Goal: Task Accomplishment & Management: Manage account settings

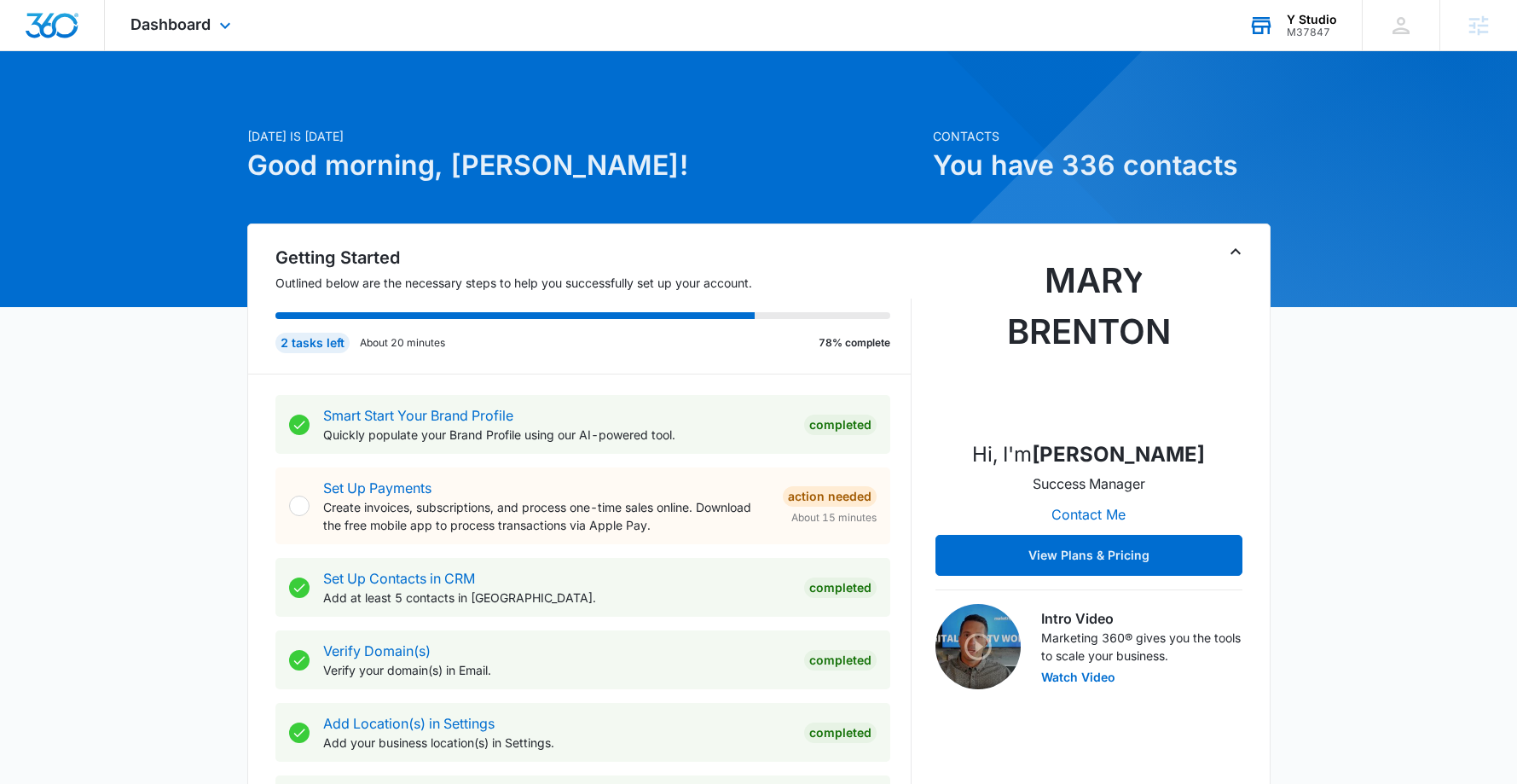
click at [1338, 13] on div "Y Studio M37847 Your Accounts View All" at bounding box center [1292, 25] width 139 height 50
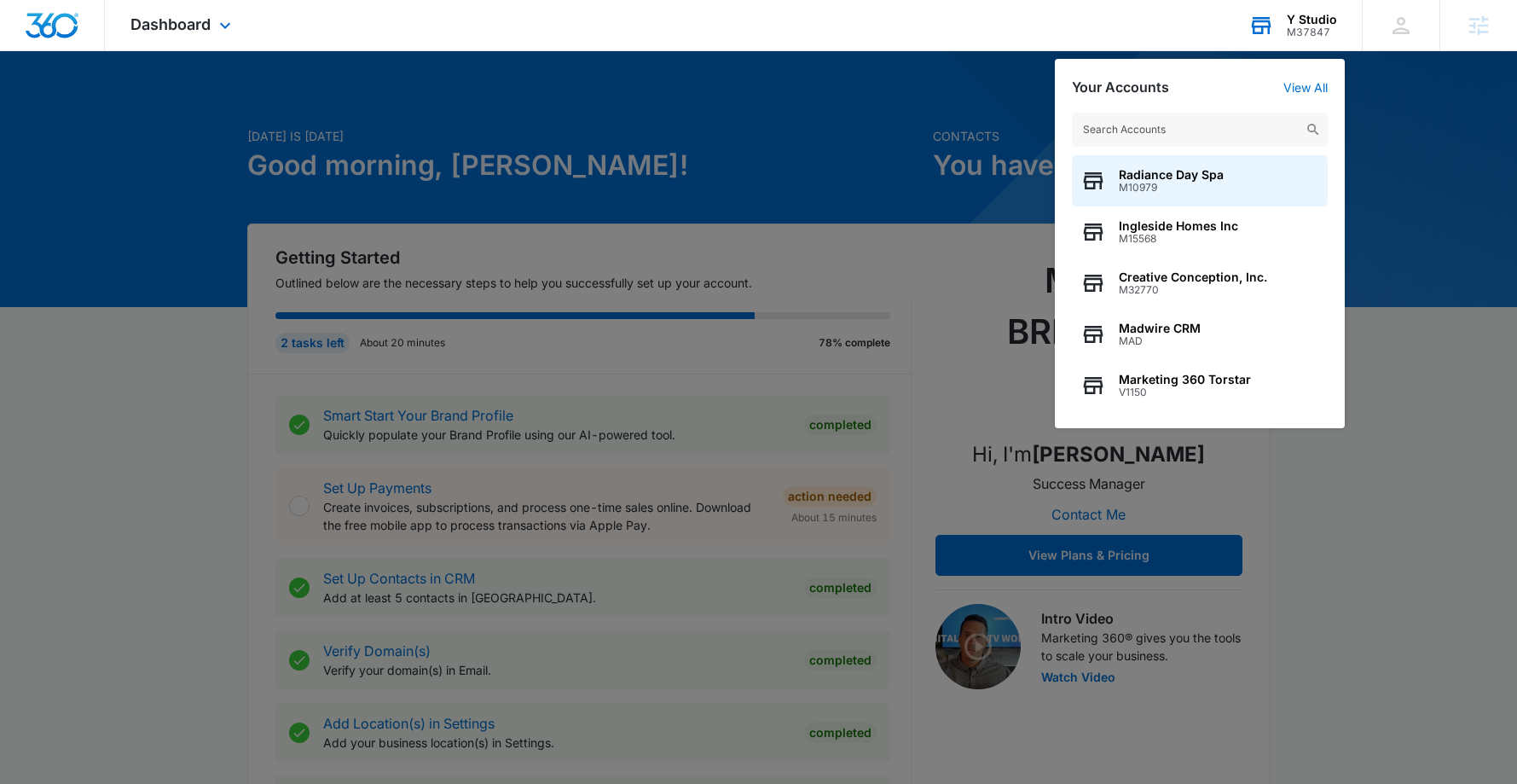
click at [1272, 130] on input "text" at bounding box center [1200, 129] width 256 height 34
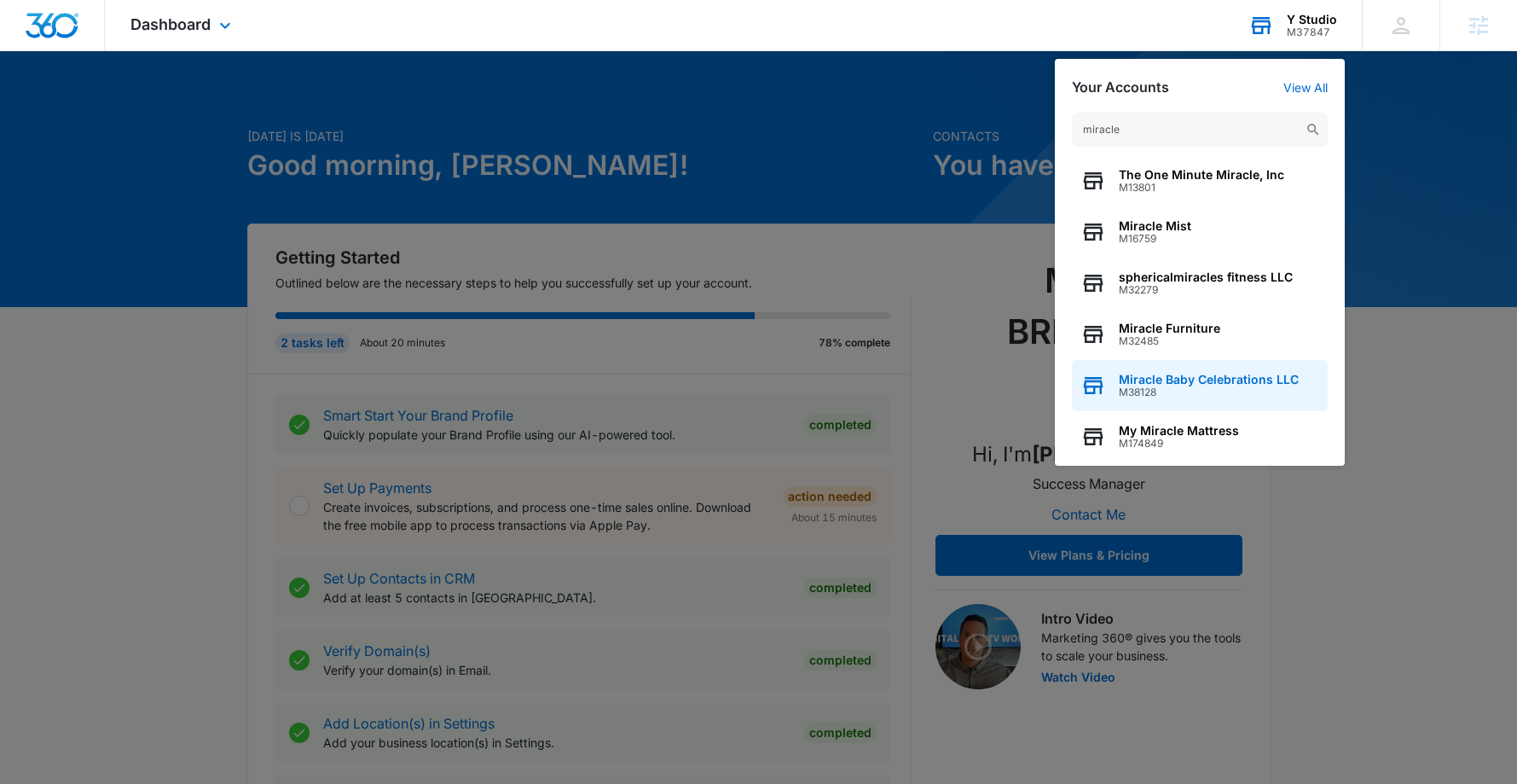
type input "miracle"
click at [1206, 391] on span "M38128" at bounding box center [1209, 392] width 180 height 12
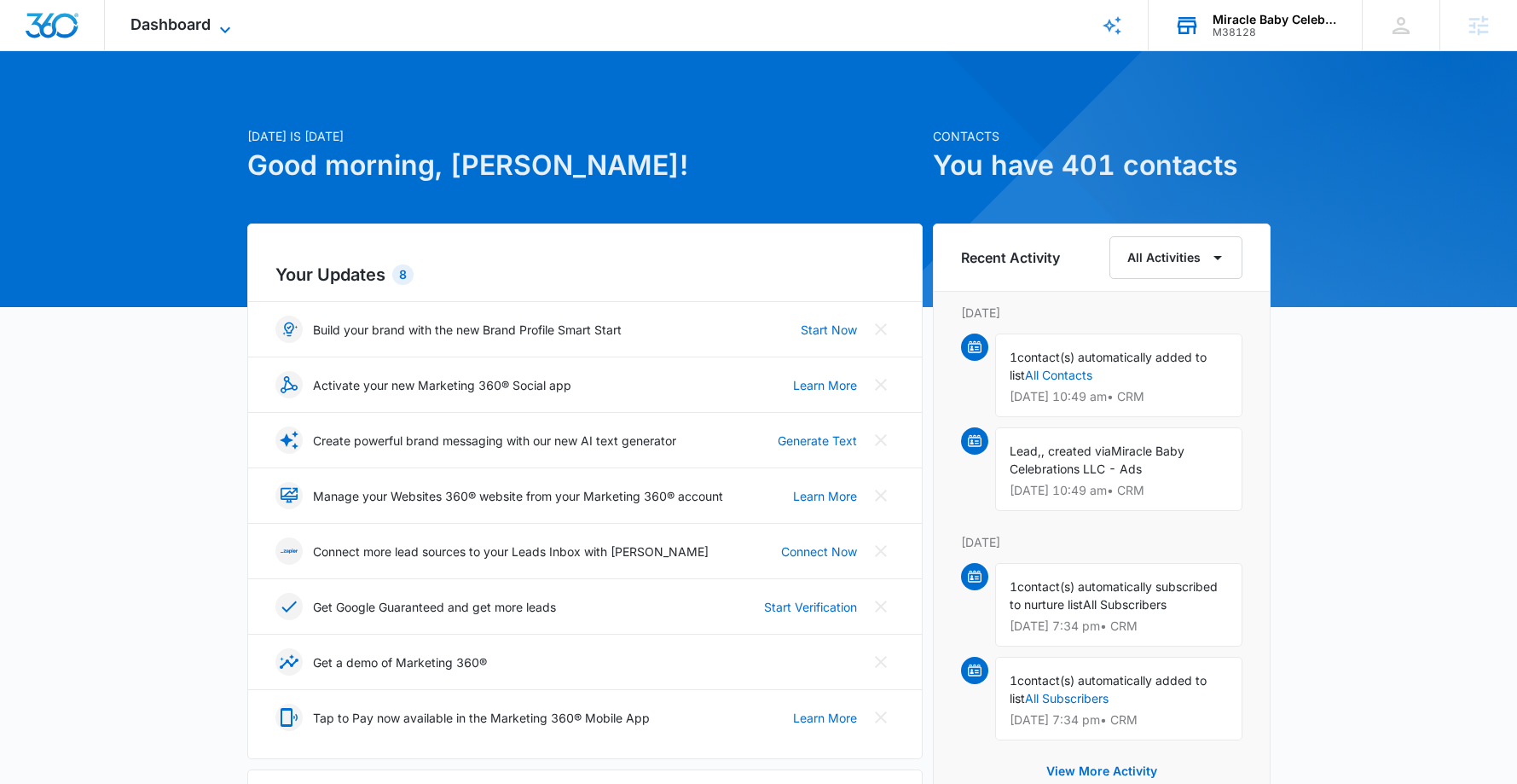
click at [174, 23] on span "Dashboard" at bounding box center [170, 24] width 80 height 18
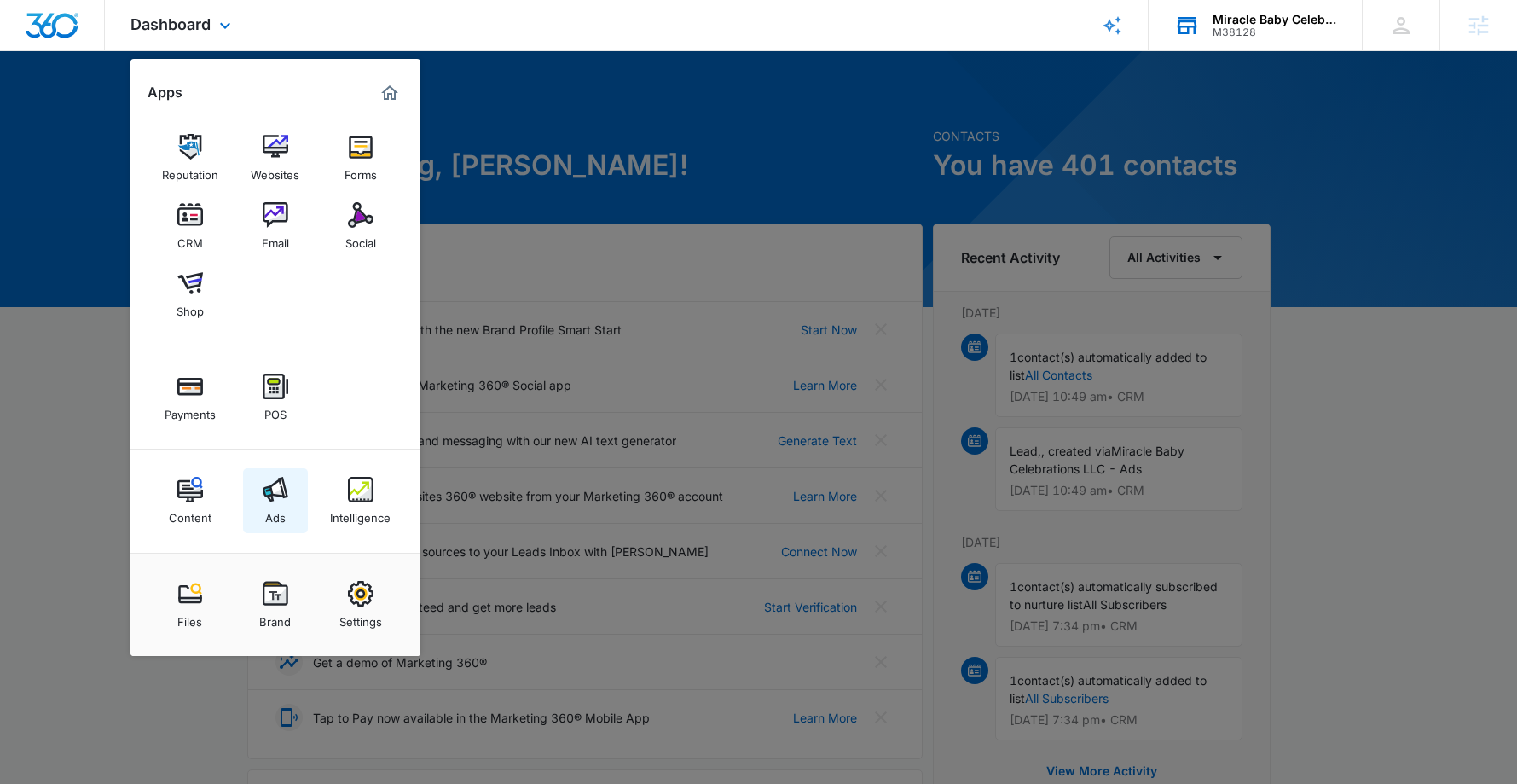
click at [273, 499] on img at bounding box center [275, 489] width 26 height 26
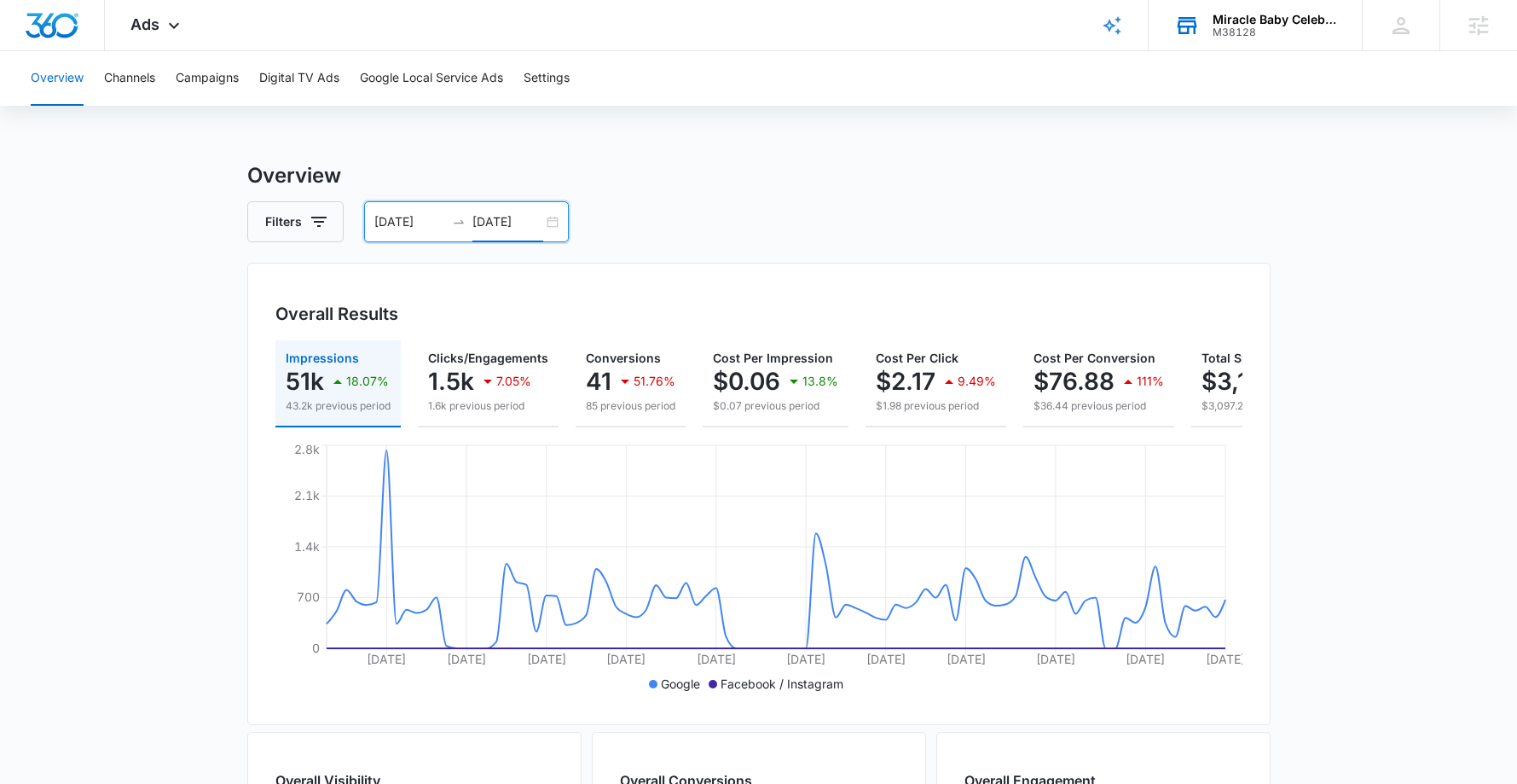
click at [498, 213] on input "10/05/2025" at bounding box center [507, 222] width 71 height 19
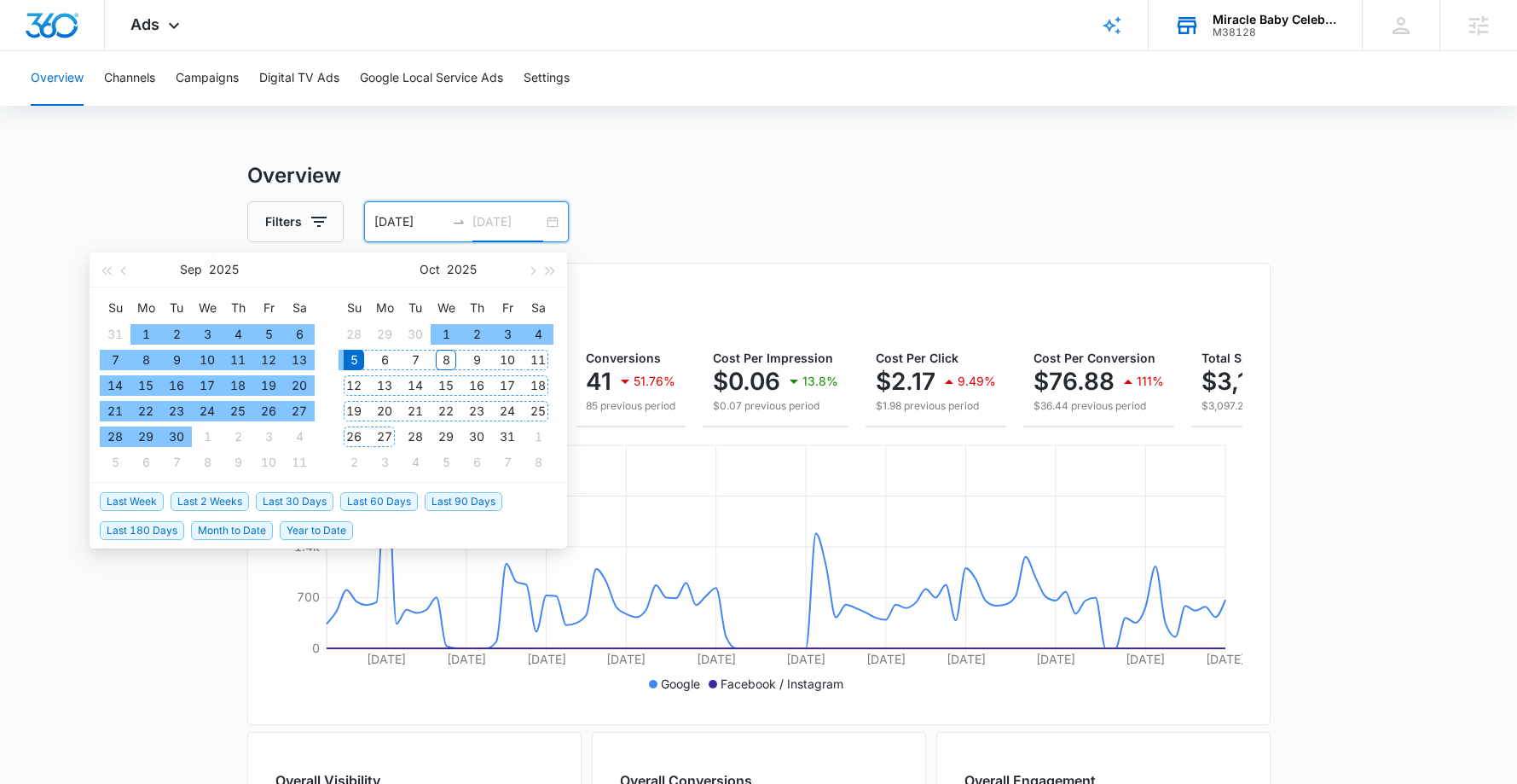
type input "10/05/2025"
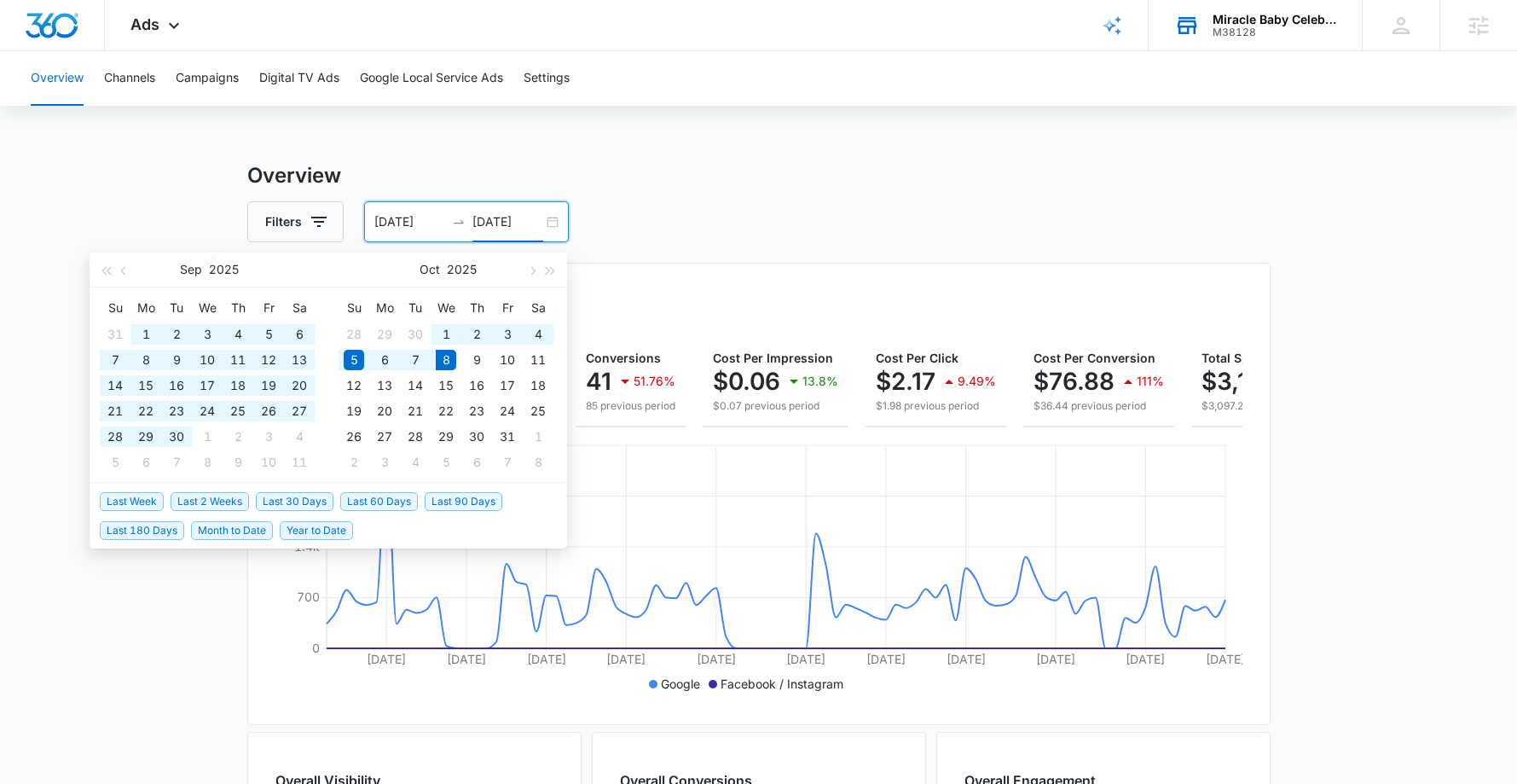
click at [468, 503] on span "Last 90 Days" at bounding box center [464, 502] width 77 height 19
type input "07/10/2025"
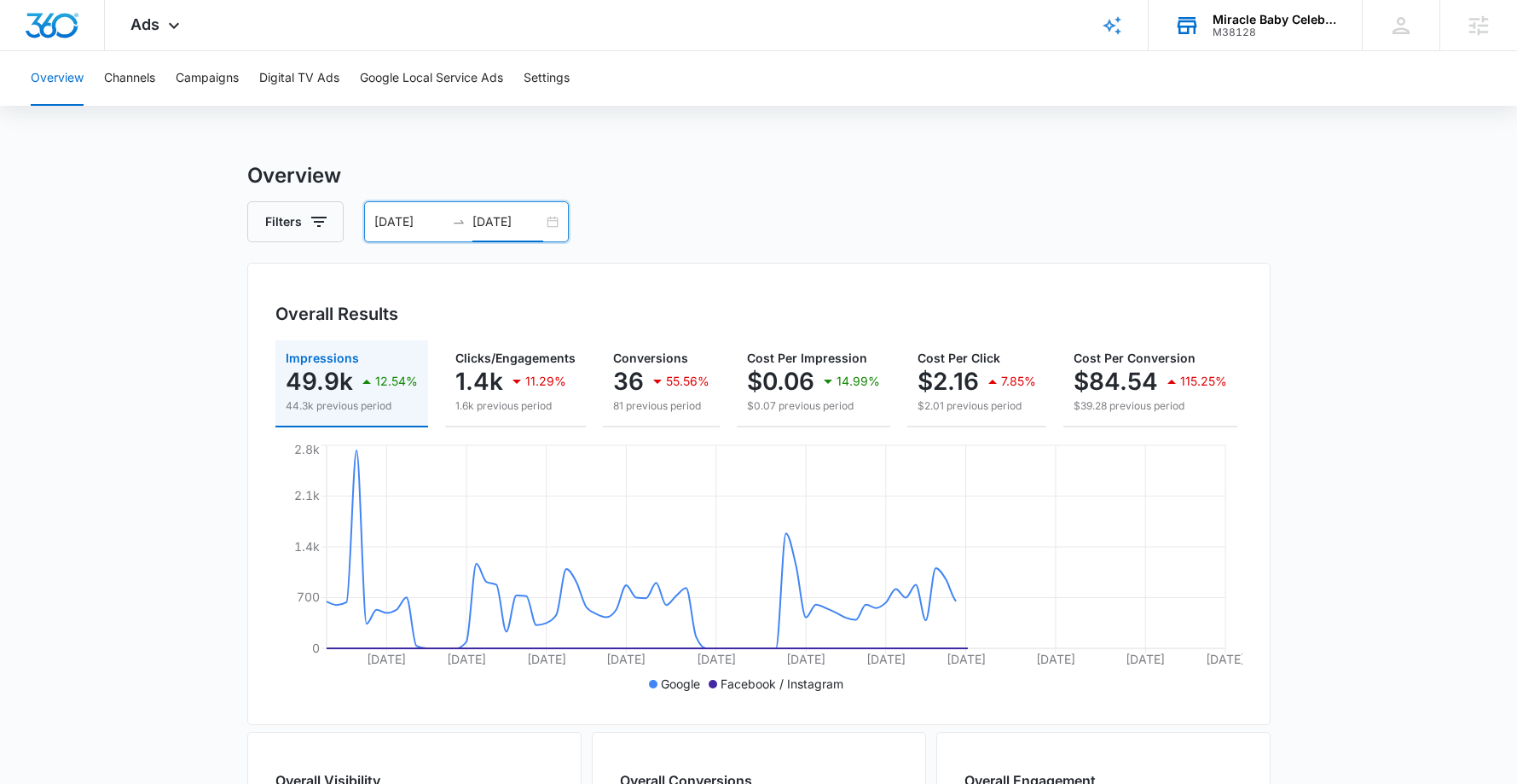
click at [487, 220] on input "10/08/2025" at bounding box center [507, 222] width 71 height 19
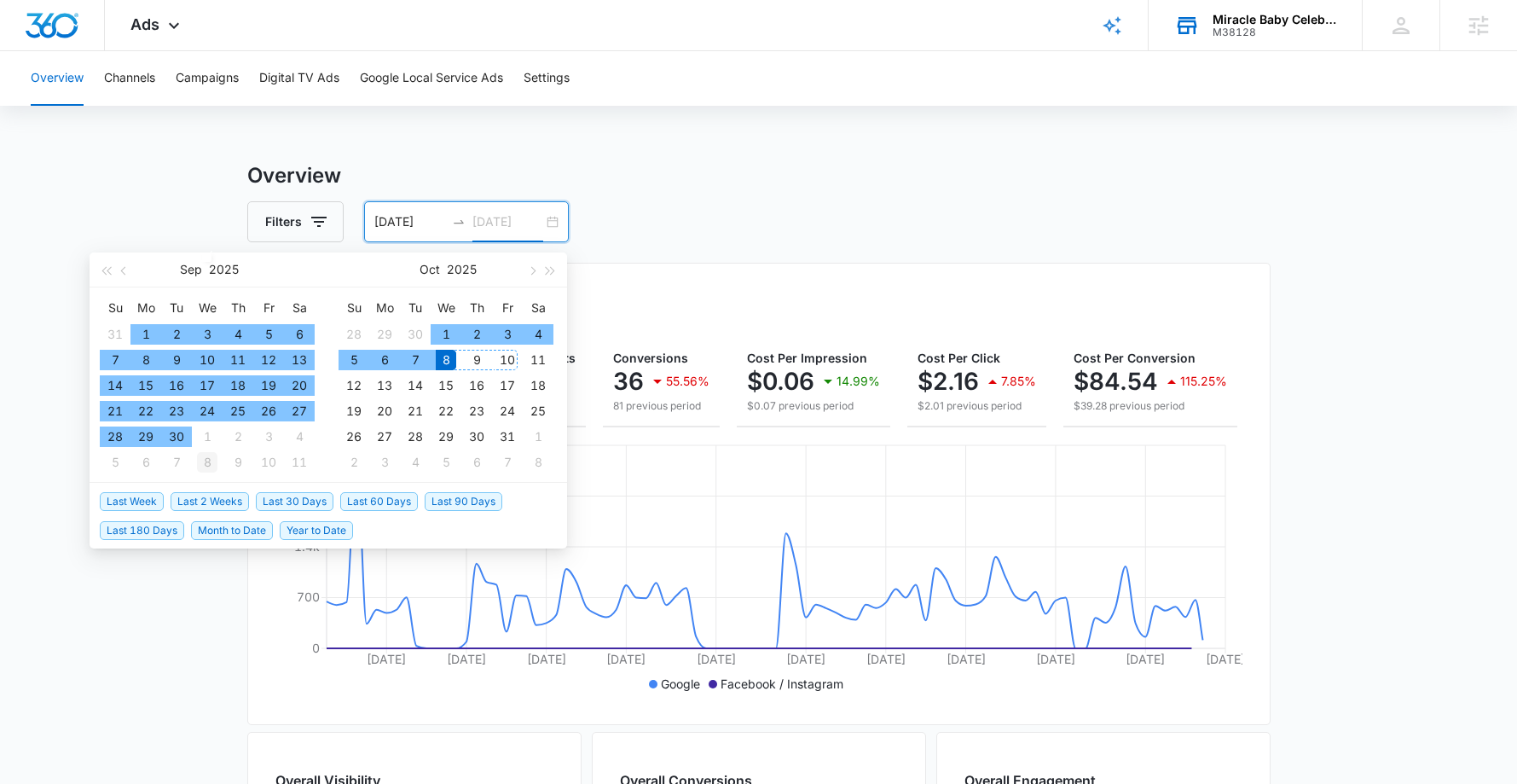
type input "10/08/2025"
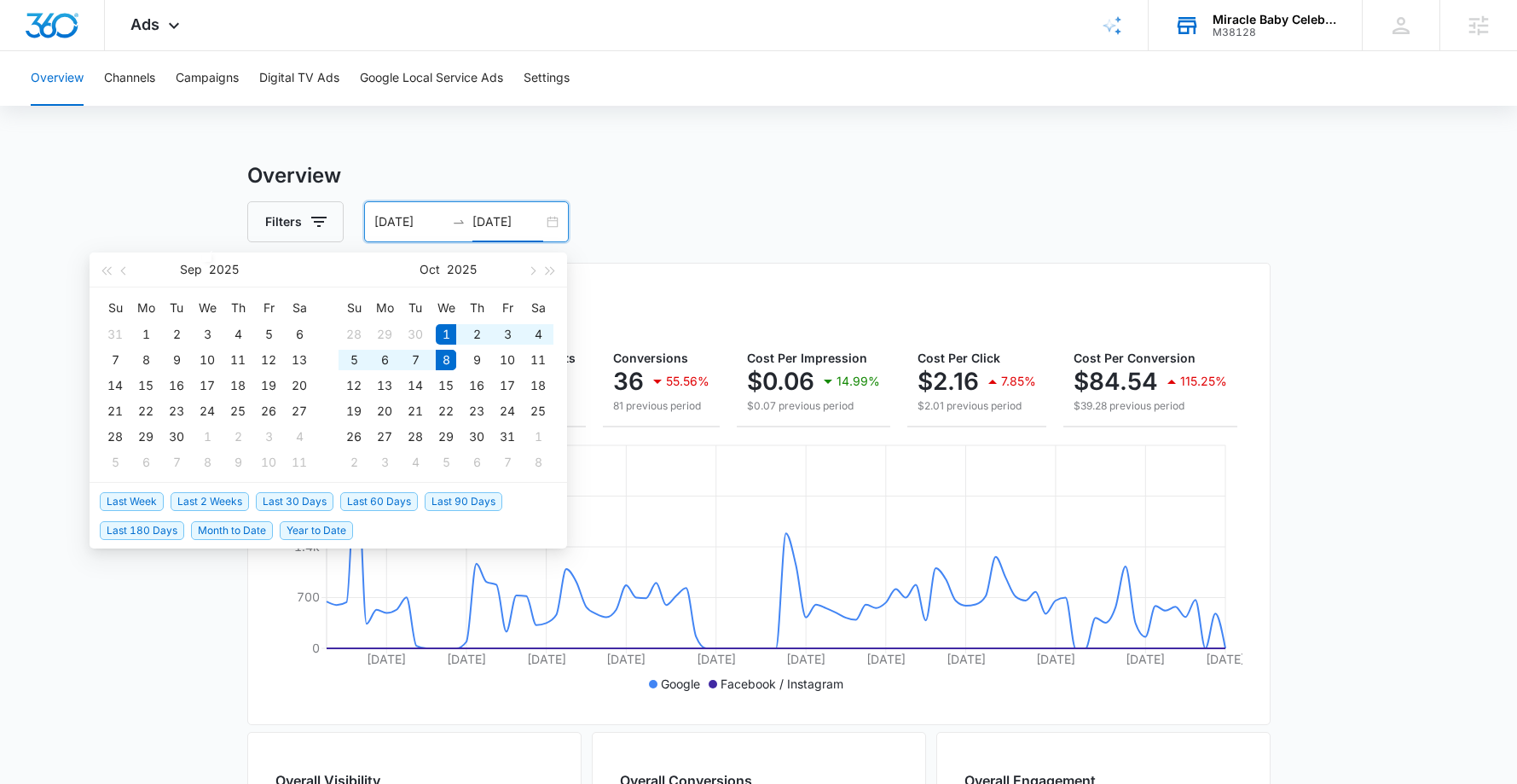
click at [149, 503] on span "Last Week" at bounding box center [132, 502] width 64 height 19
type input "10/01/2025"
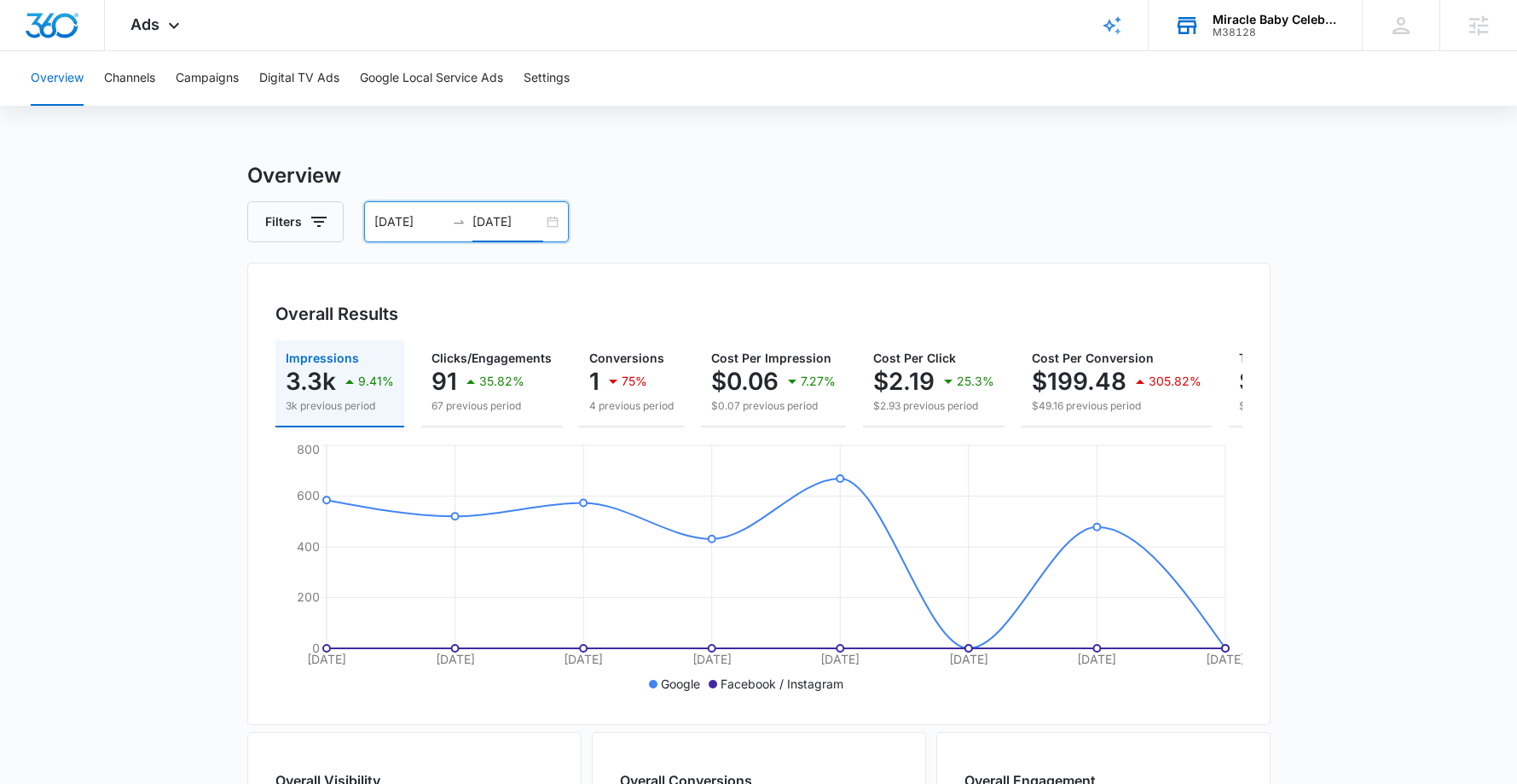
click at [526, 229] on input "10/08/2025" at bounding box center [507, 222] width 71 height 19
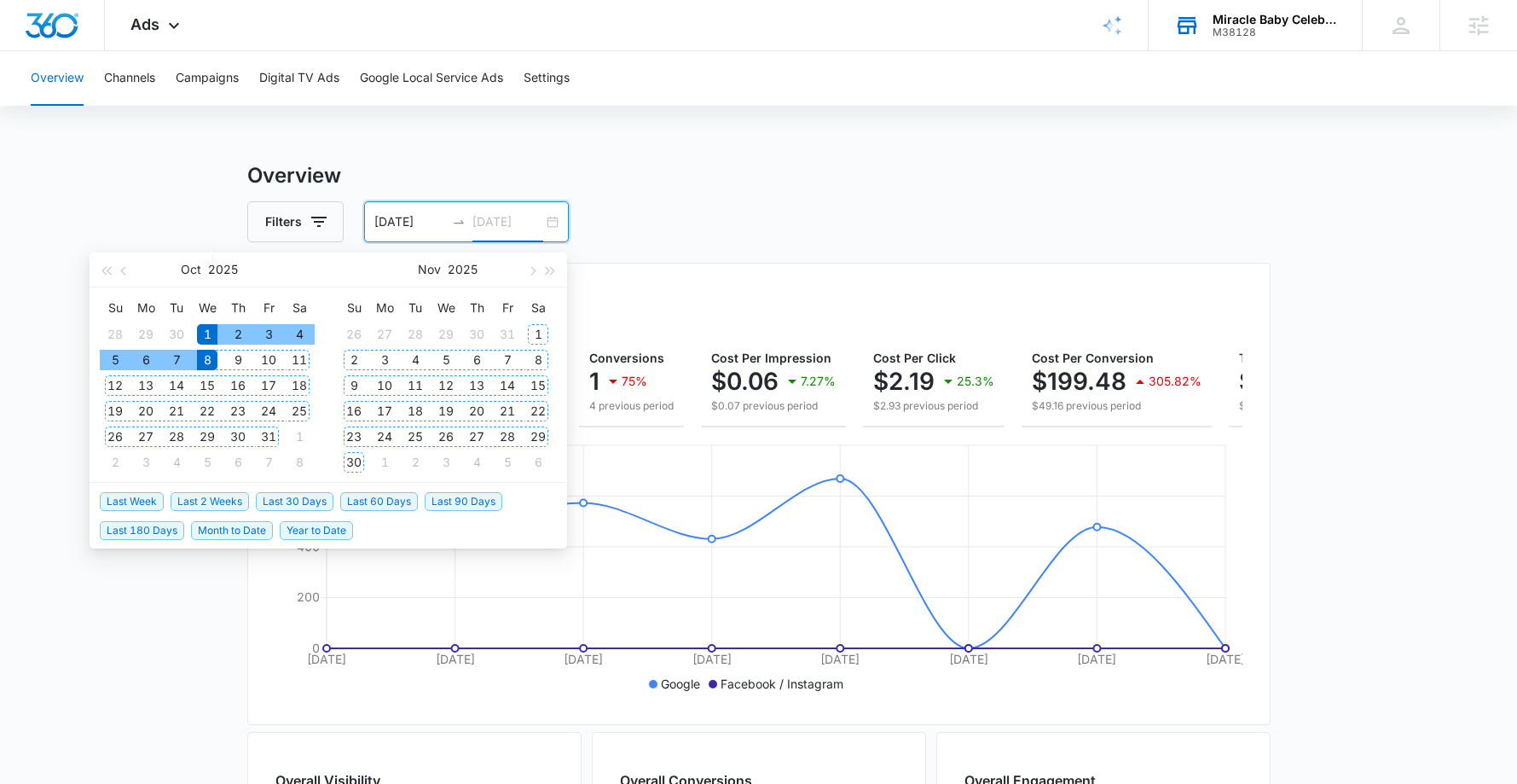
type input "10/08/2025"
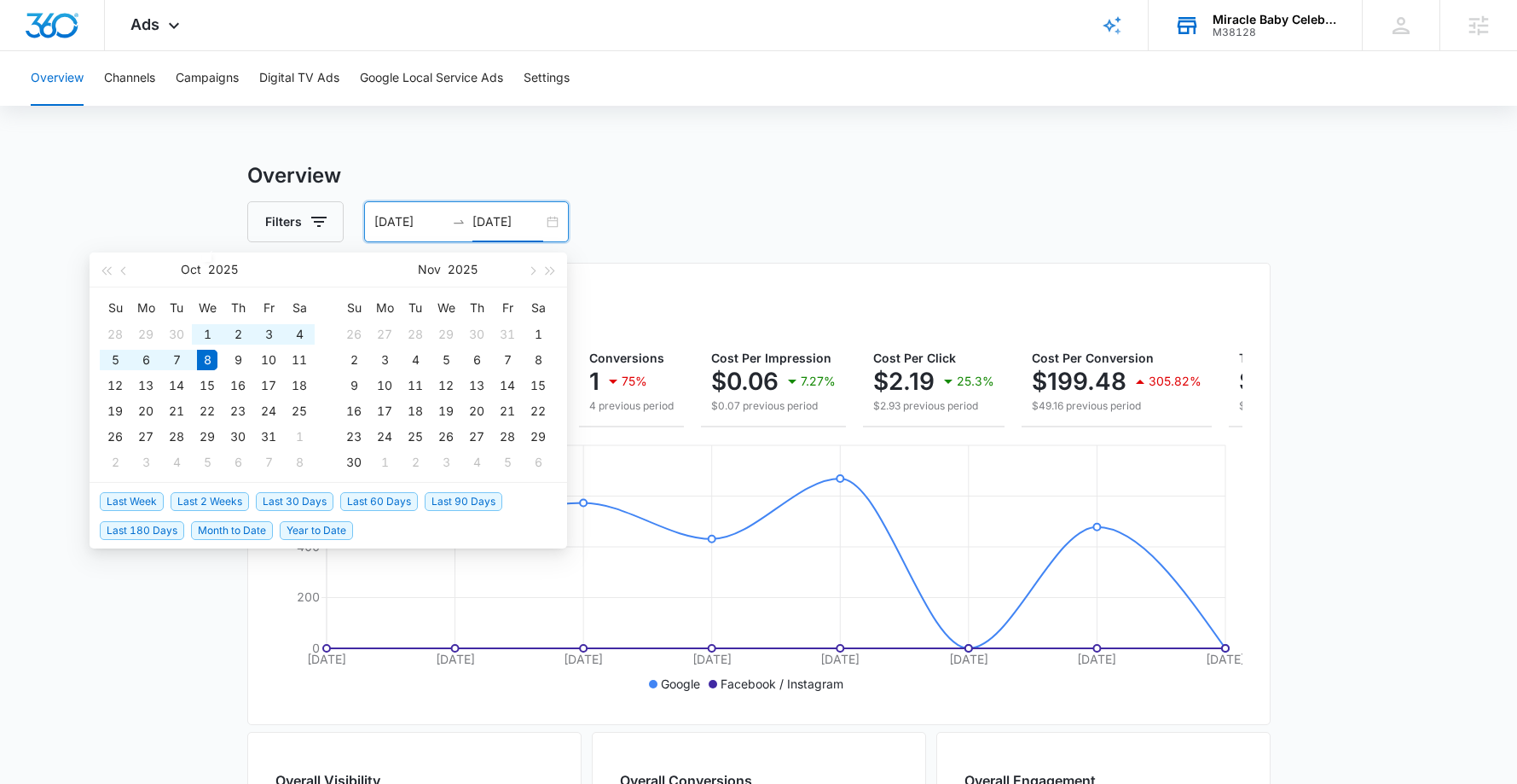
click at [304, 497] on span "Last 30 Days" at bounding box center [295, 502] width 77 height 19
type input "09/08/2025"
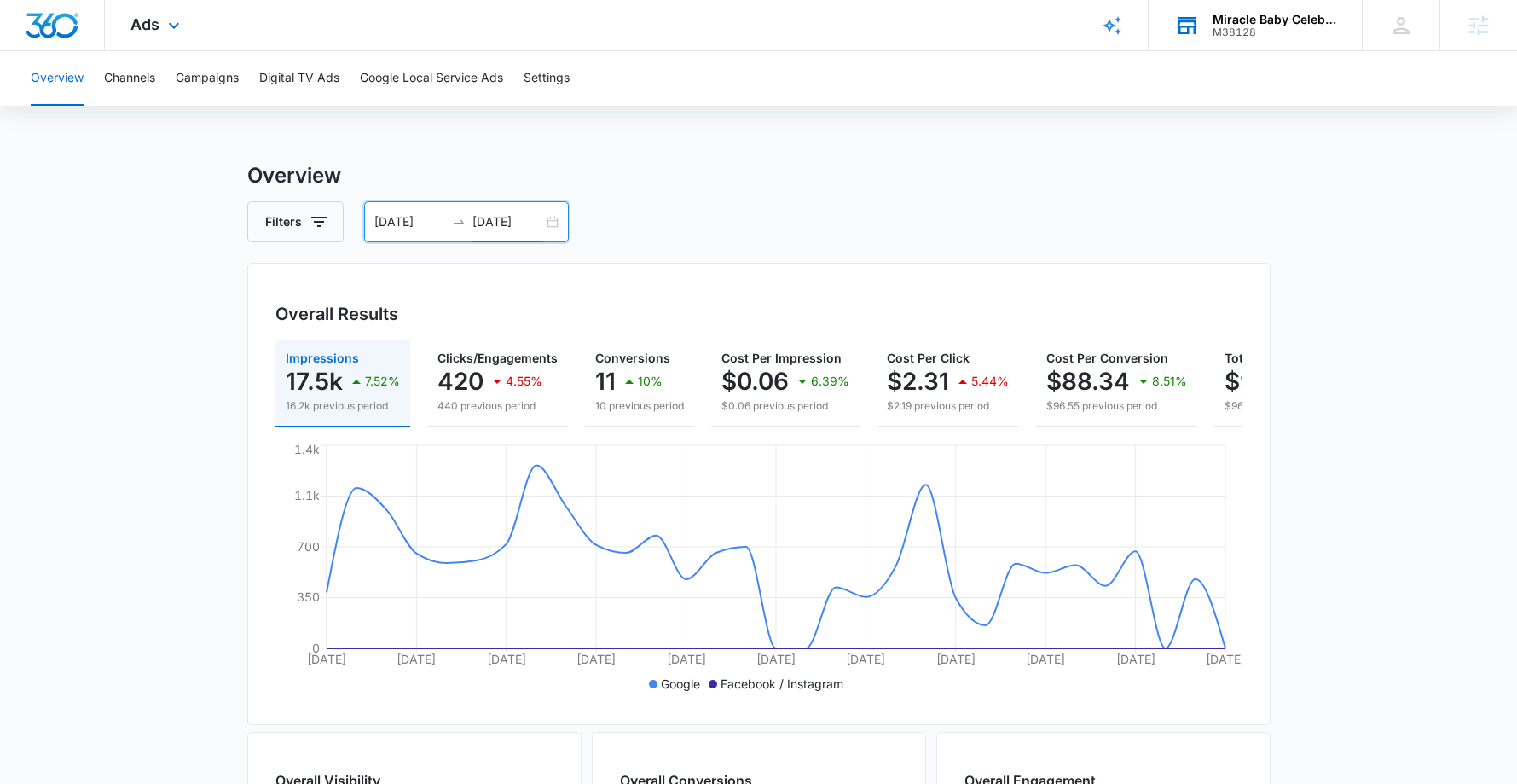
click at [159, 29] on div "Ads Apps Reputation Websites Forms CRM Email Social Shop Payments POS Content A…" at bounding box center [157, 25] width 105 height 50
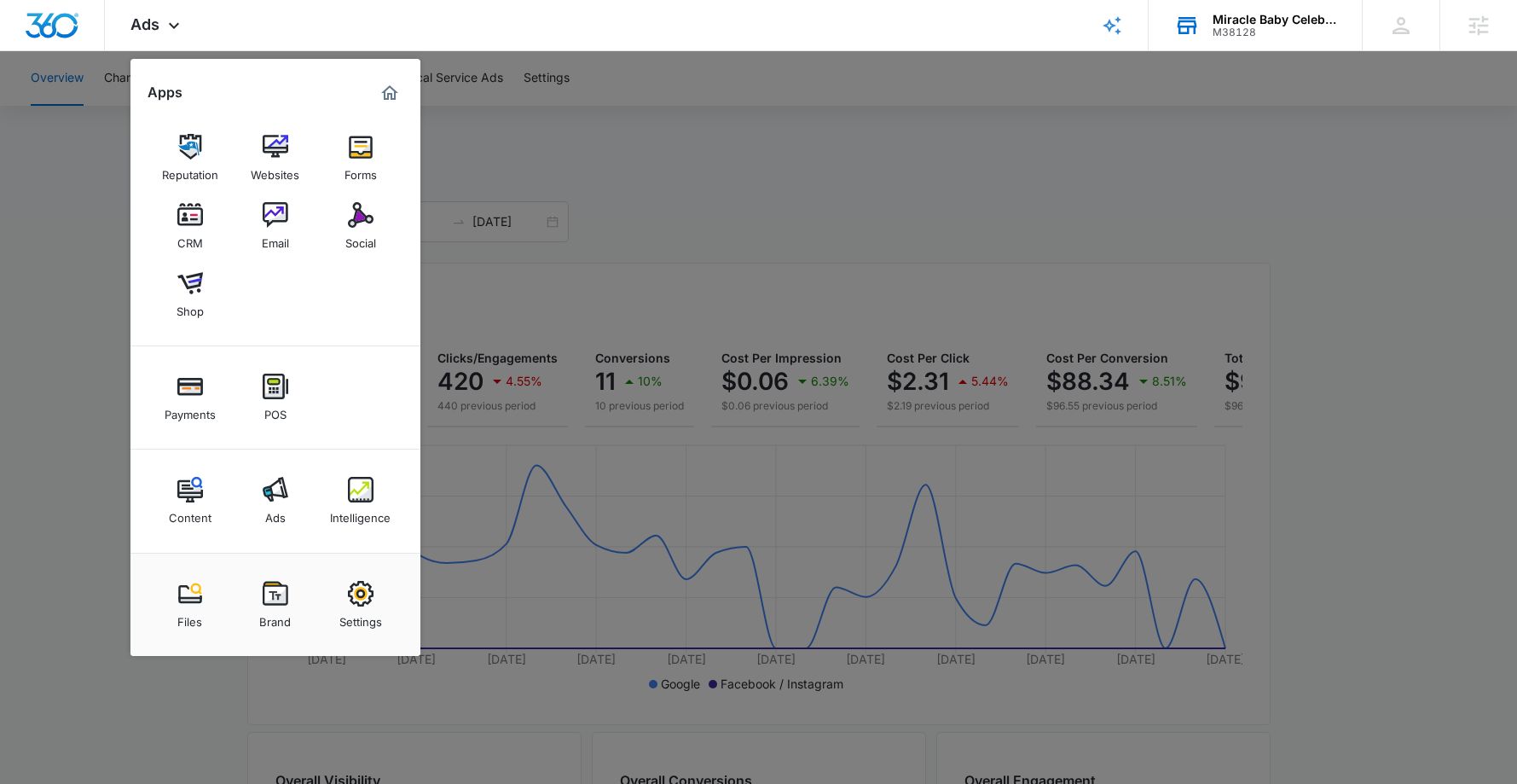
click at [880, 202] on div at bounding box center [758, 392] width 1517 height 784
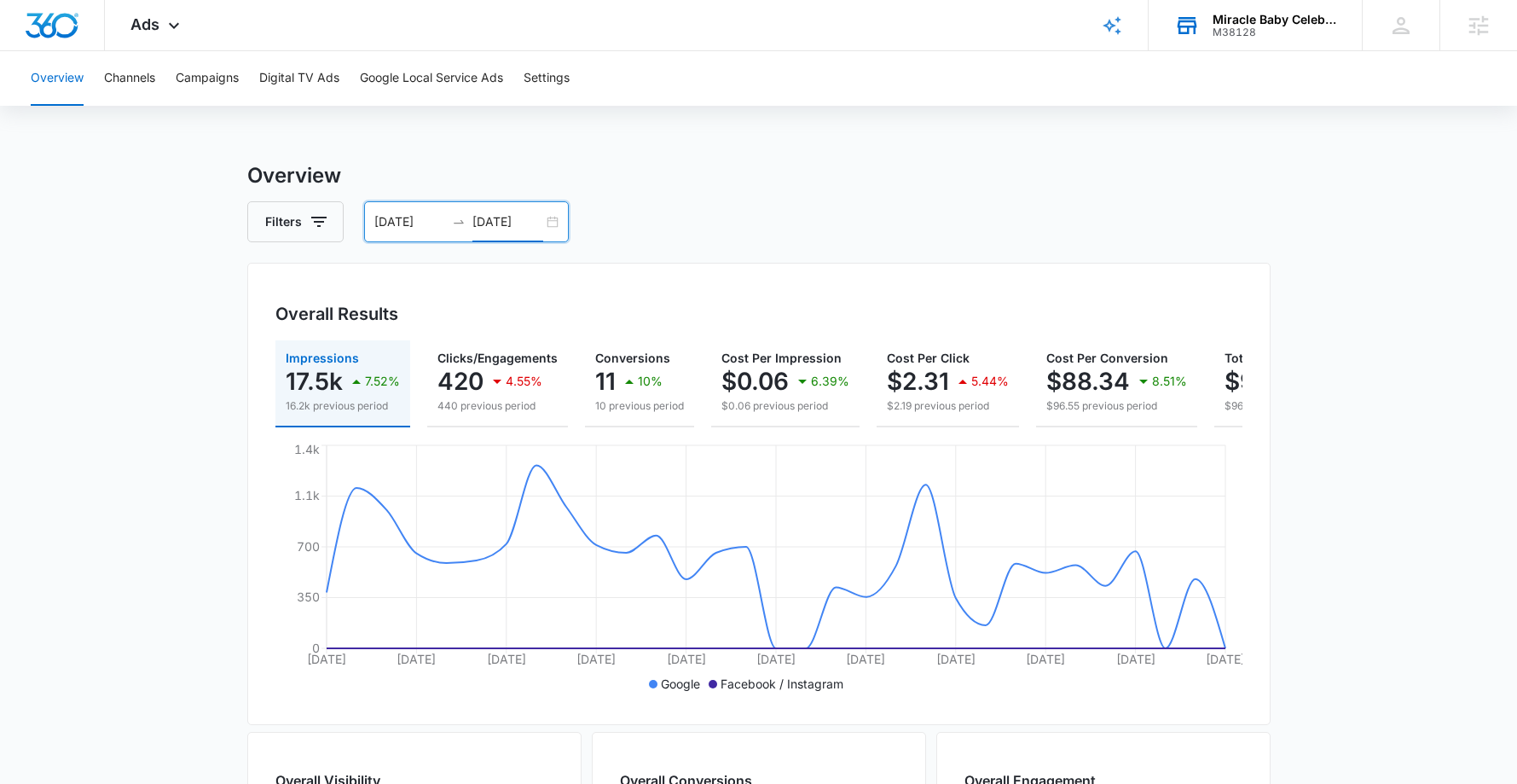
click at [531, 228] on input "10/08/2025" at bounding box center [507, 222] width 71 height 19
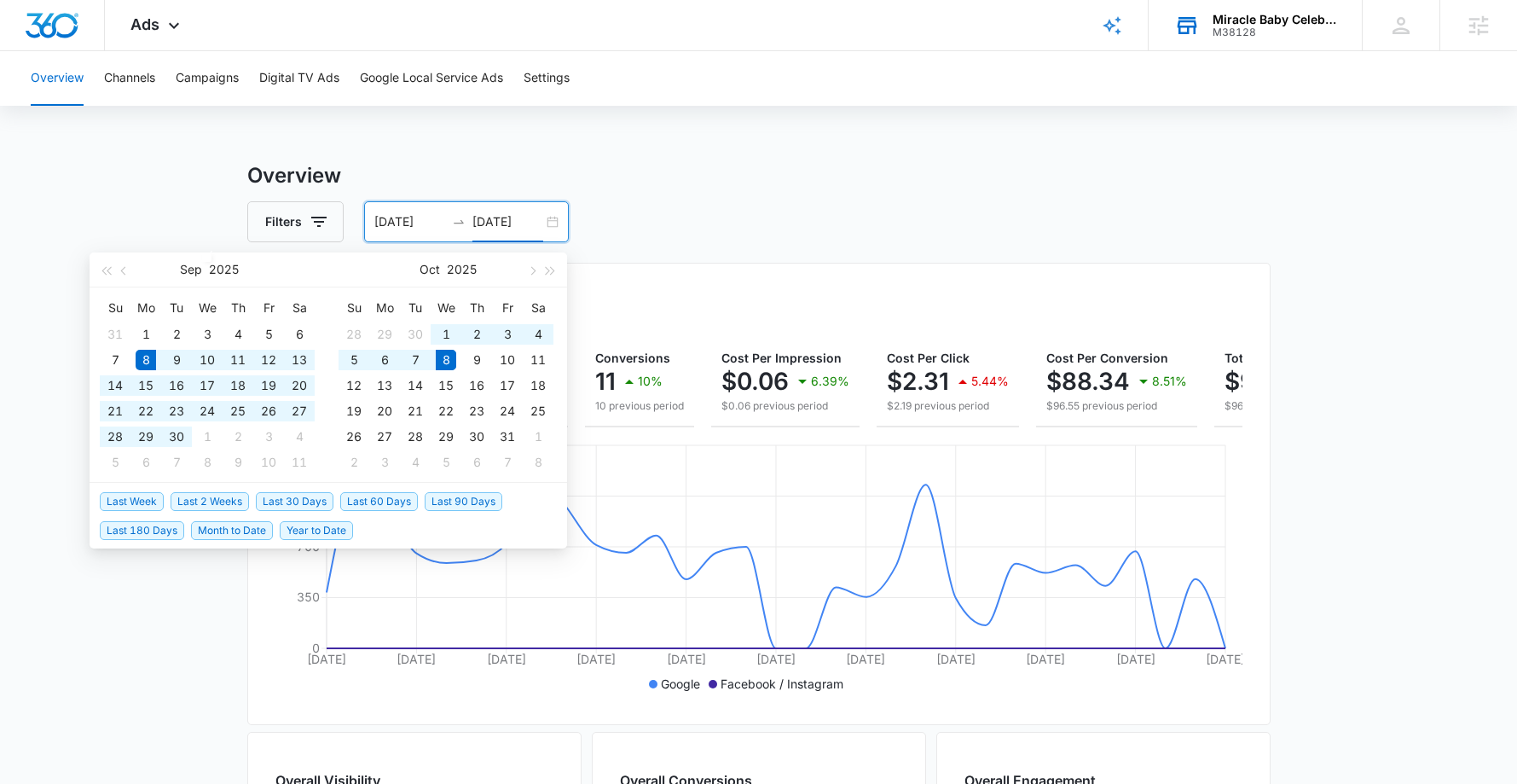
type input "10/08/2025"
click at [215, 505] on span "Last 2 Weeks" at bounding box center [210, 502] width 78 height 19
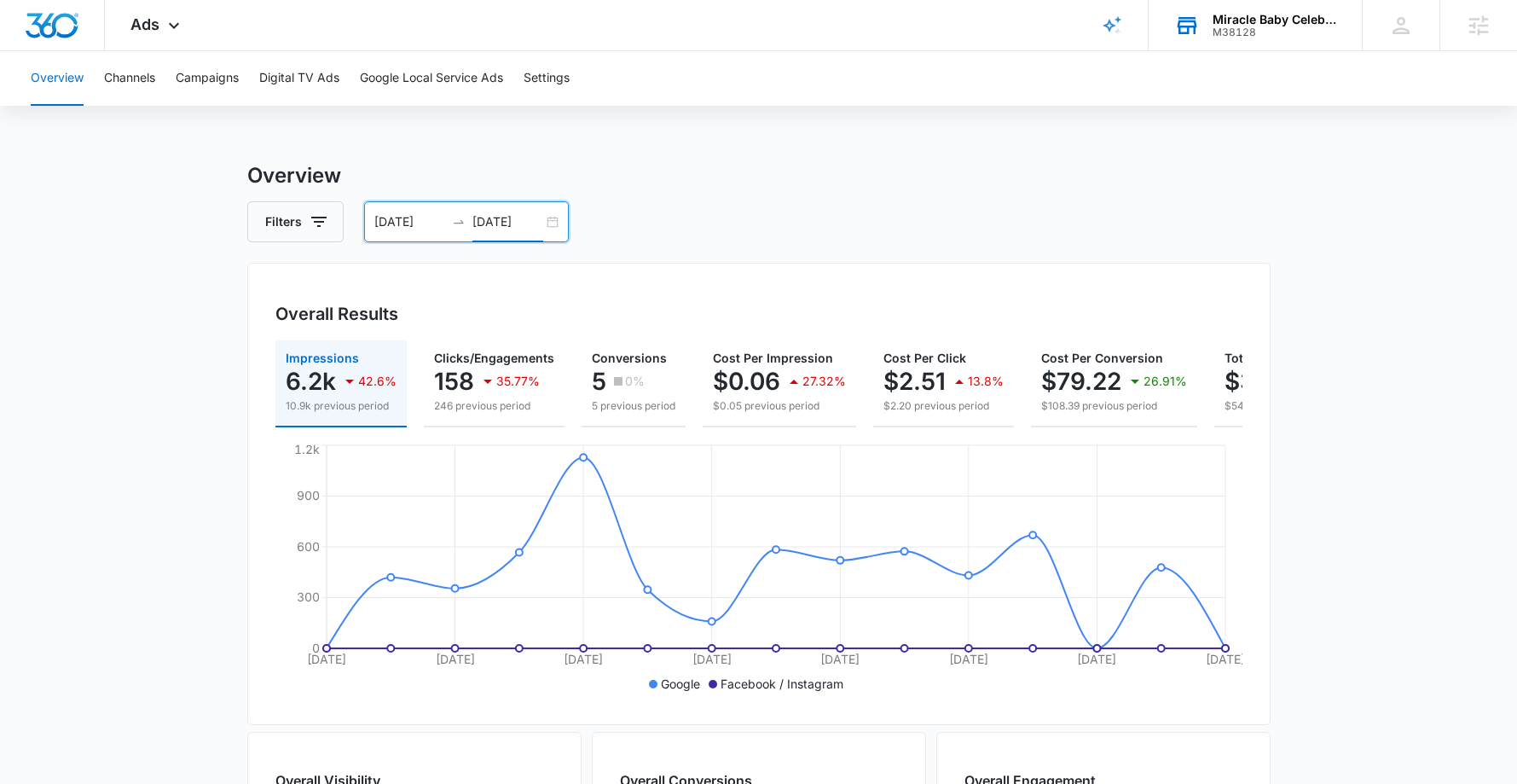
click at [464, 207] on div "09/24/2025 10/08/2025" at bounding box center [467, 221] width 205 height 41
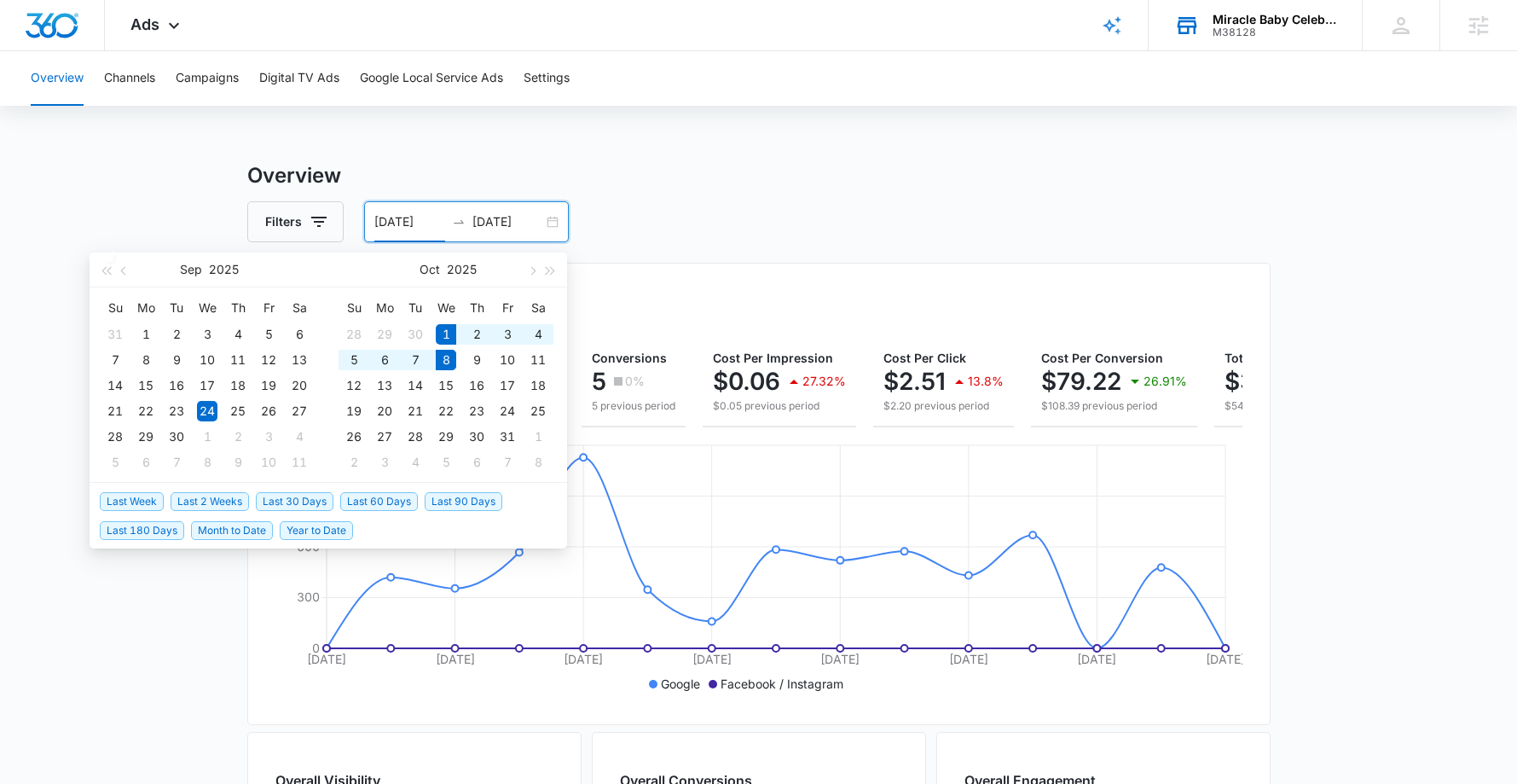
click at [120, 503] on span "Last Week" at bounding box center [132, 502] width 64 height 19
type input "10/01/2025"
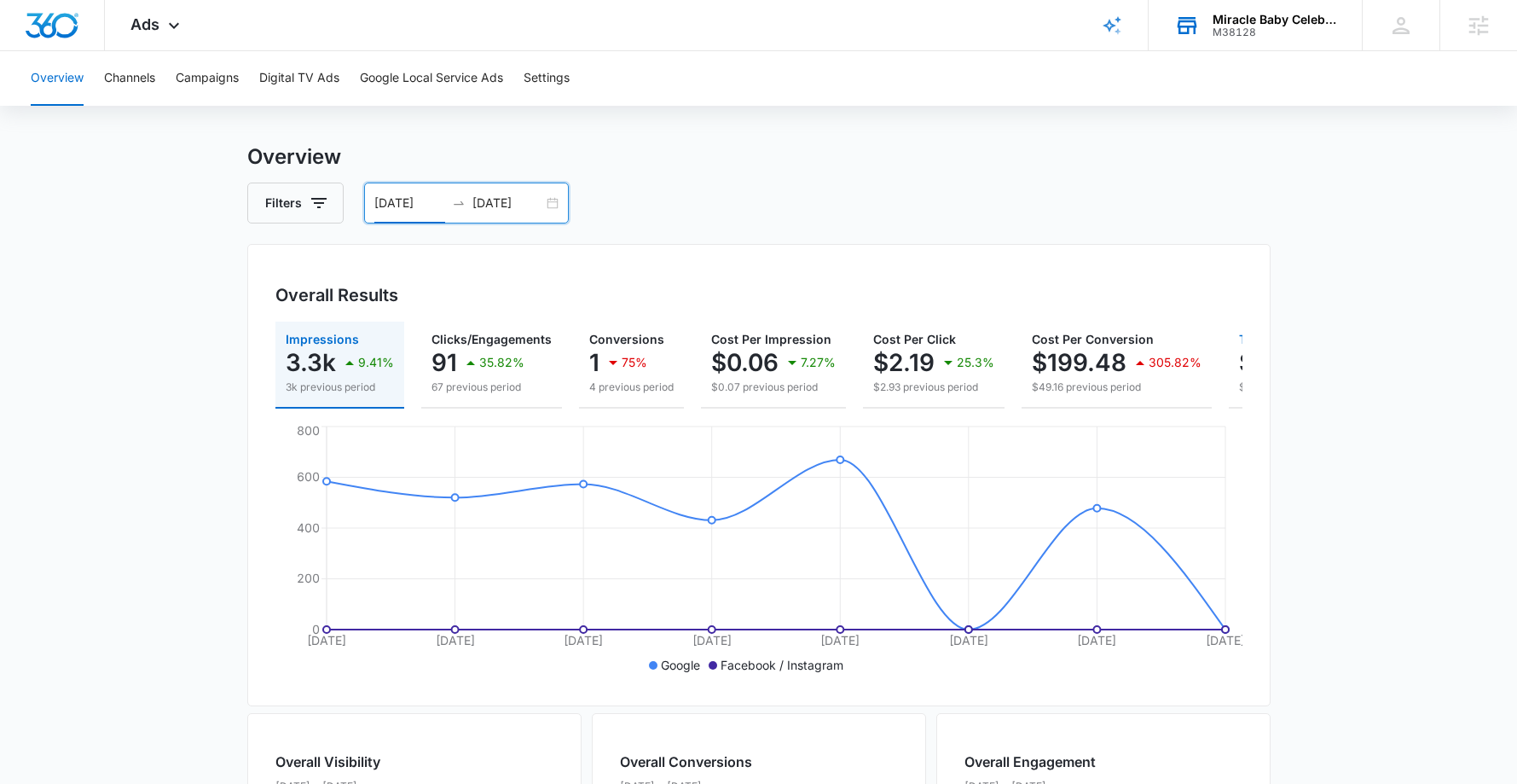
scroll to position [32, 0]
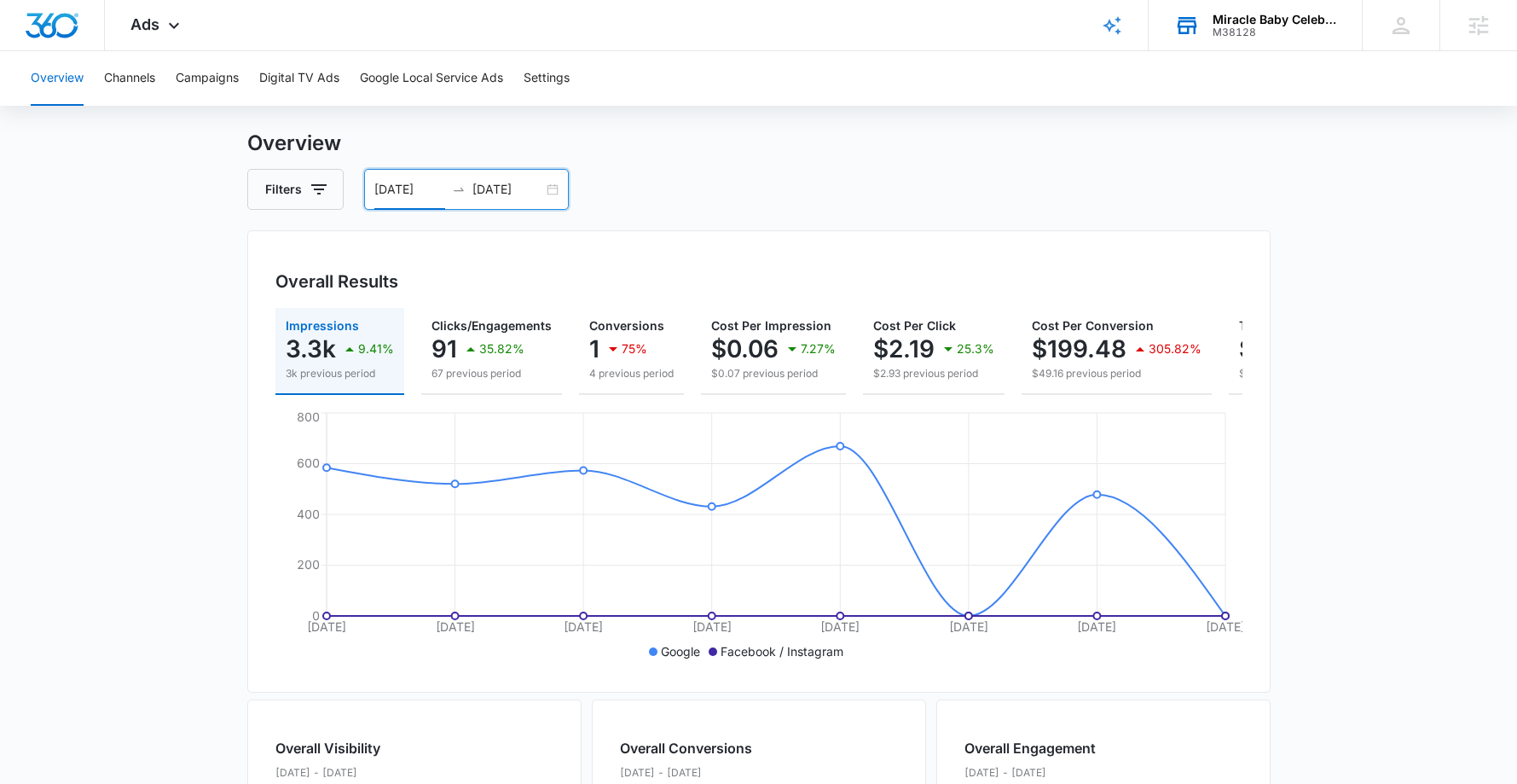
click at [1233, 29] on div "M38128" at bounding box center [1275, 32] width 125 height 12
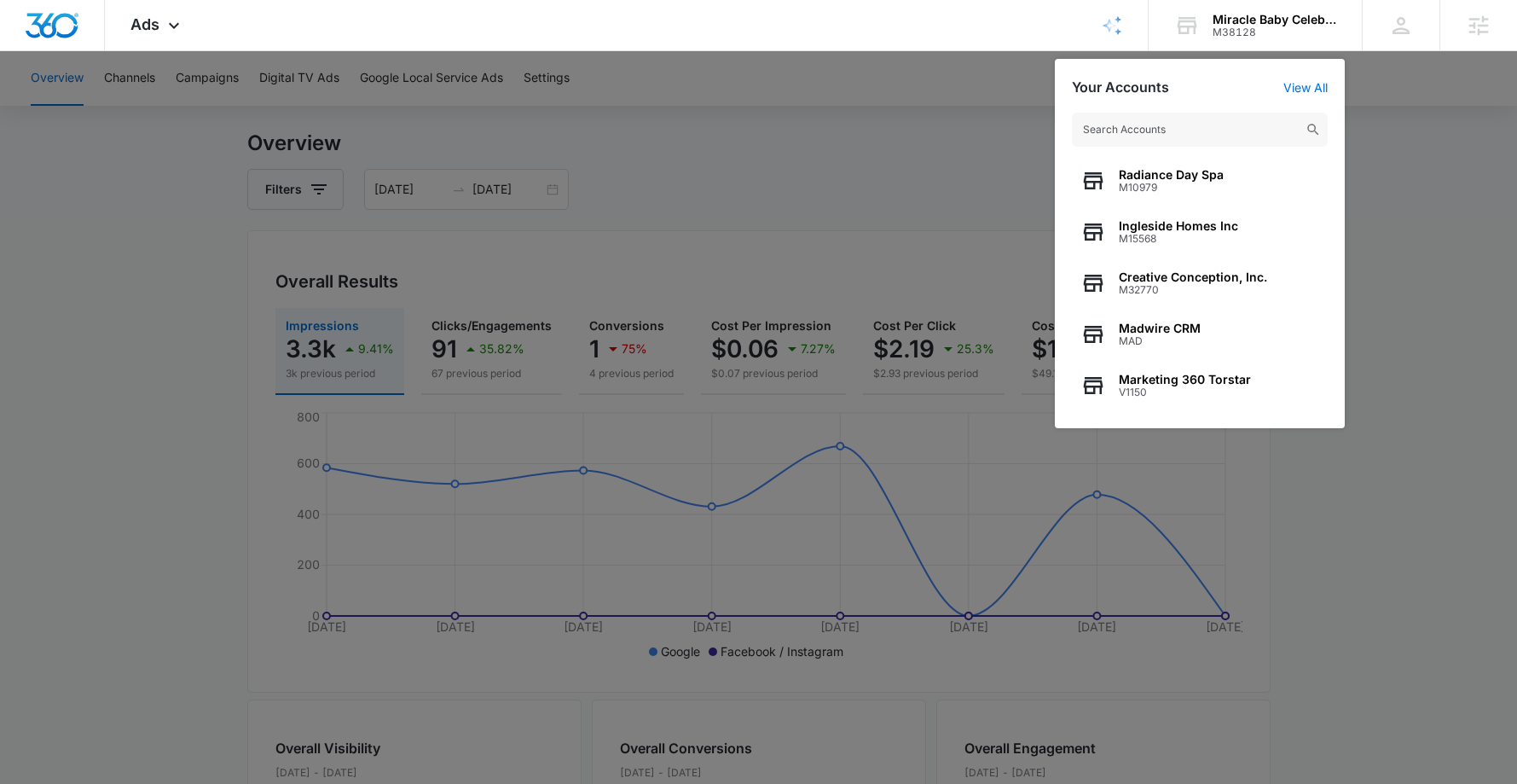
click at [1409, 168] on div at bounding box center [758, 392] width 1517 height 784
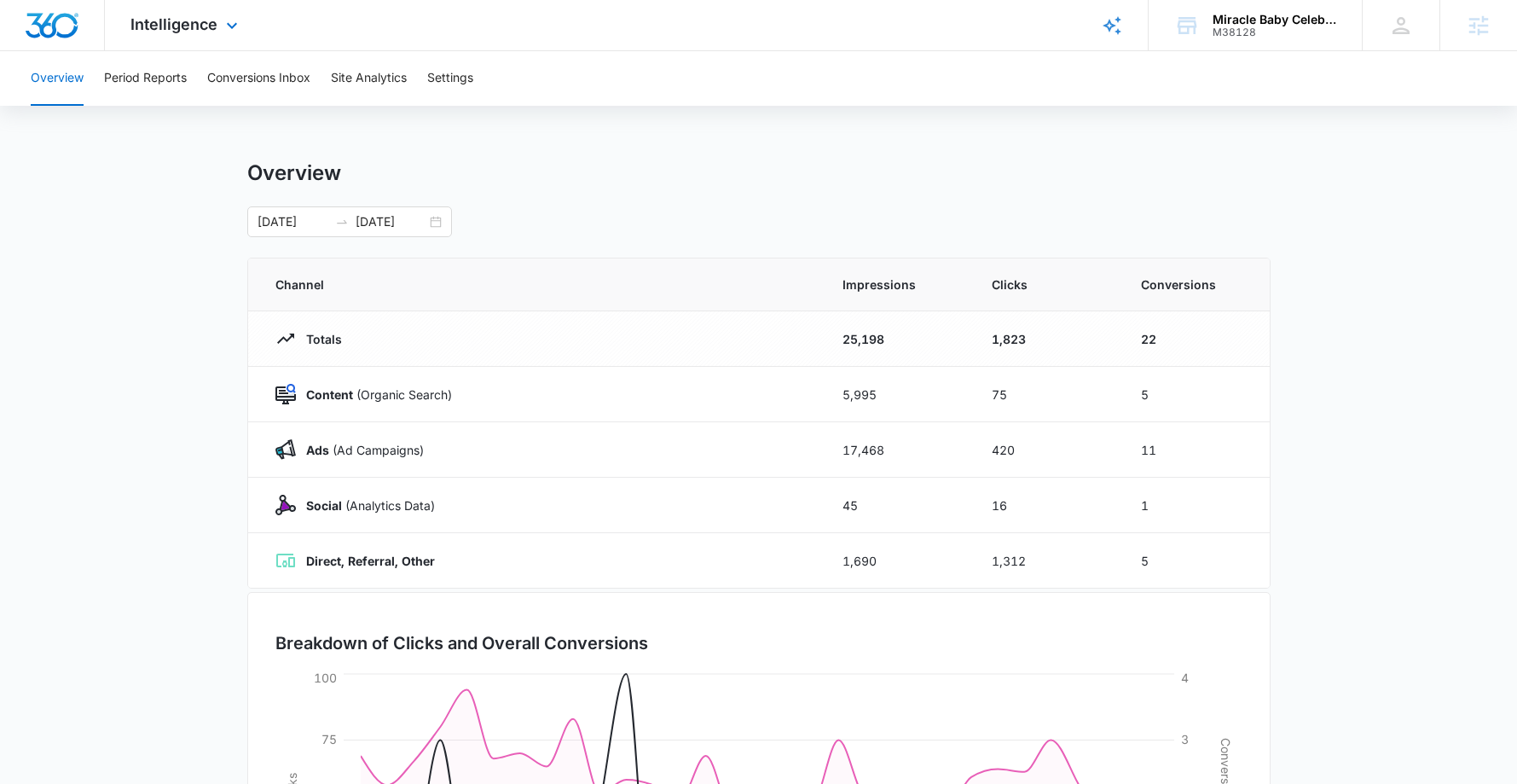
click at [199, 37] on div "Intelligence Apps Reputation Websites Forms CRM Email Social Shop Payments POS …" at bounding box center [186, 25] width 162 height 50
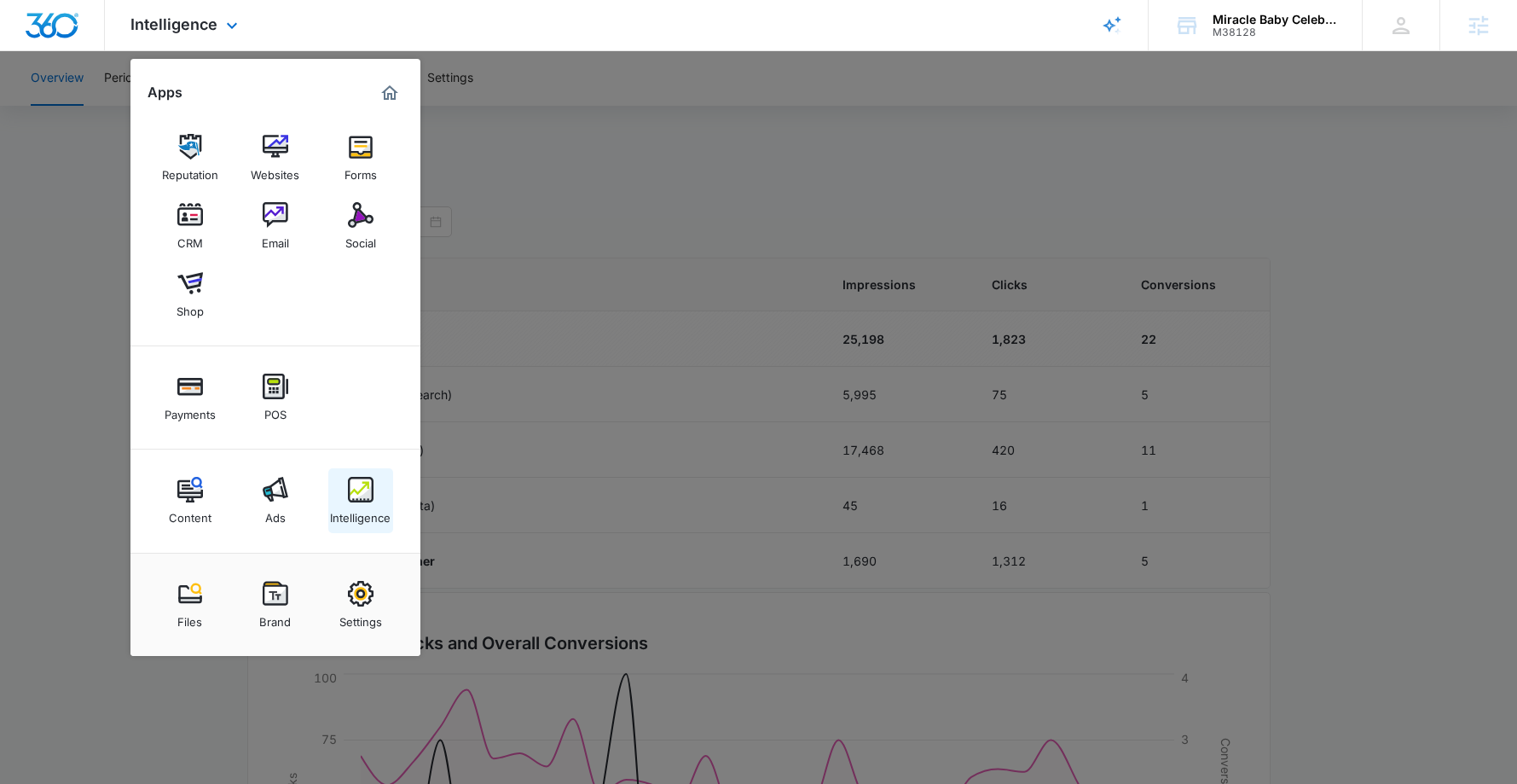
click at [361, 510] on div "Intelligence" at bounding box center [360, 513] width 60 height 22
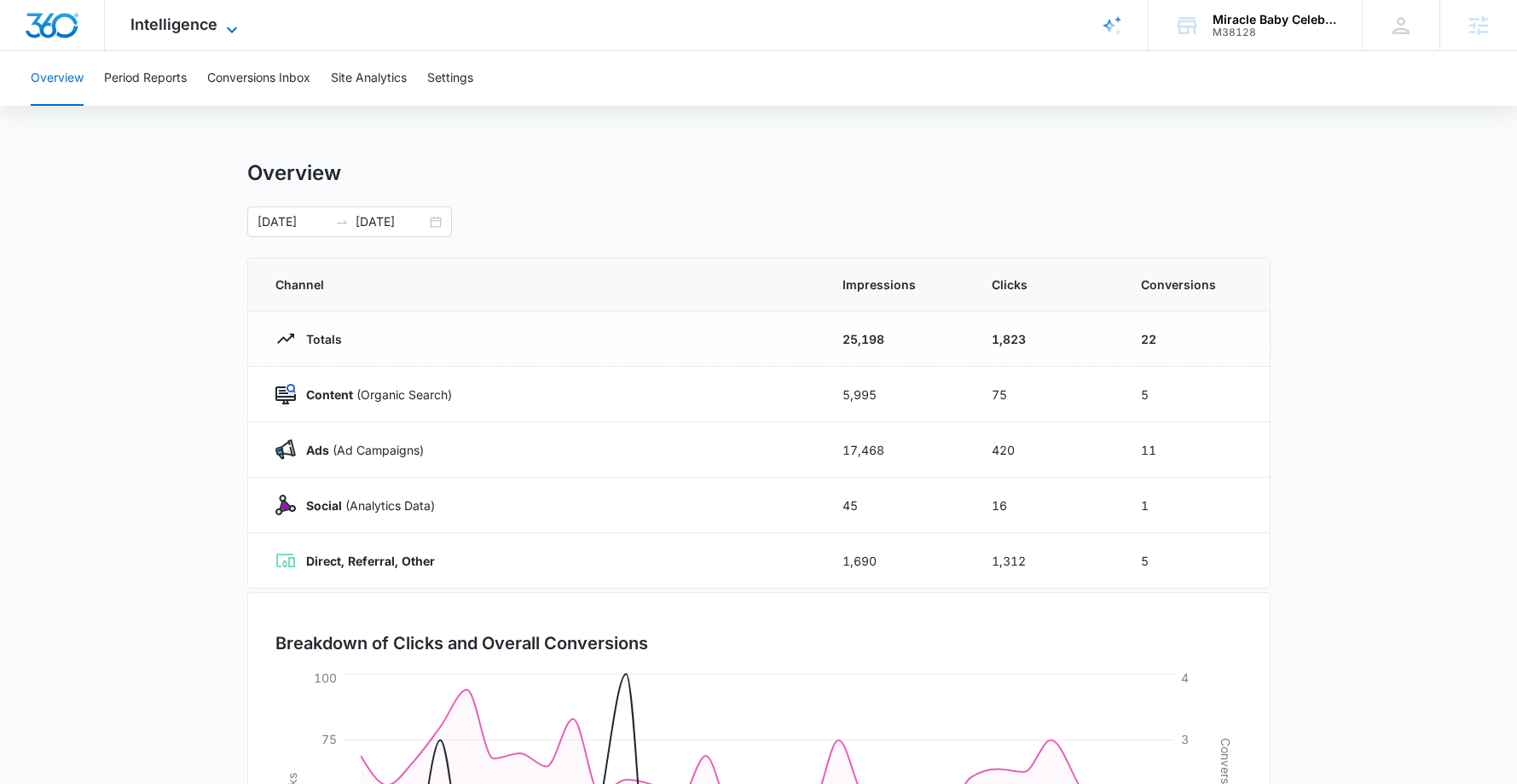
click at [214, 24] on span "Intelligence" at bounding box center [174, 24] width 87 height 18
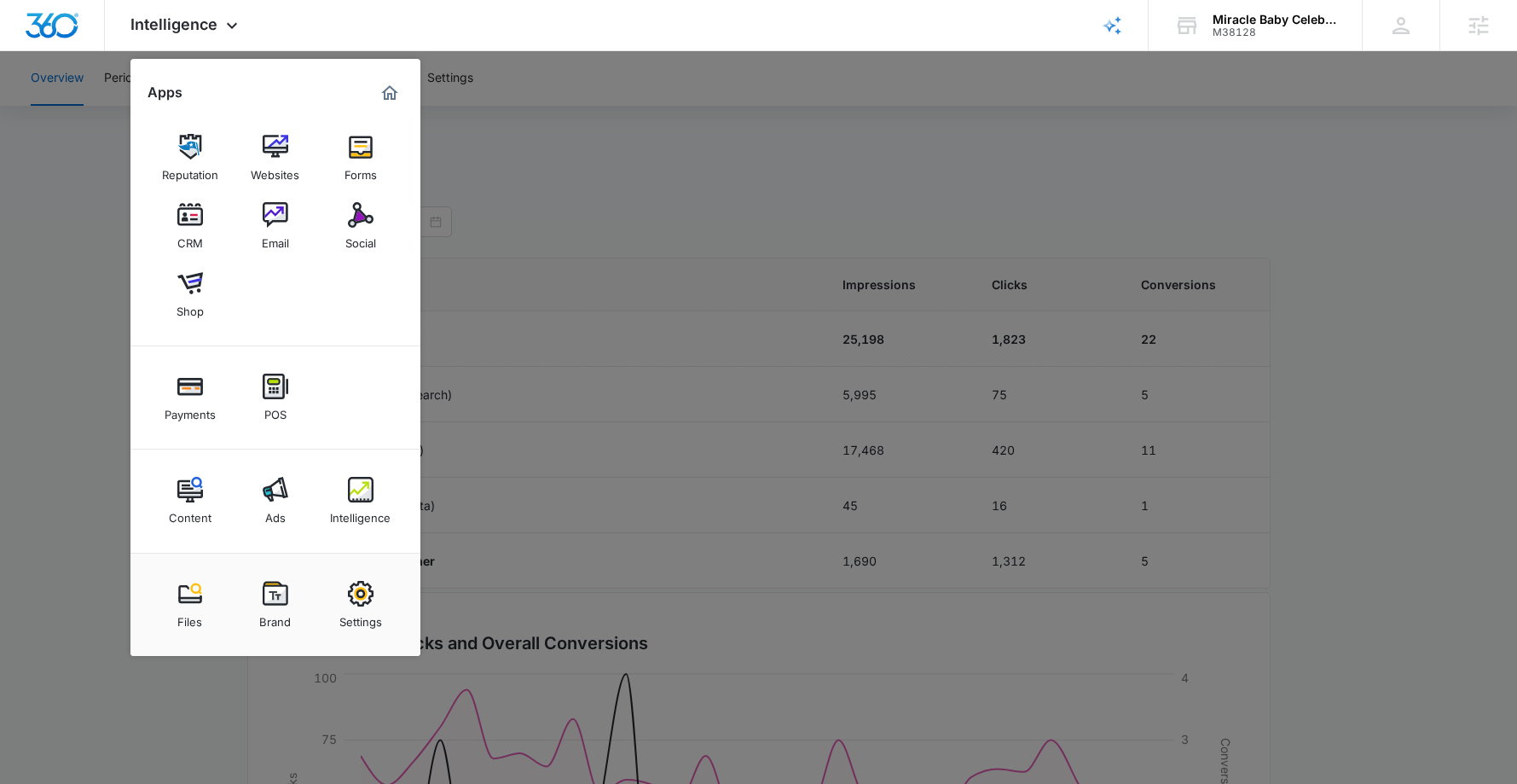
click at [1344, 167] on div at bounding box center [758, 392] width 1517 height 784
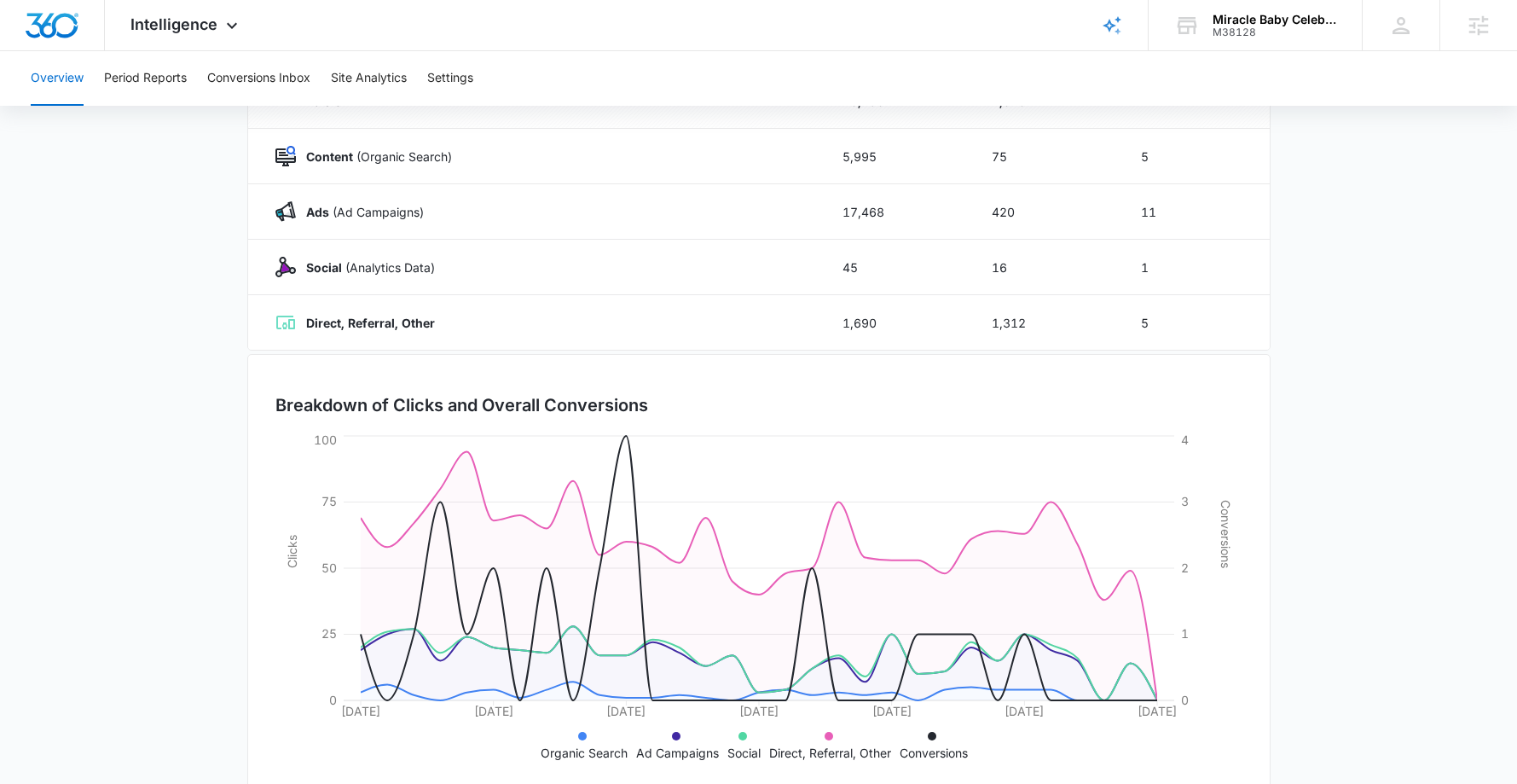
scroll to position [220, 0]
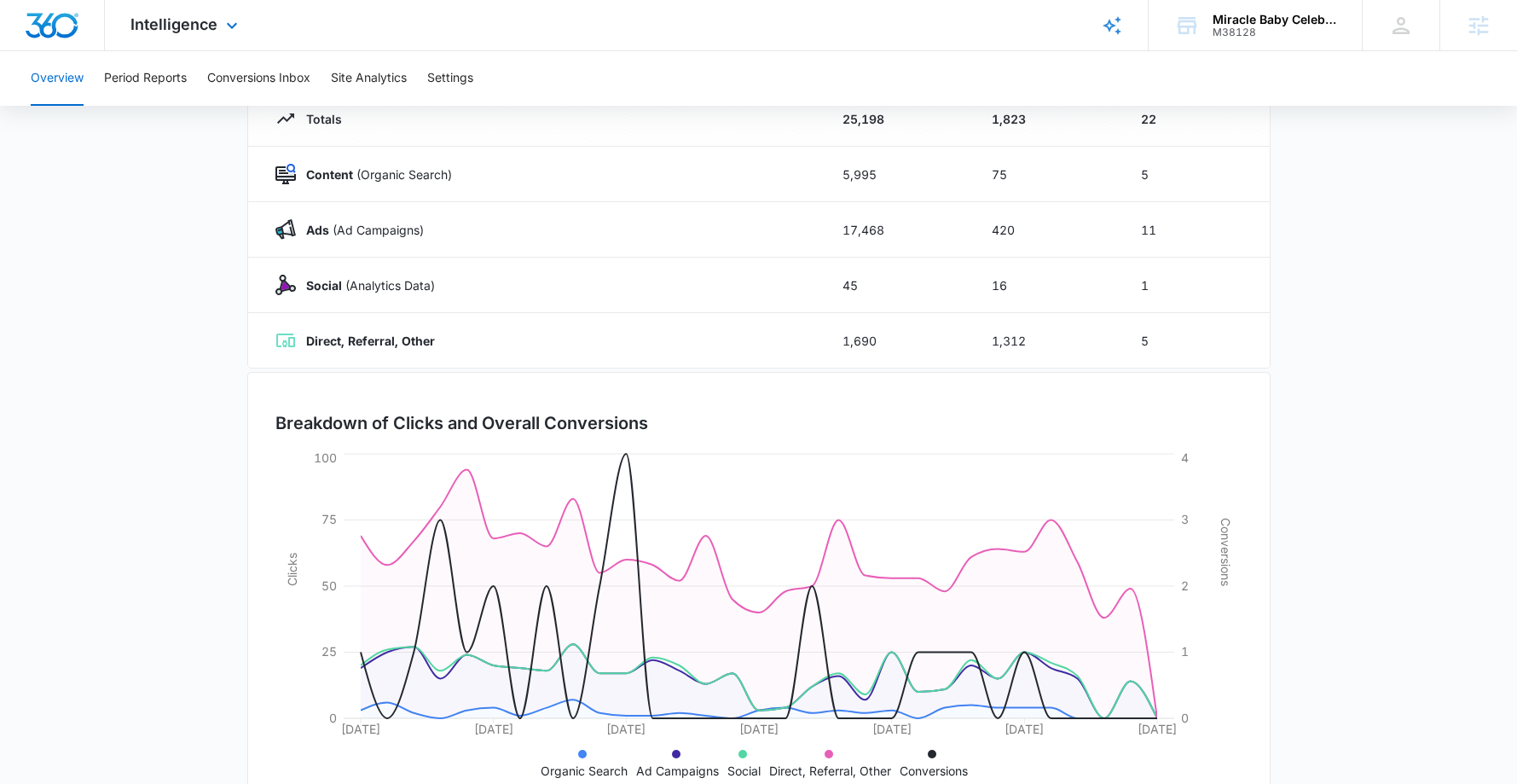
click at [170, 11] on div "Intelligence Apps Reputation Websites Forms CRM Email Social Shop Payments POS …" at bounding box center [186, 25] width 162 height 50
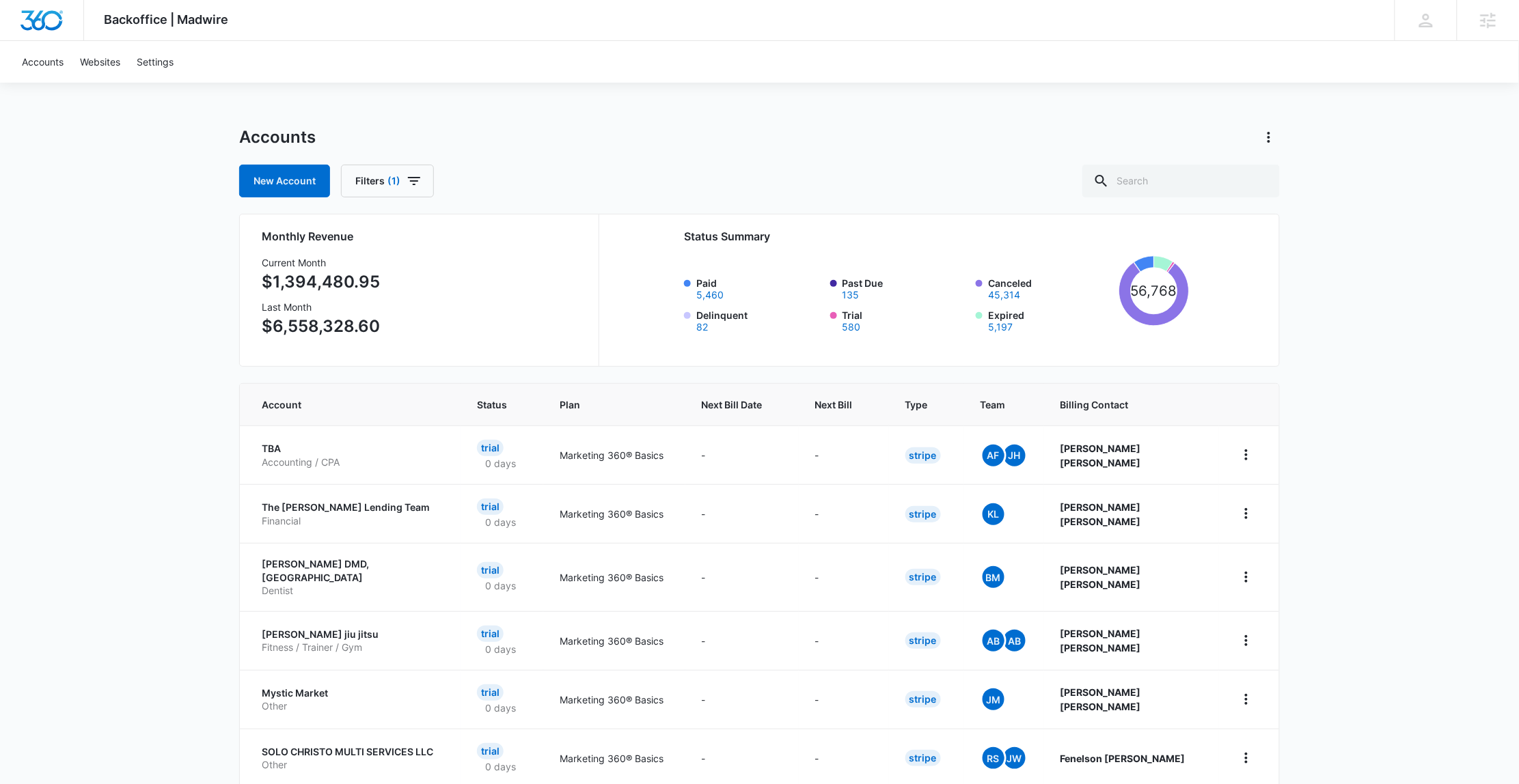
click at [1384, 611] on div "Backoffice | Madwire Apps Settings [PERSON_NAME] [PERSON_NAME][EMAIL_ADDRESS][P…" at bounding box center [759, 549] width 1519 height 1099
click at [41, 61] on link "Accounts" at bounding box center [42, 61] width 58 height 42
click at [1194, 198] on div "Accounts New Account Filters (1) Monthly Revenue Current Month $1,394,480.95 La…" at bounding box center [759, 612] width 1041 height 972
click at [1191, 191] on input "text" at bounding box center [1181, 181] width 198 height 33
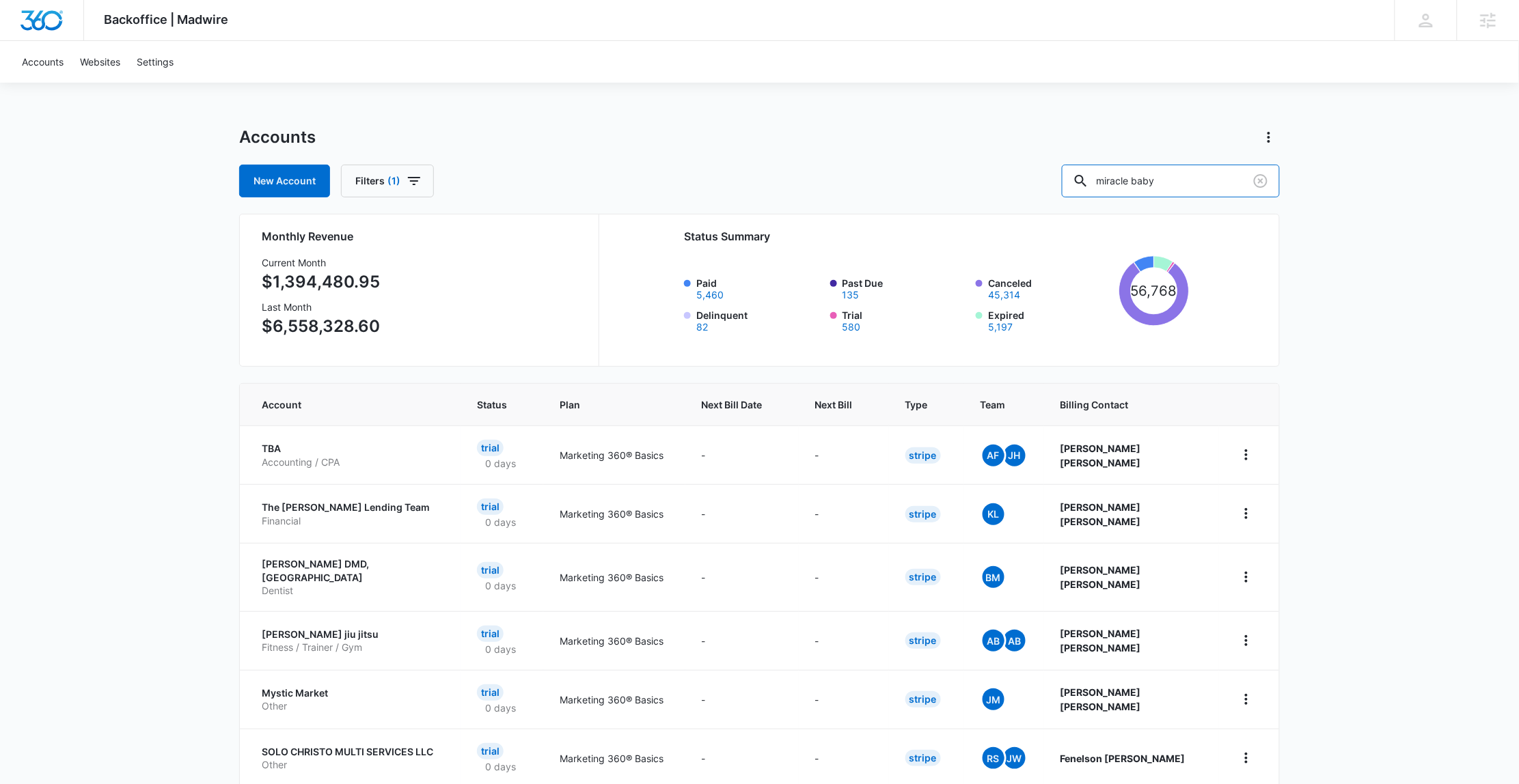
type input "miracle baby"
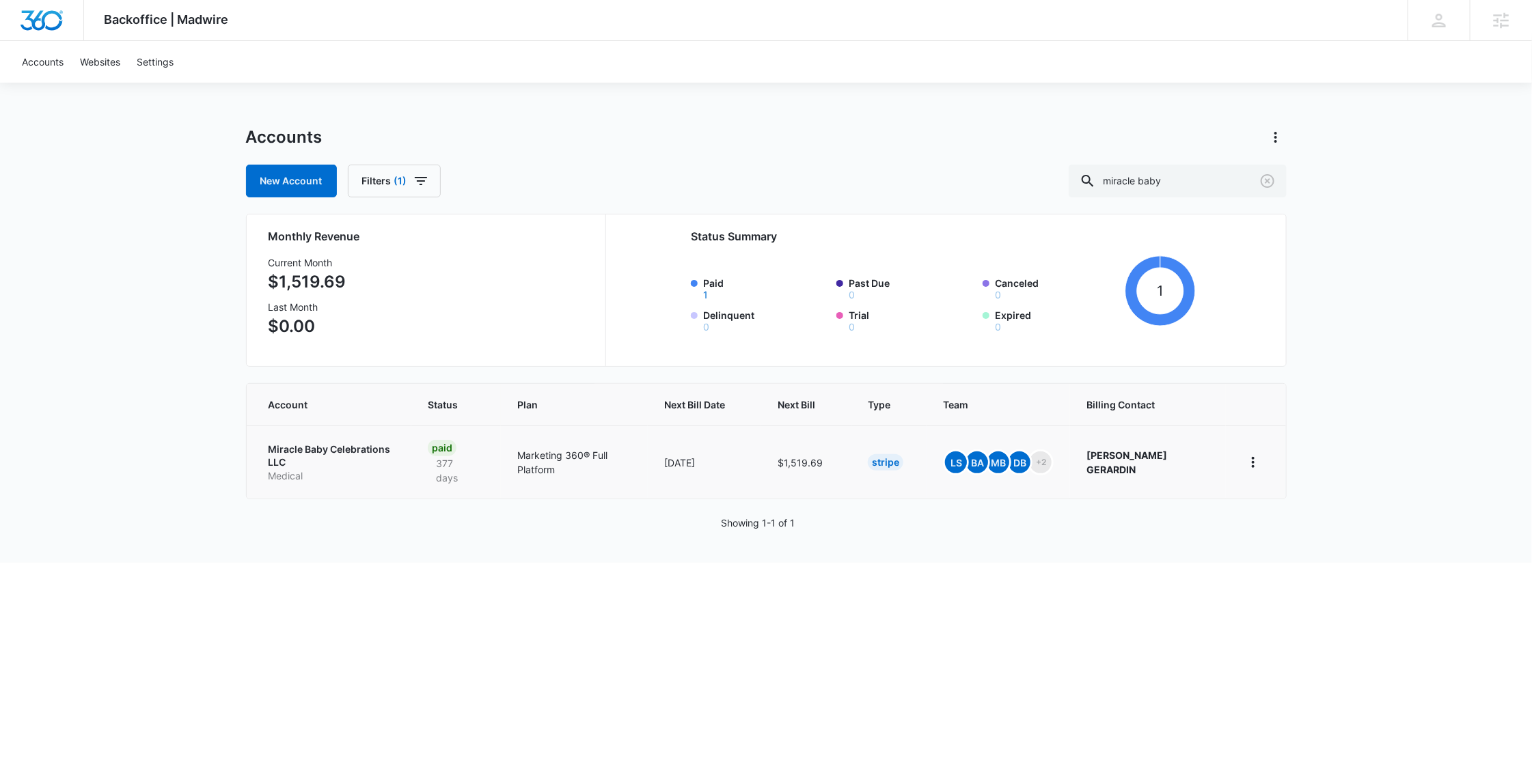
click at [323, 446] on p "Miracle Baby Celebrations LLC" at bounding box center [332, 456] width 127 height 26
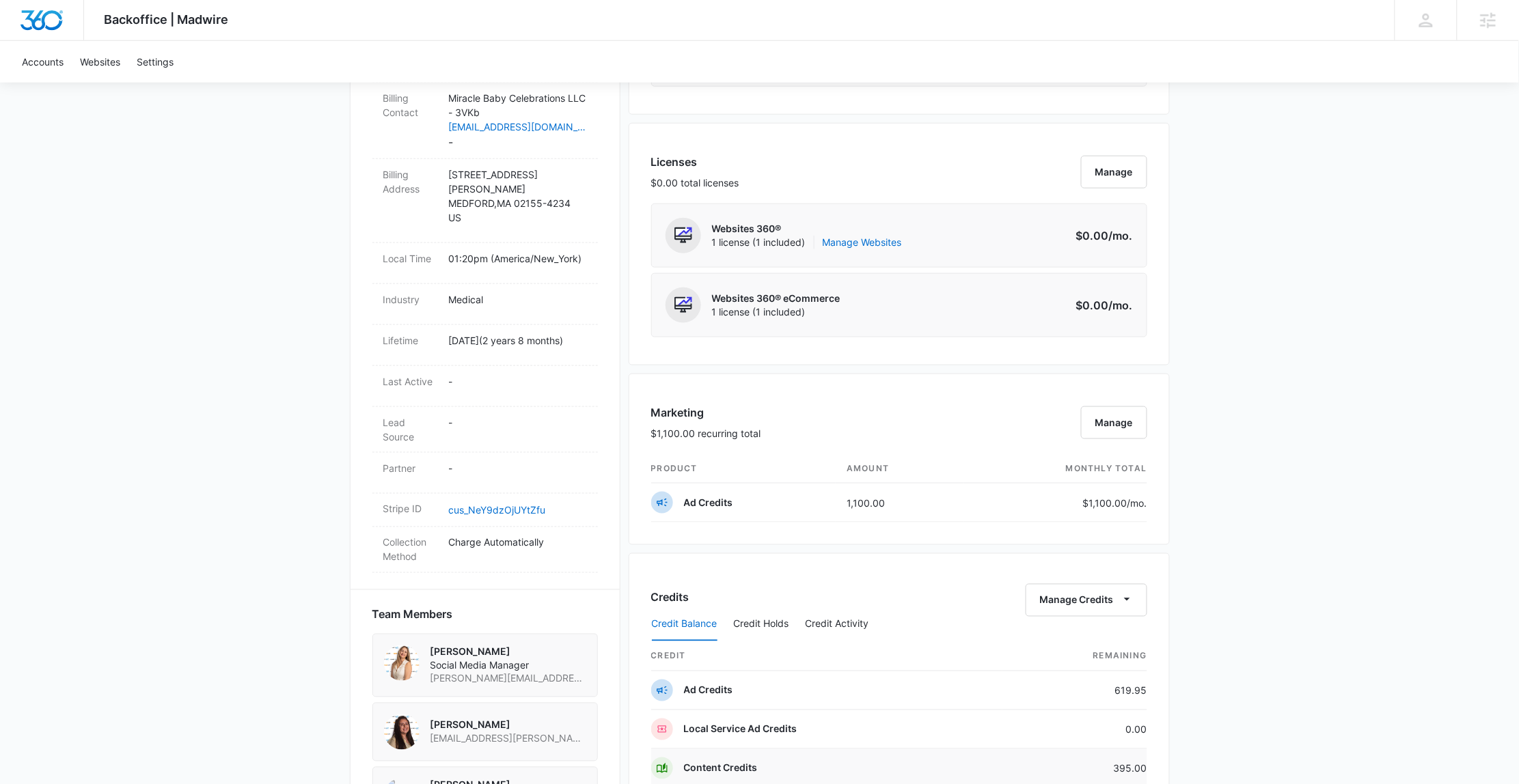
scroll to position [511, 0]
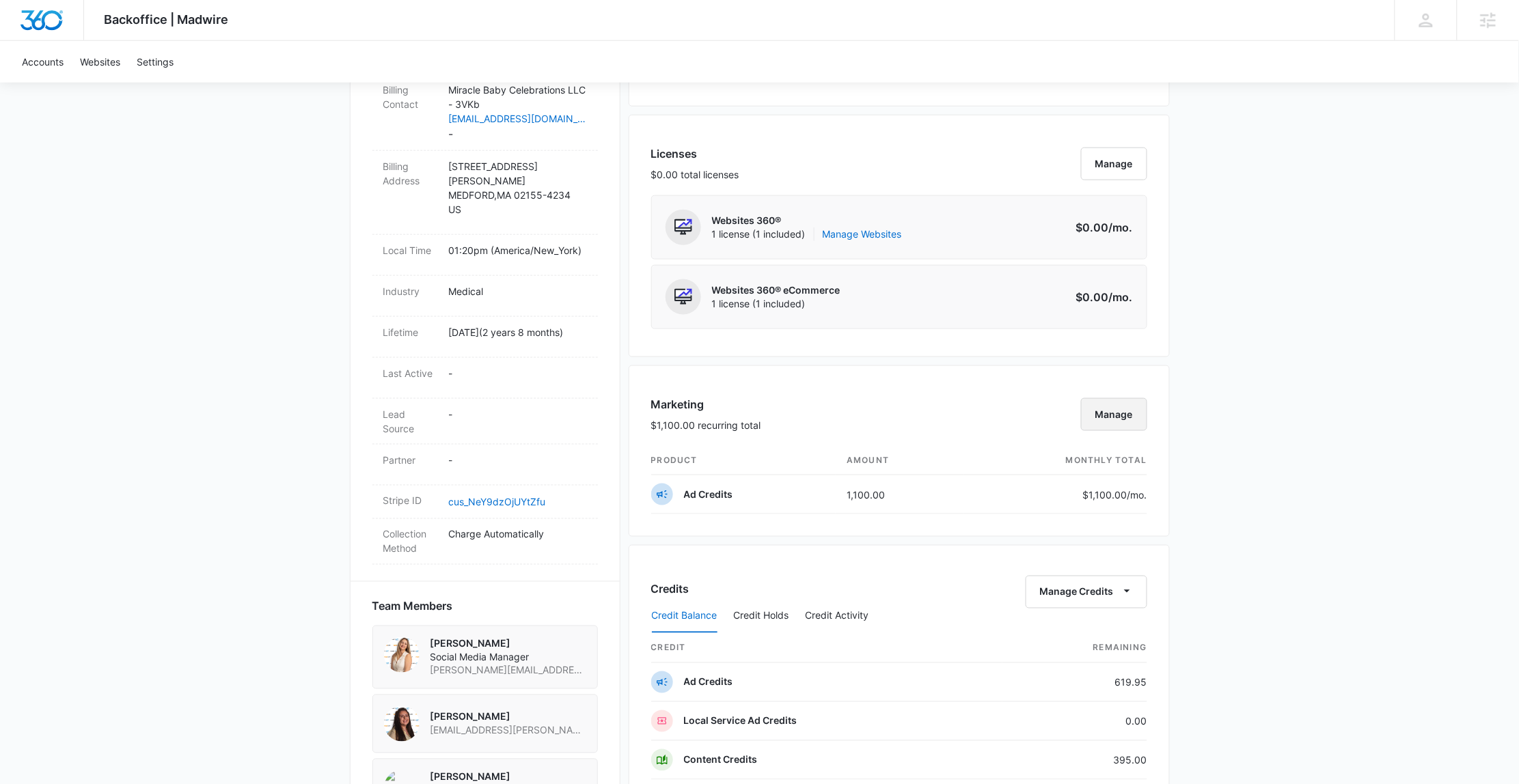
drag, startPoint x: 1129, startPoint y: 415, endPoint x: 1306, endPoint y: 321, distance: 200.4
click at [1306, 321] on div "Backoffice | Madwire Apps Settings [PERSON_NAME] [PERSON_NAME][EMAIL_ADDRESS][P…" at bounding box center [759, 390] width 1519 height 1803
click at [1306, 320] on div "Backoffice | Madwire Apps Settings [PERSON_NAME] [PERSON_NAME][EMAIL_ADDRESS][P…" at bounding box center [759, 390] width 1519 height 1803
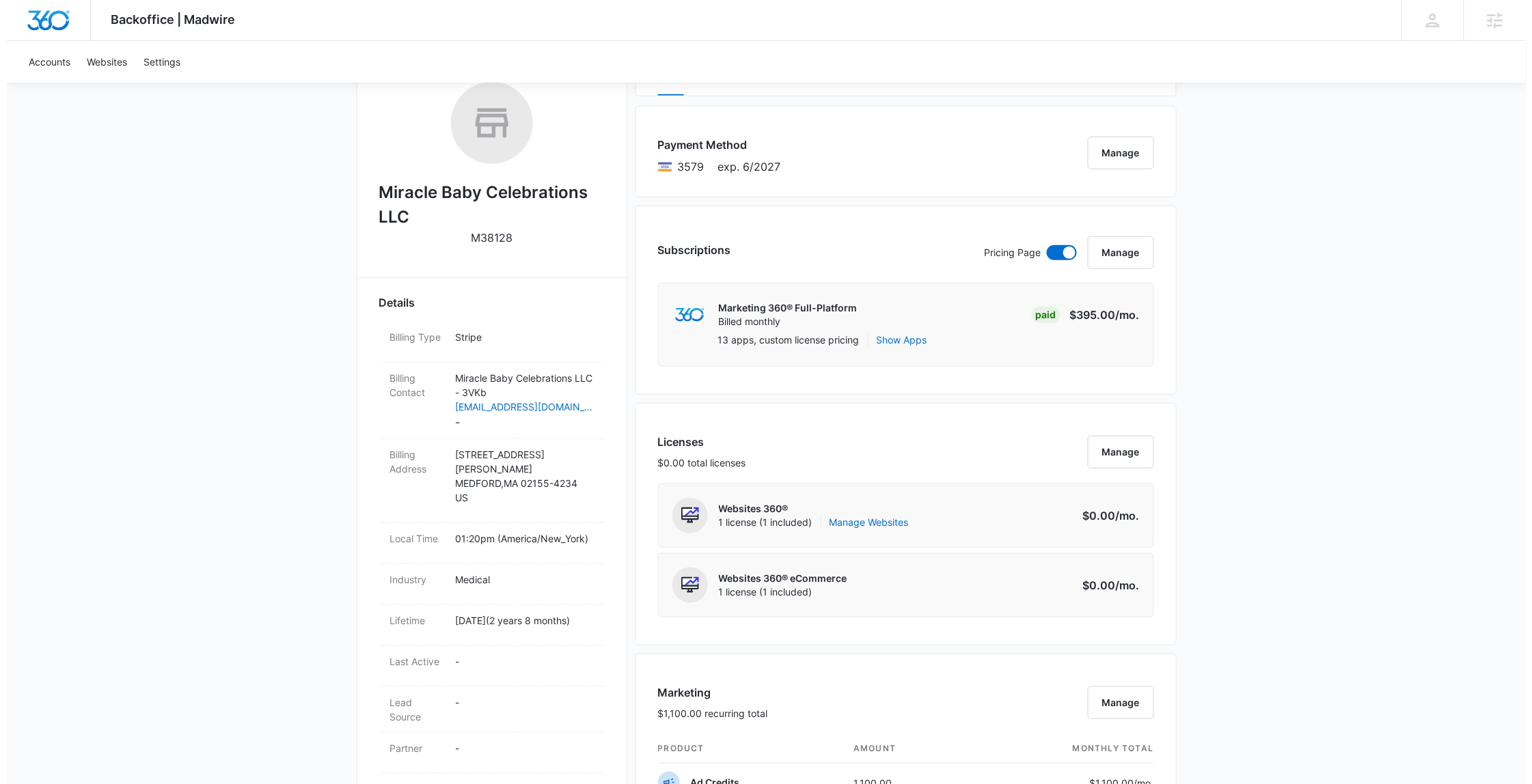
scroll to position [0, 0]
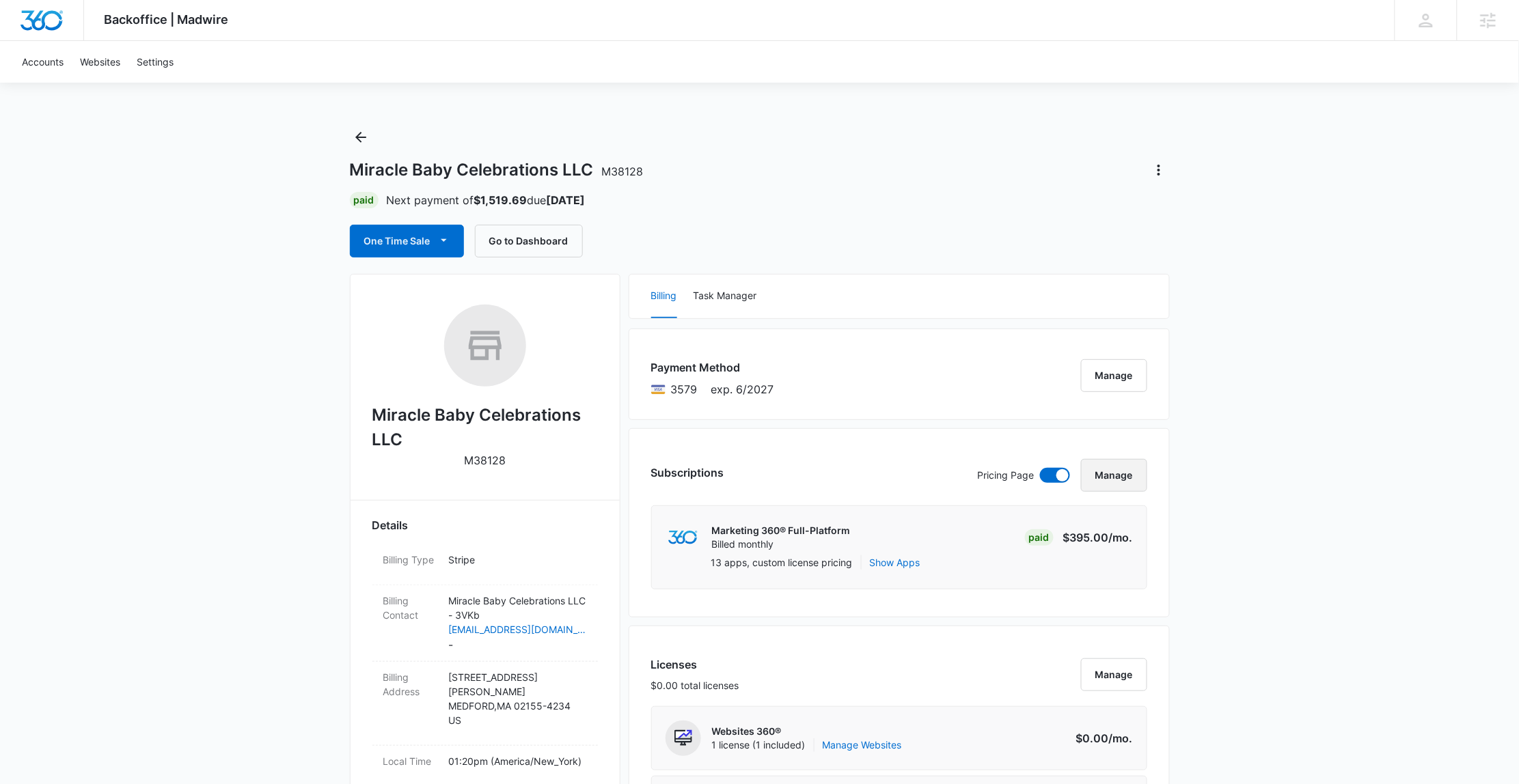
click at [1119, 476] on button "Manage" at bounding box center [1114, 475] width 67 height 33
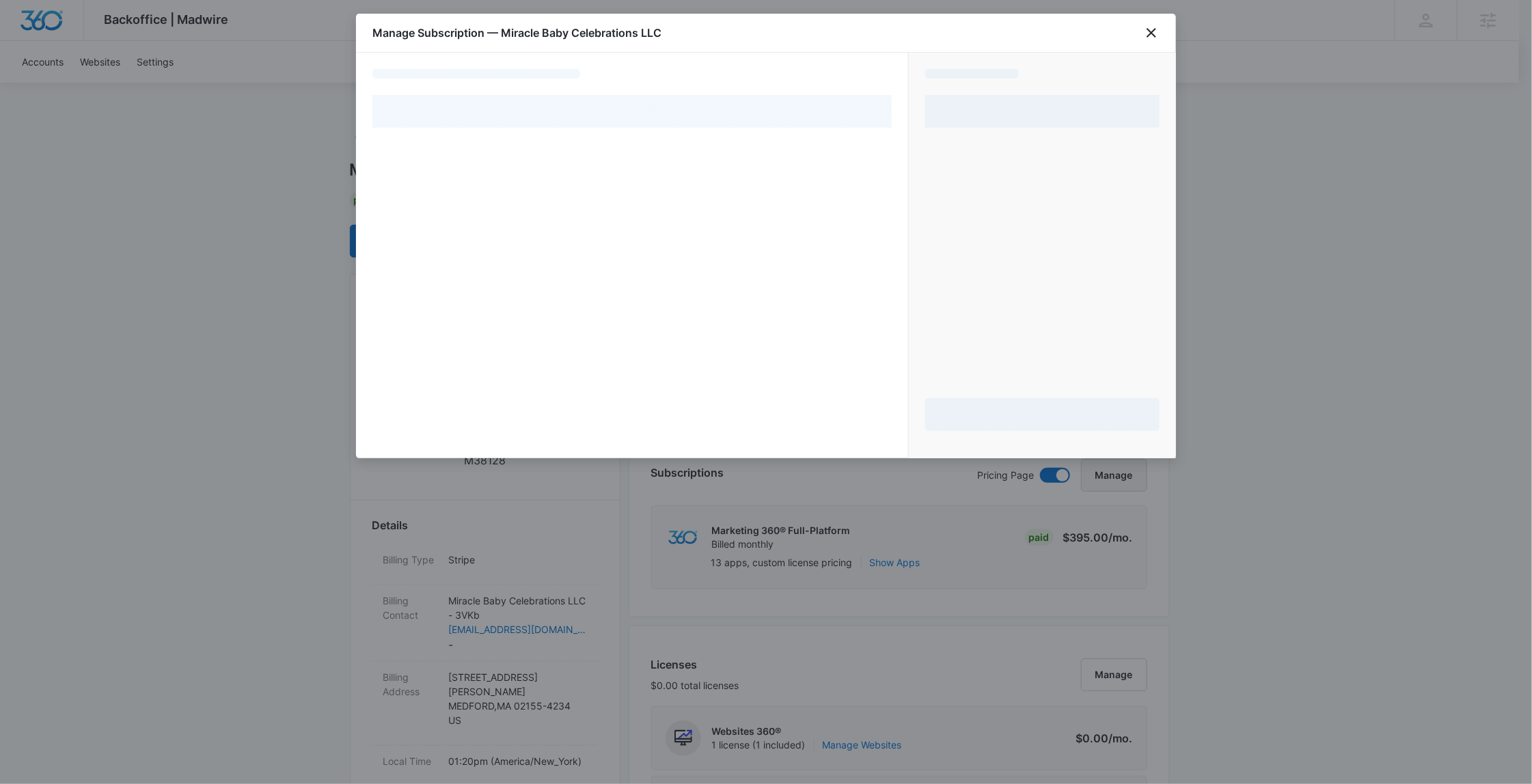
select select "pm_1NXToGA4n8RTgNjUMwO8a4py"
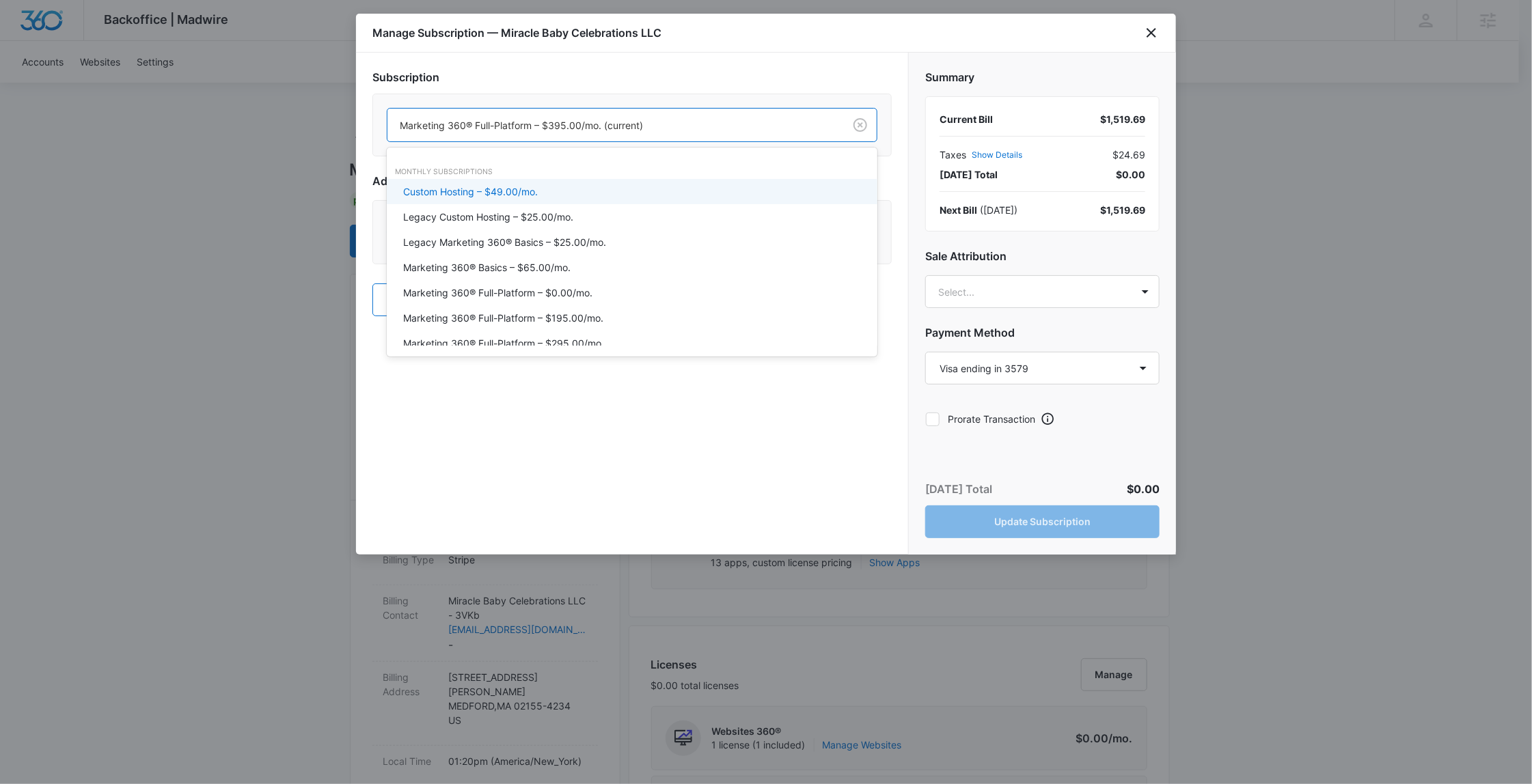
click at [779, 125] on div at bounding box center [612, 125] width 426 height 17
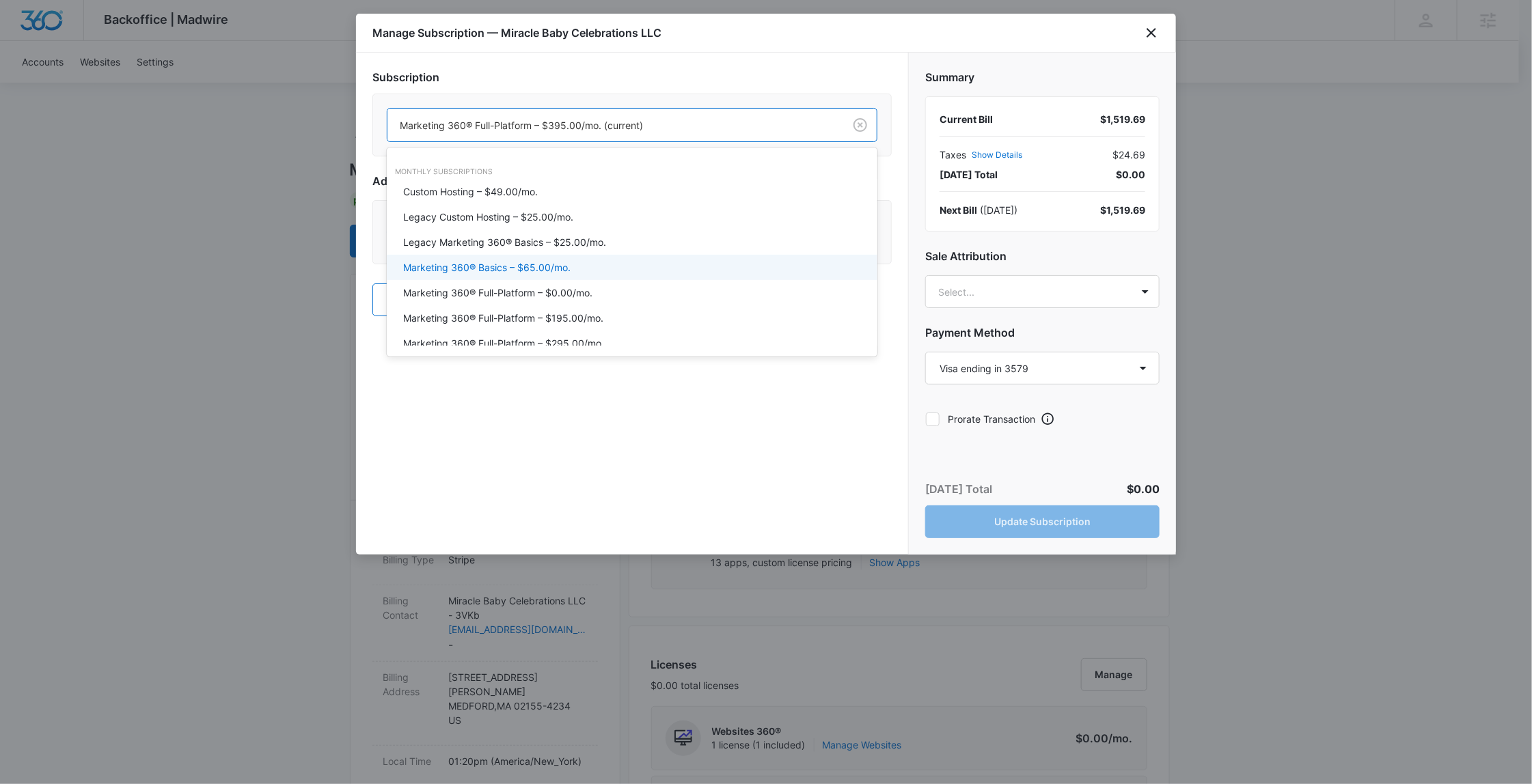
click at [501, 266] on p "Marketing 360® Basics – $65.00/mo." at bounding box center [487, 267] width 167 height 14
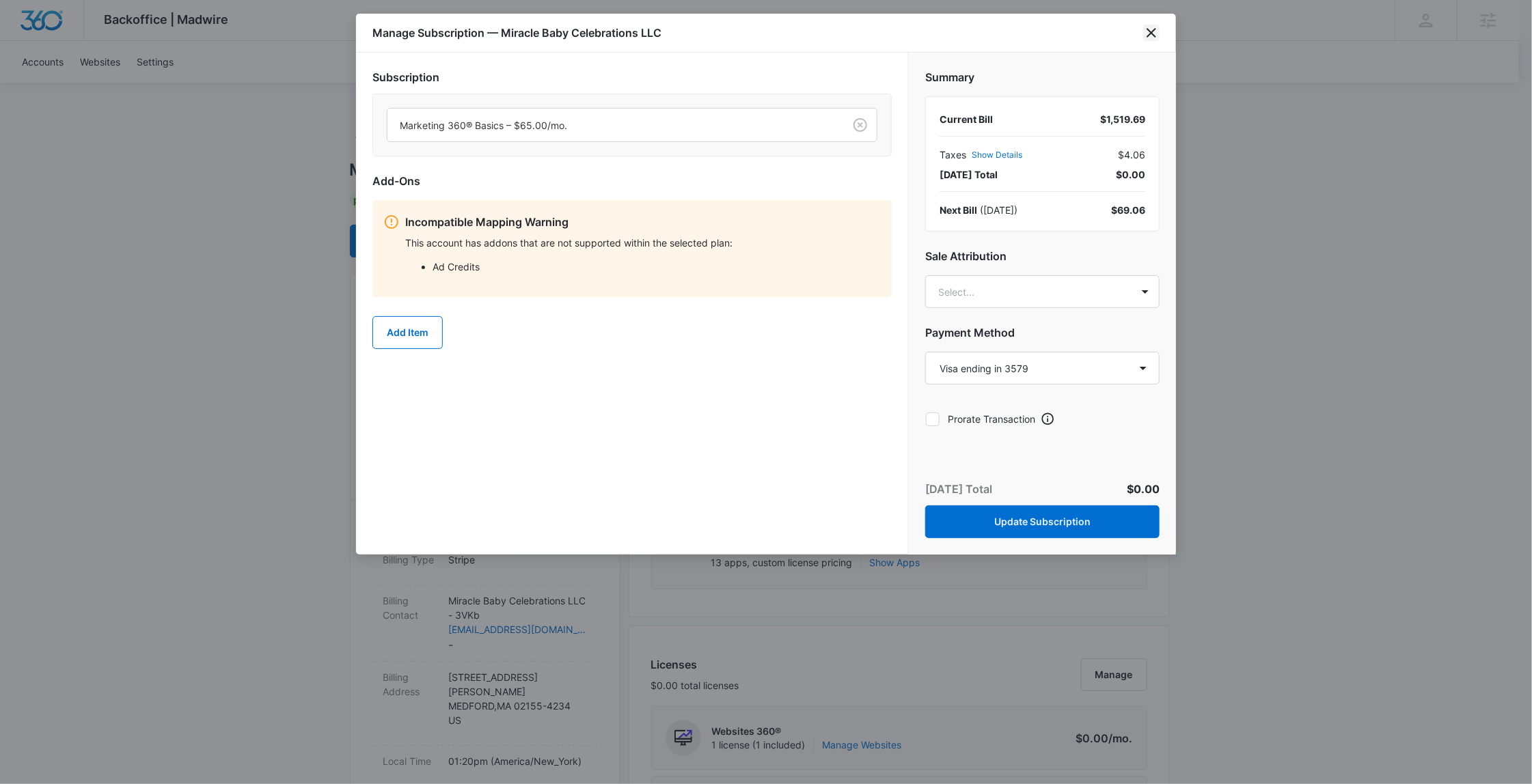
click at [1160, 31] on icon "close" at bounding box center [1152, 33] width 17 height 17
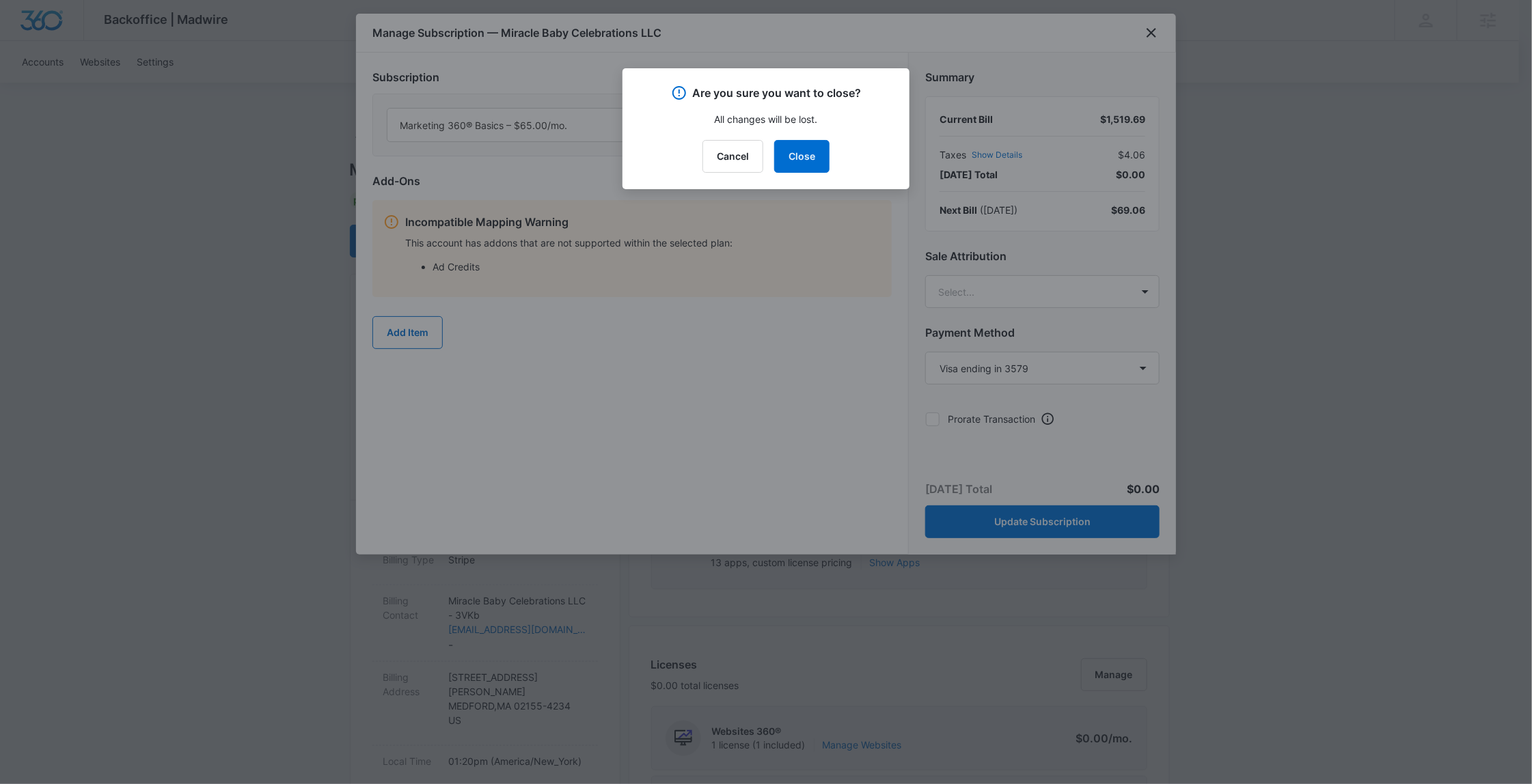
click at [1326, 319] on div at bounding box center [766, 392] width 1532 height 784
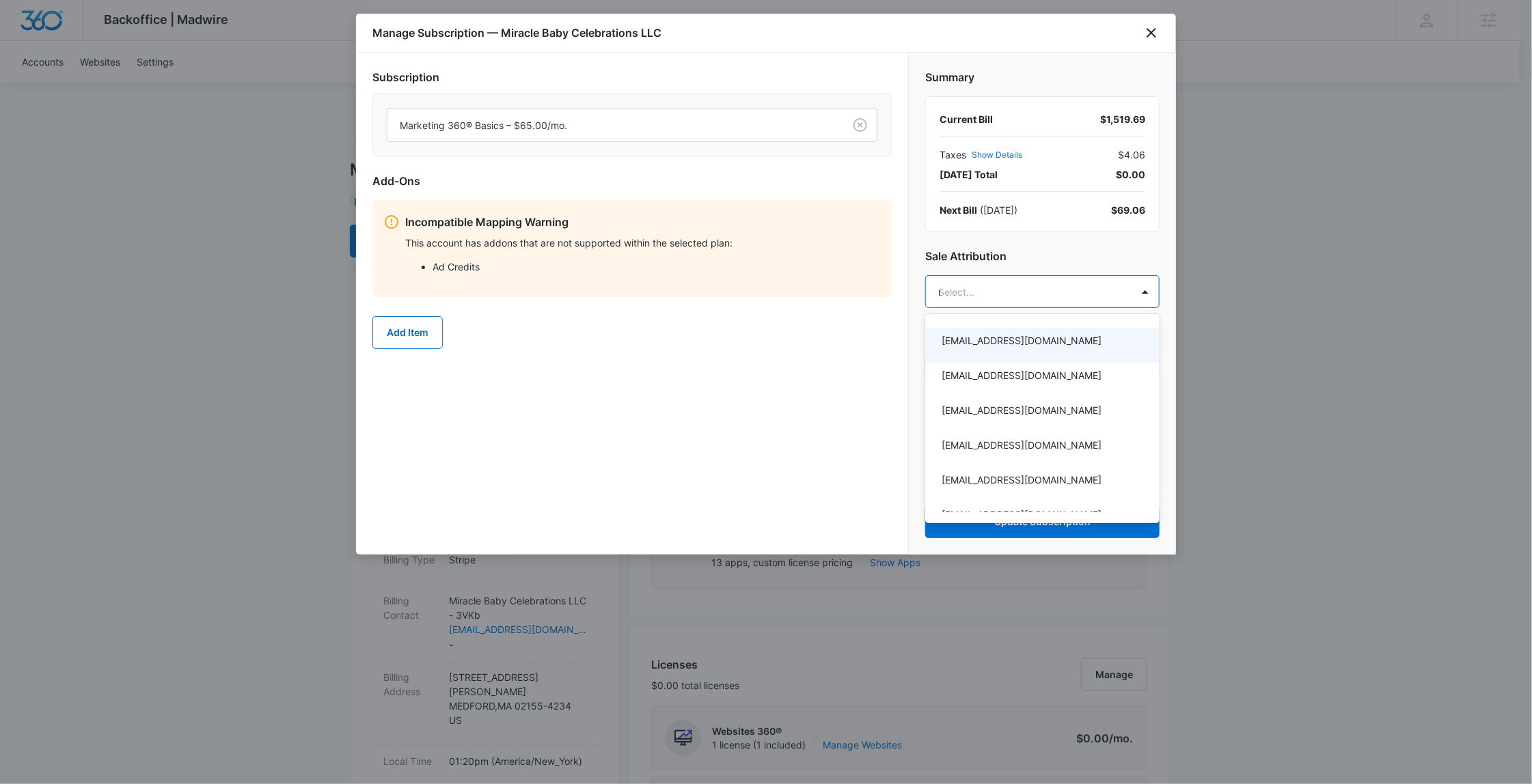
type input "[PERSON_NAME]"
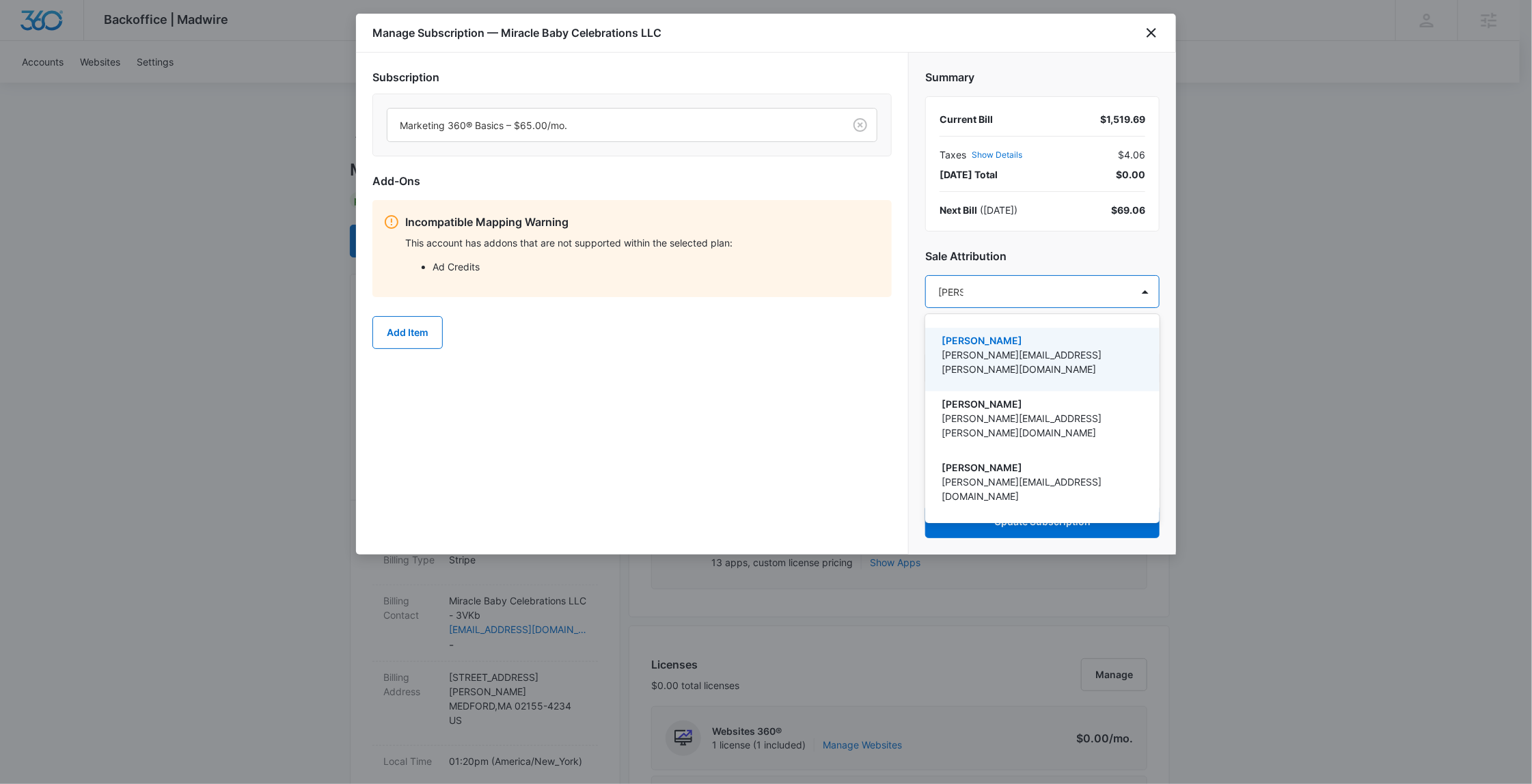
click at [1026, 348] on p "[PERSON_NAME][EMAIL_ADDRESS][PERSON_NAME][DOMAIN_NAME]" at bounding box center [1041, 362] width 199 height 29
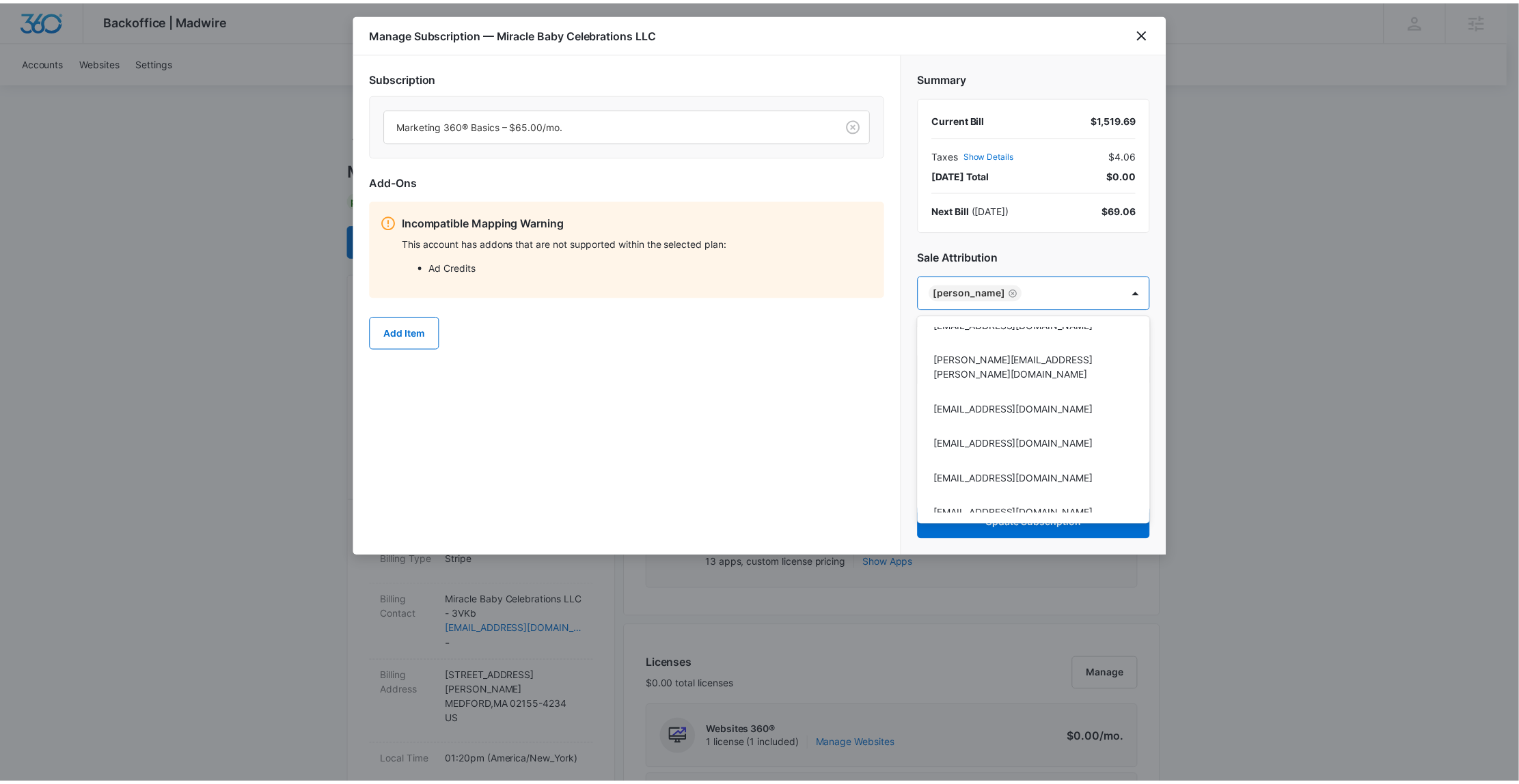
scroll to position [739, 0]
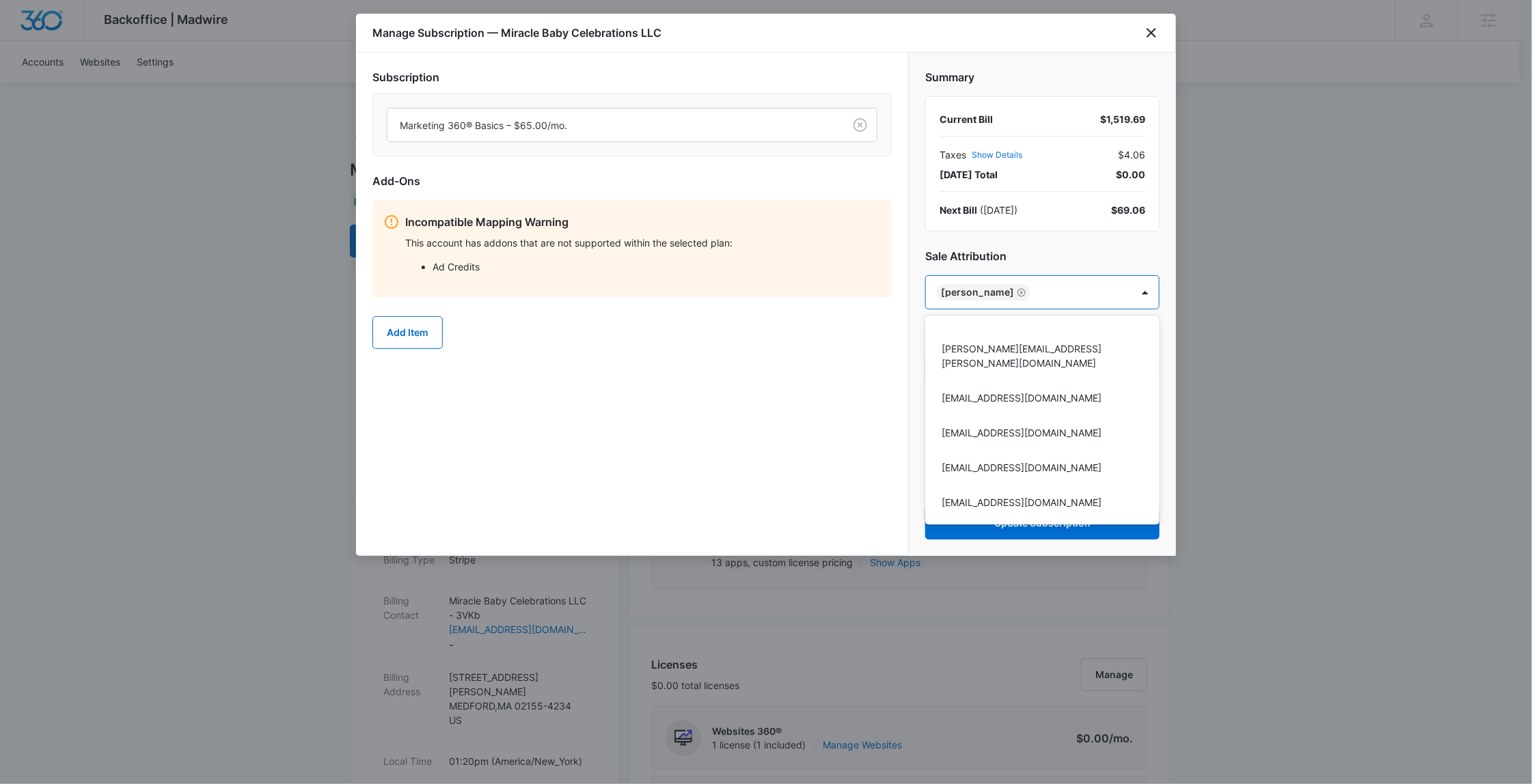
click at [883, 475] on div at bounding box center [766, 392] width 1532 height 784
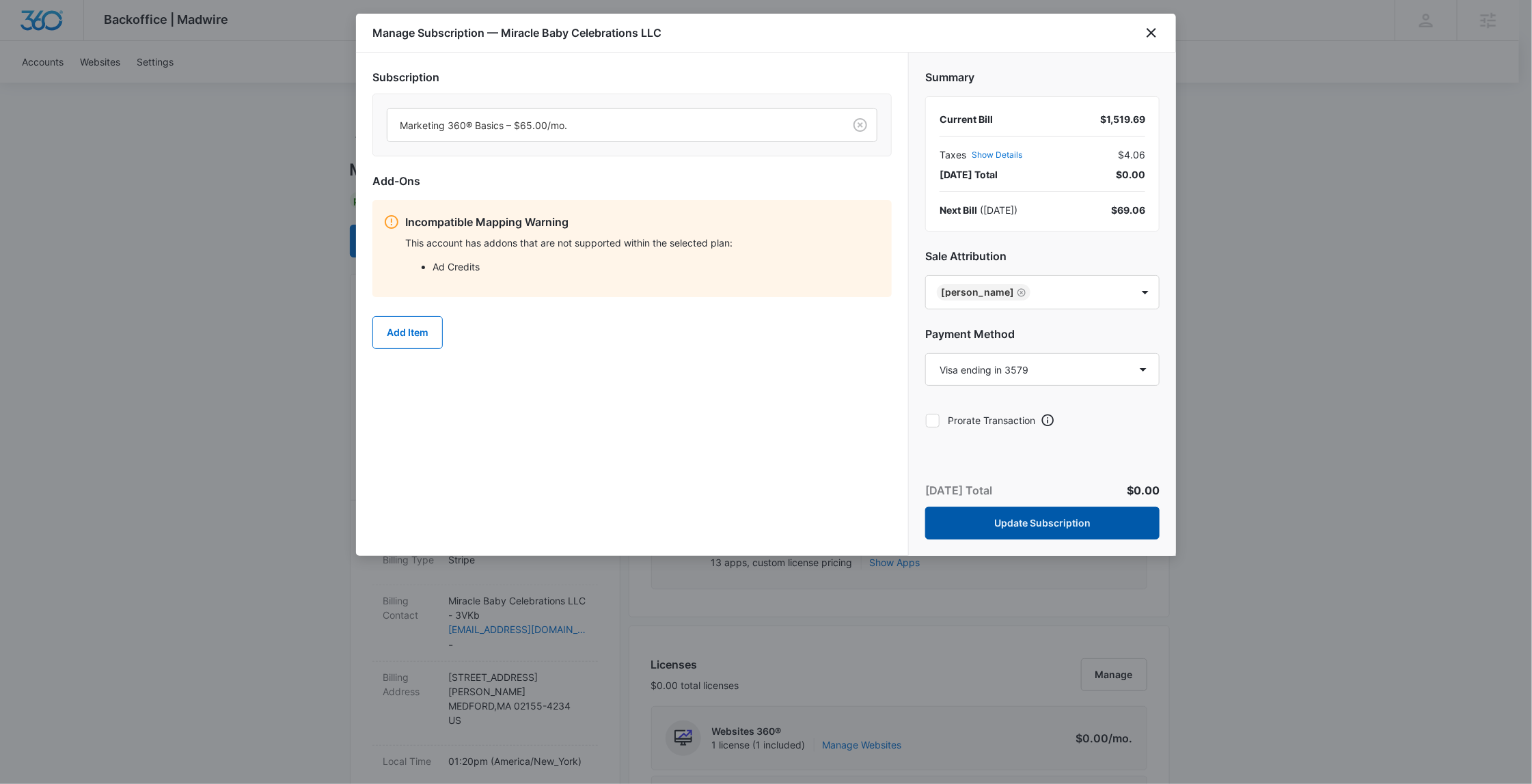
click at [1038, 522] on button "Update Subscription" at bounding box center [1042, 523] width 235 height 33
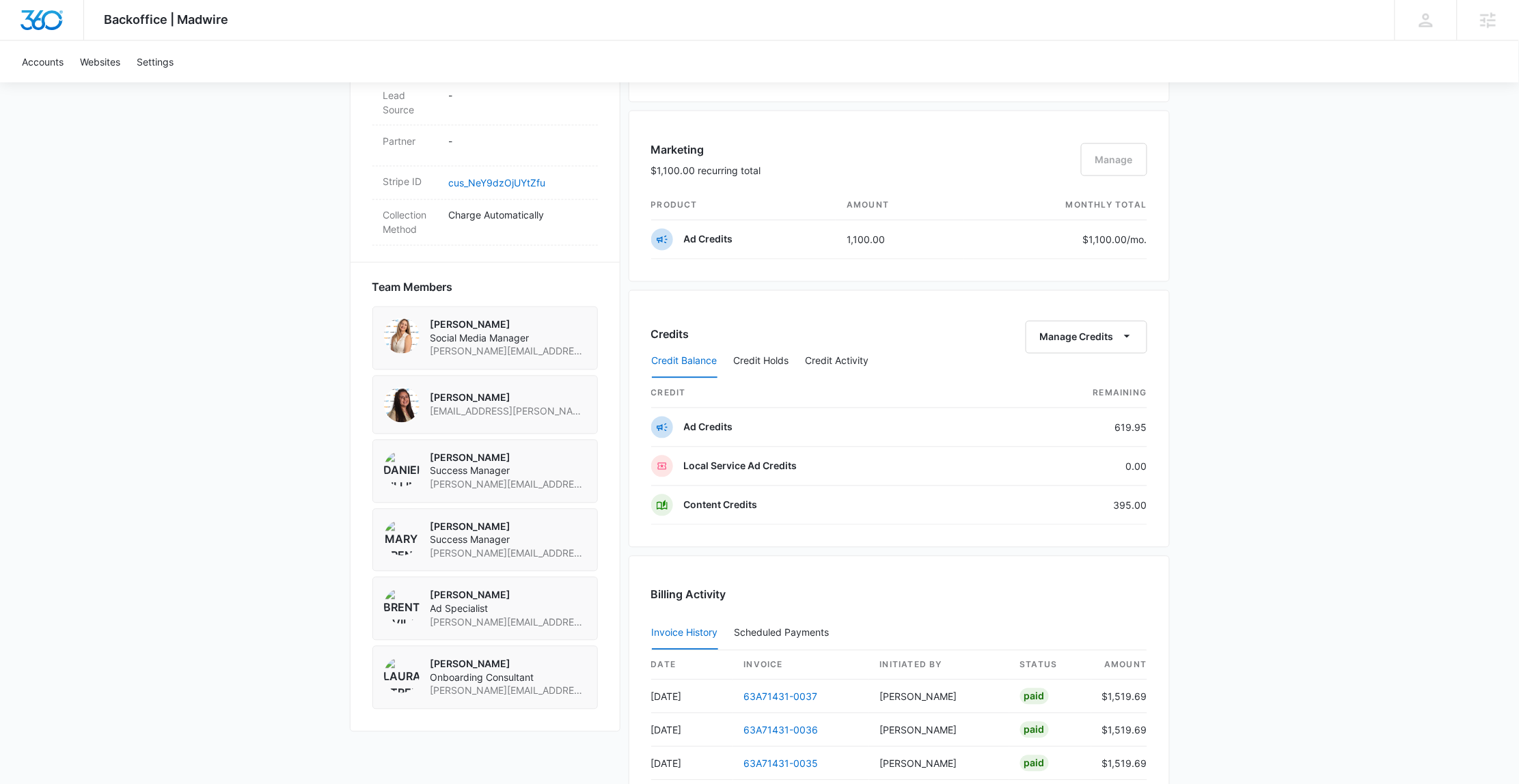
scroll to position [947, 0]
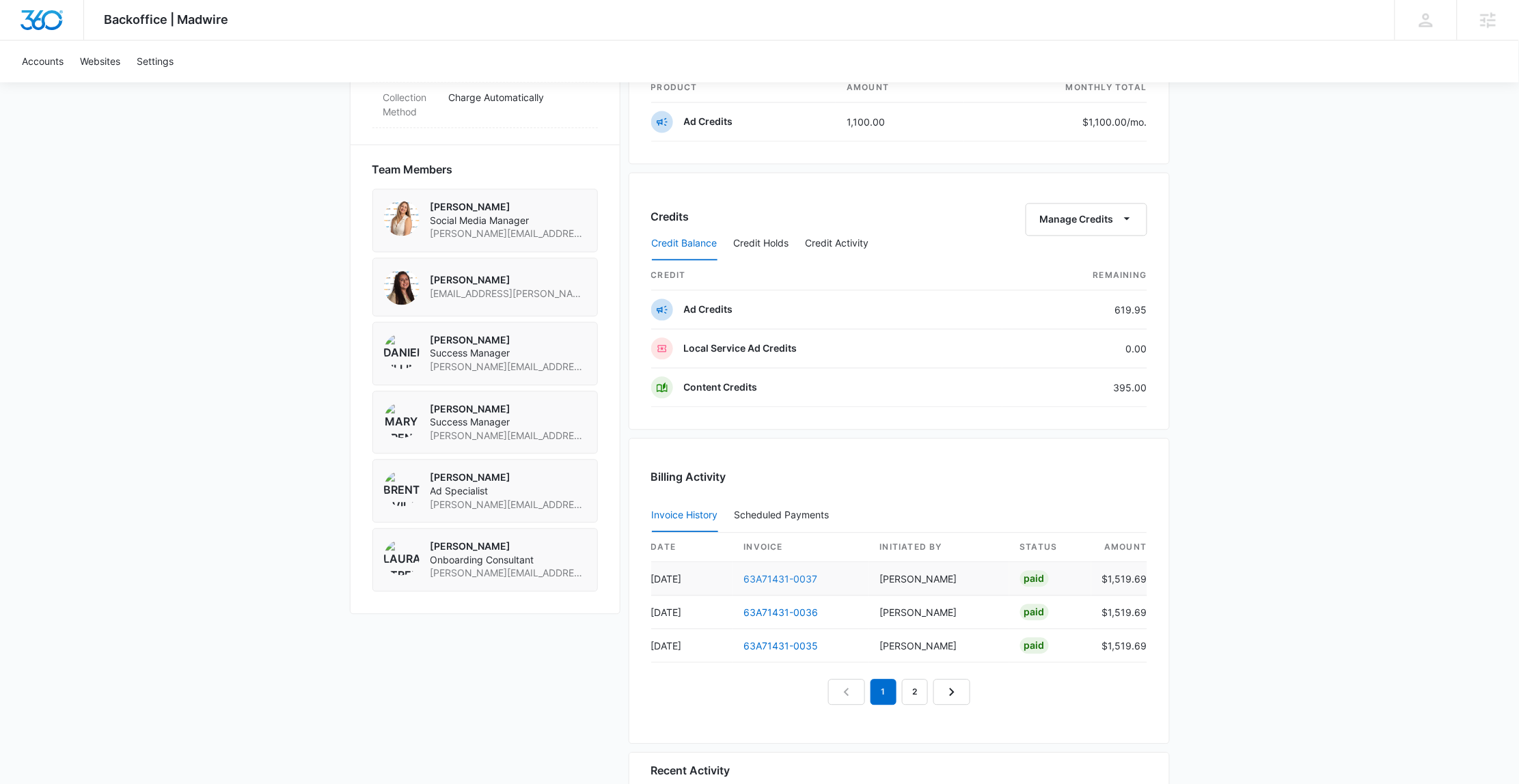
click at [793, 584] on link "63A71431-0037" at bounding box center [781, 579] width 74 height 11
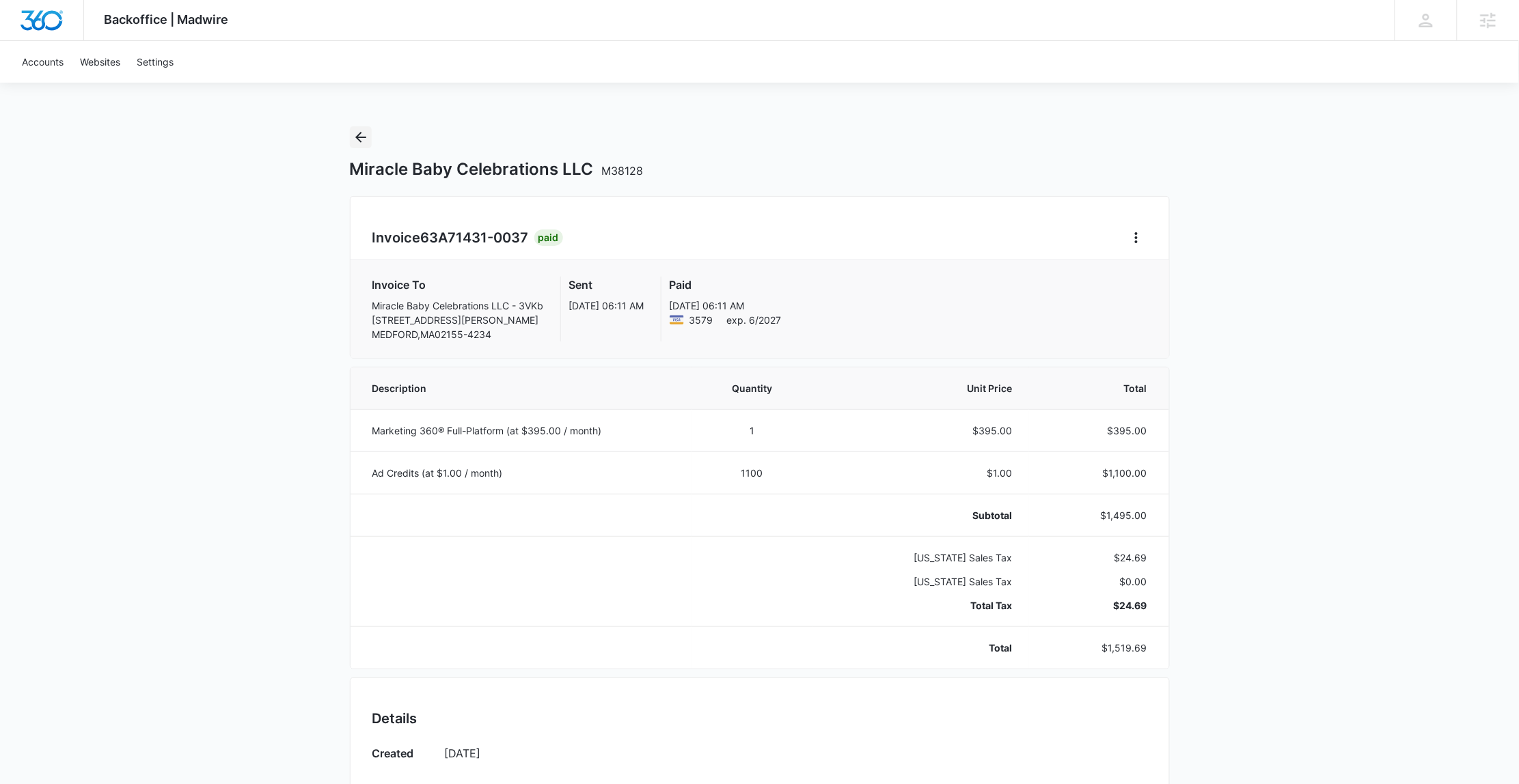
click at [363, 137] on icon "Back" at bounding box center [360, 137] width 11 height 11
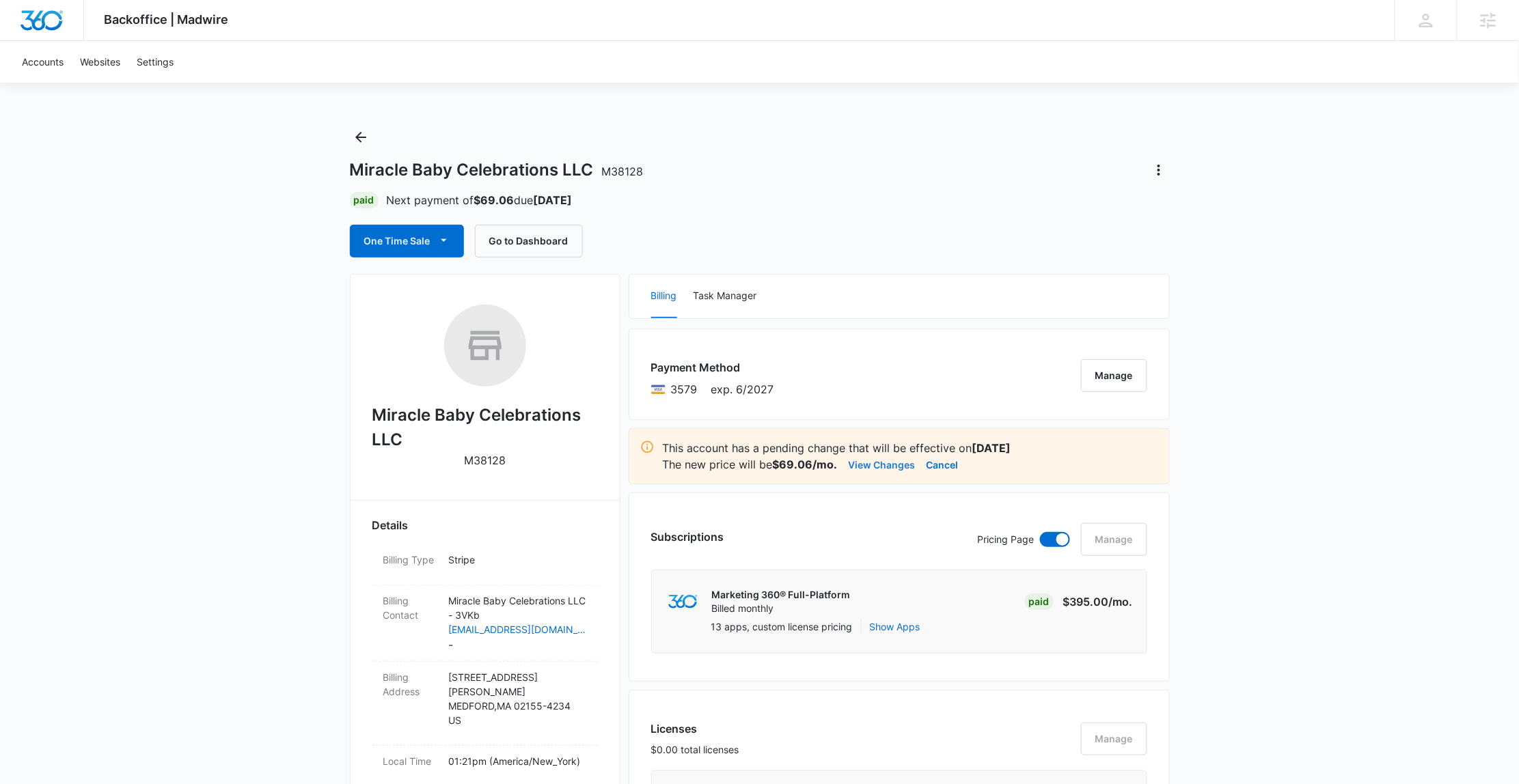
click at [896, 461] on button "View Changes" at bounding box center [882, 465] width 67 height 17
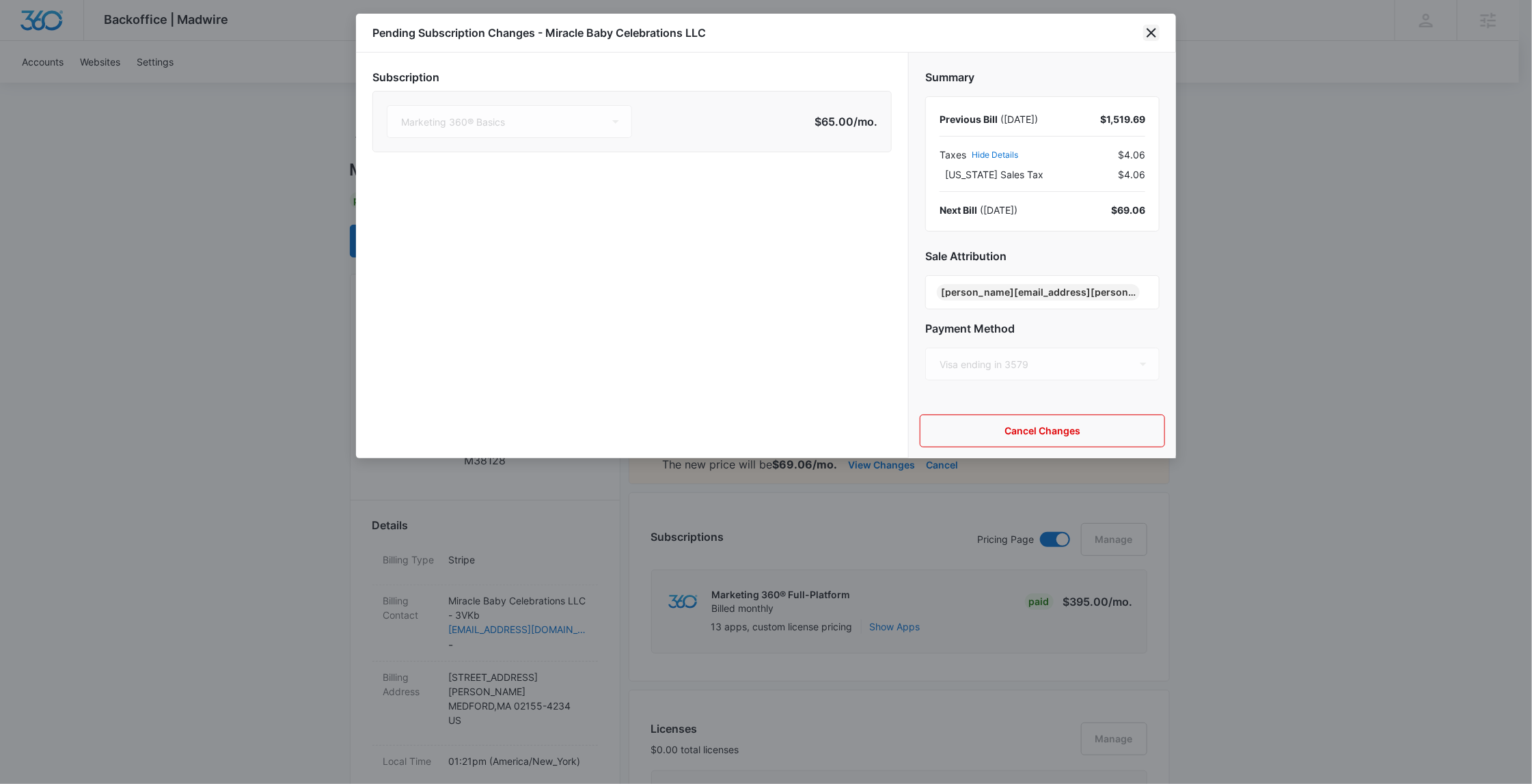
click at [1146, 39] on icon "close" at bounding box center [1152, 33] width 17 height 17
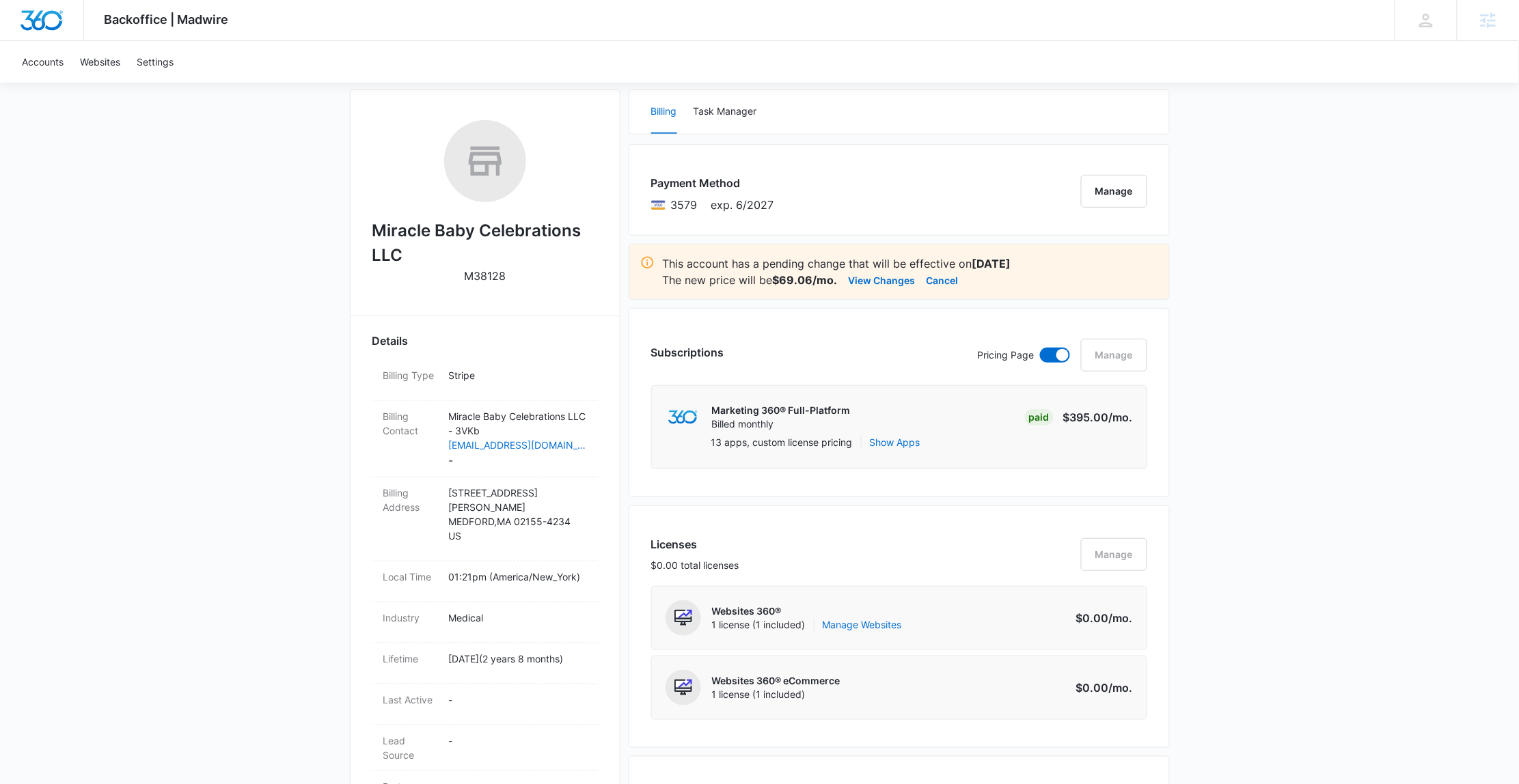
scroll to position [380, 0]
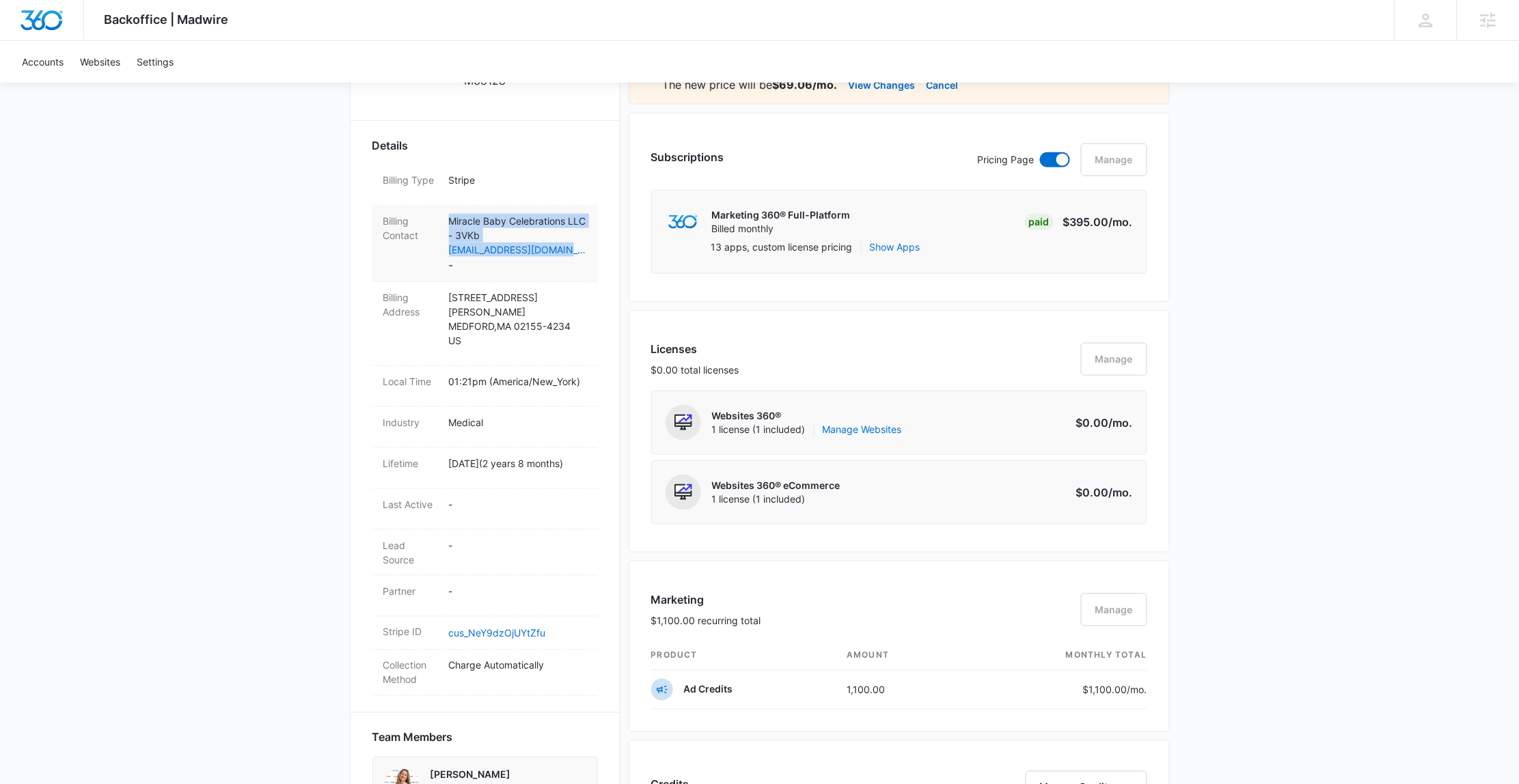
drag, startPoint x: 518, startPoint y: 249, endPoint x: 596, endPoint y: 249, distance: 78.0
click at [596, 249] on div "Billing Contact Miracle Baby Celebrations LLC - 3VKb [EMAIL_ADDRESS][DOMAIN_NAM…" at bounding box center [485, 244] width 226 height 76
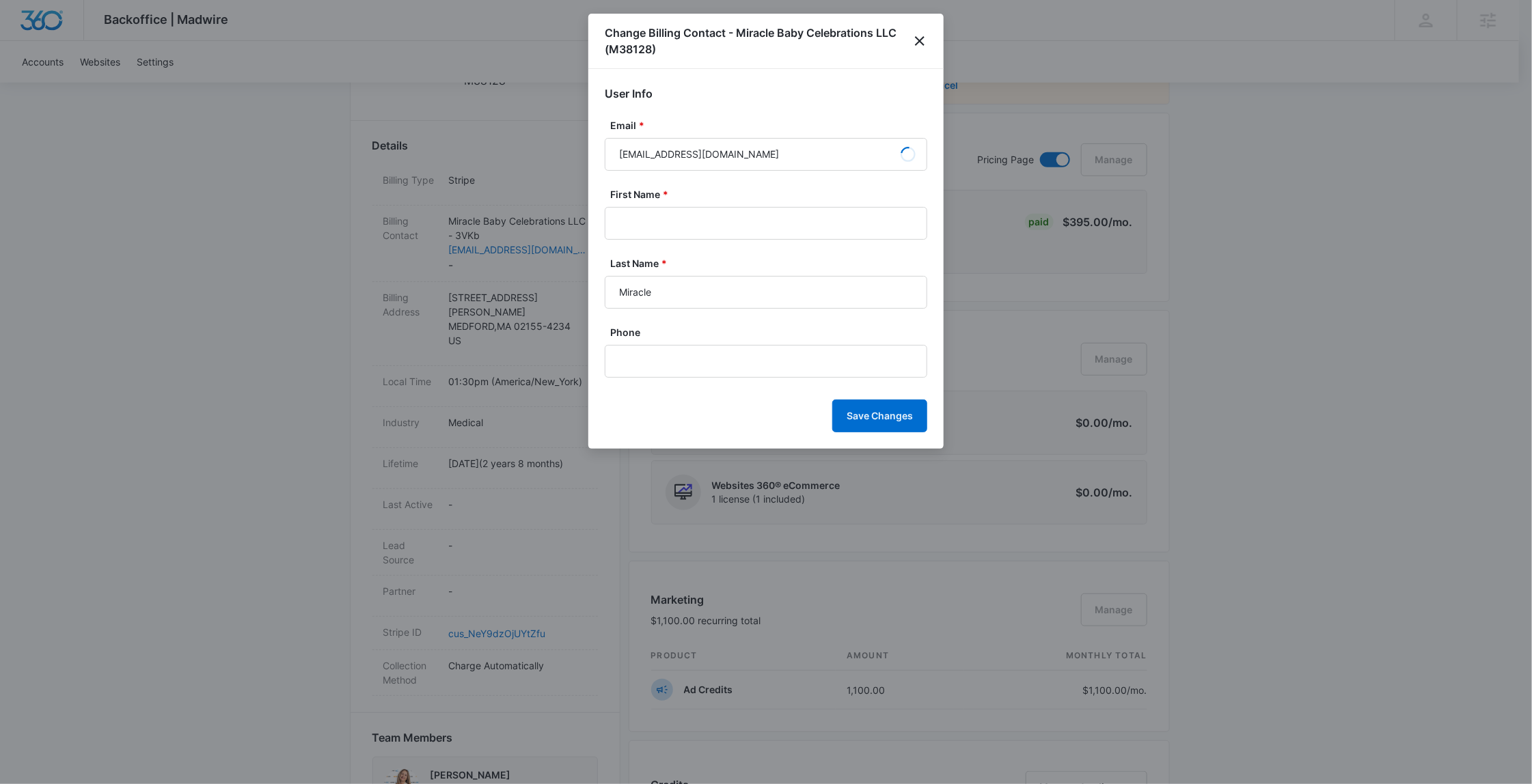
type input "[PERSON_NAME]"
type input "GERARDIN"
click at [773, 174] on form "Email * [EMAIL_ADDRESS][DOMAIN_NAME] Loading First Name * [PERSON_NAME] Last Na…" at bounding box center [766, 275] width 322 height 314
click at [774, 154] on input "[EMAIL_ADDRESS][DOMAIN_NAME]" at bounding box center [766, 154] width 322 height 33
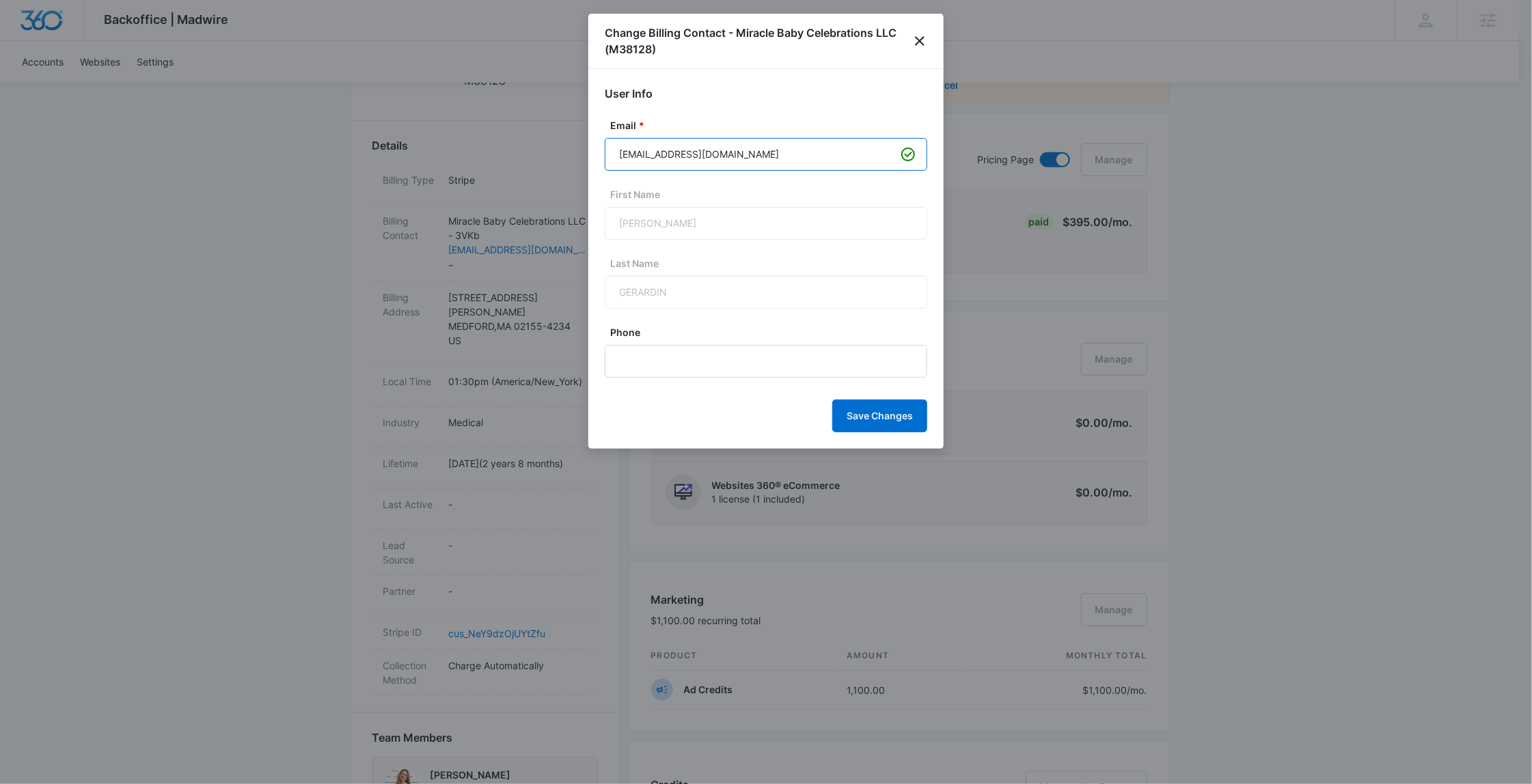
click at [774, 154] on input "[EMAIL_ADDRESS][DOMAIN_NAME]" at bounding box center [766, 154] width 322 height 33
click at [1303, 149] on div at bounding box center [766, 392] width 1532 height 784
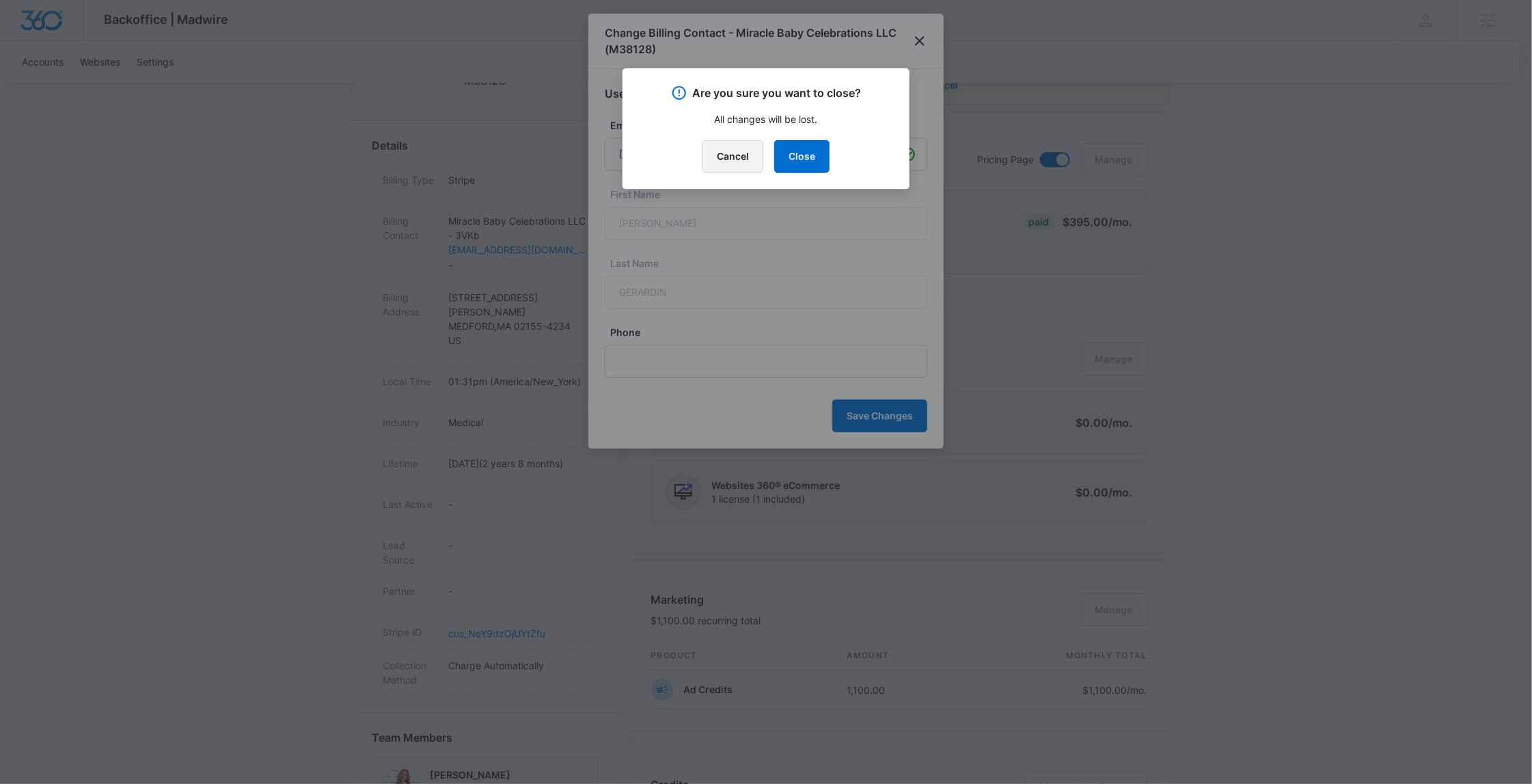
click at [733, 145] on button "Cancel" at bounding box center [733, 156] width 61 height 33
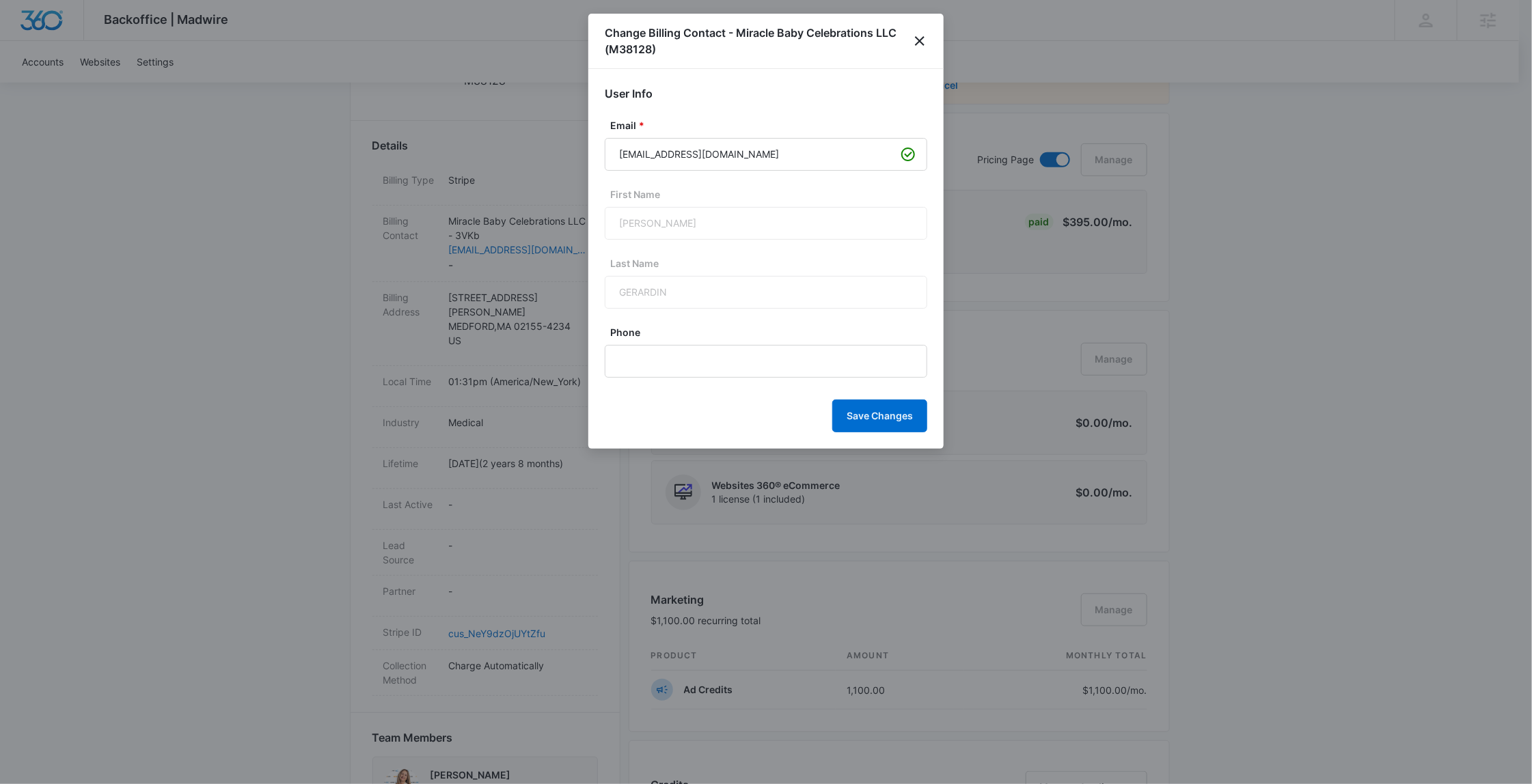
click at [1466, 239] on div at bounding box center [766, 392] width 1532 height 784
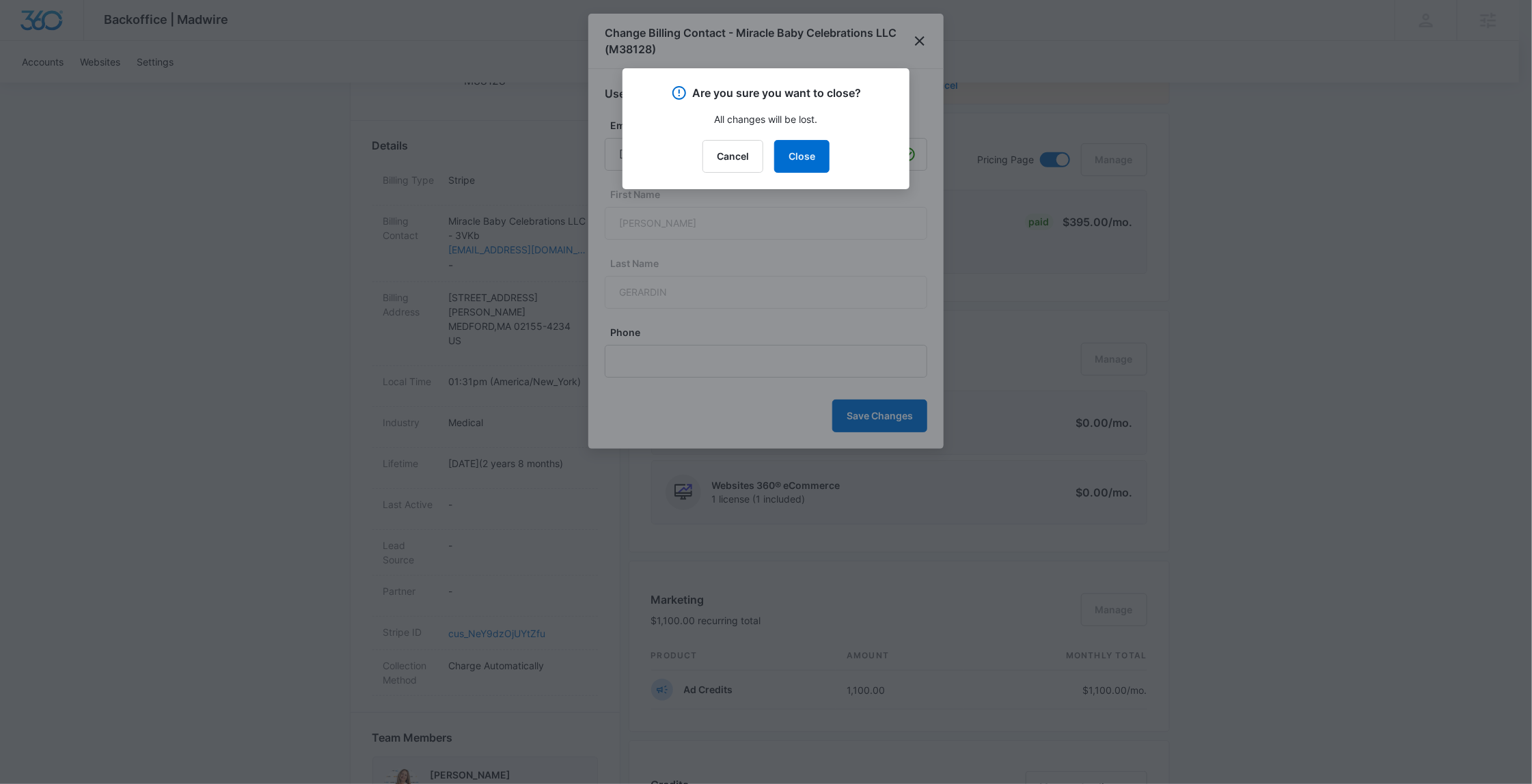
click at [770, 155] on div "Cancel Close" at bounding box center [766, 156] width 254 height 33
click at [778, 158] on button "Close" at bounding box center [802, 156] width 55 height 33
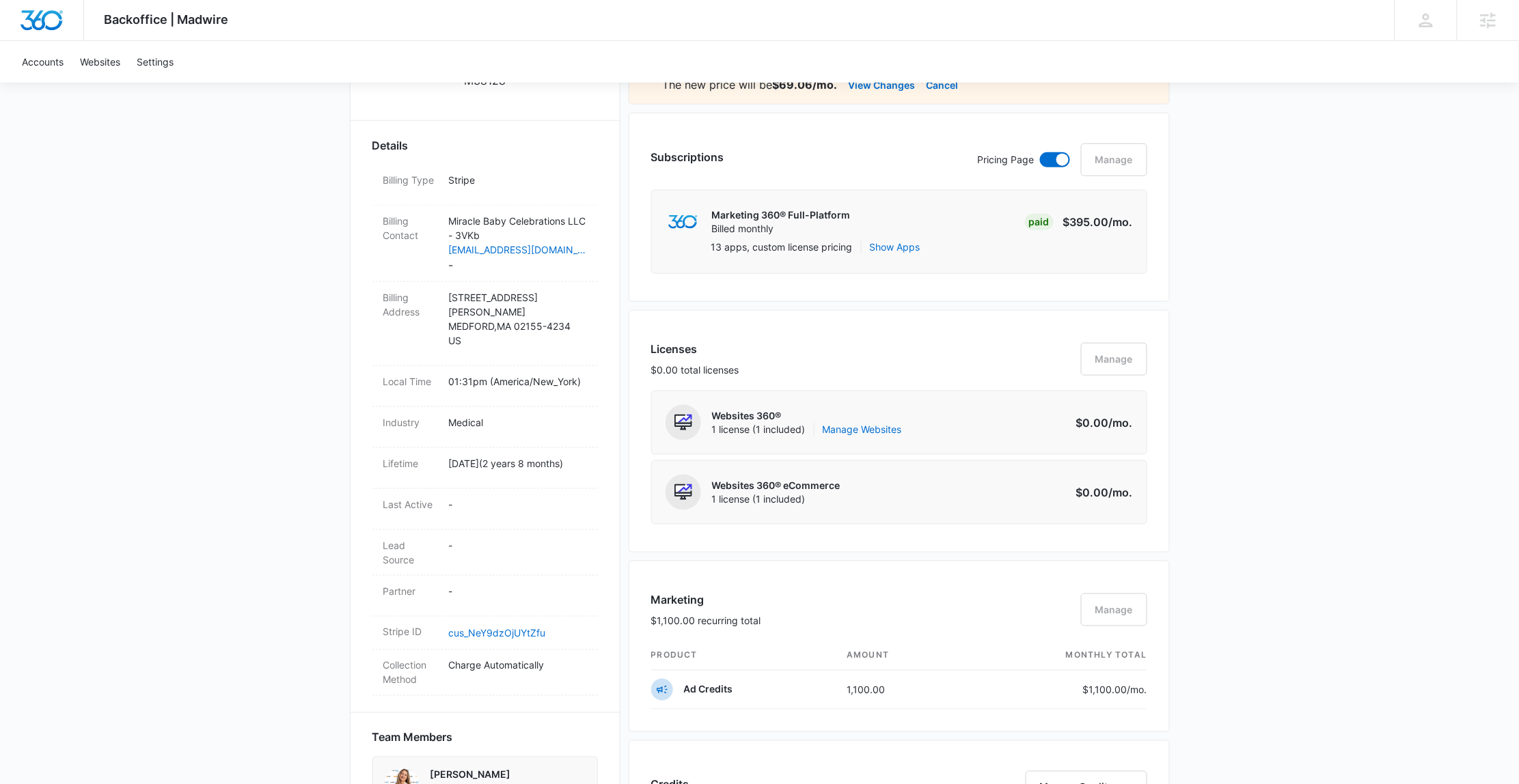
click at [205, 222] on div "Backoffice | Madwire Apps Settings [PERSON_NAME] [PERSON_NAME][EMAIL_ADDRESS][P…" at bounding box center [759, 590] width 1519 height 1939
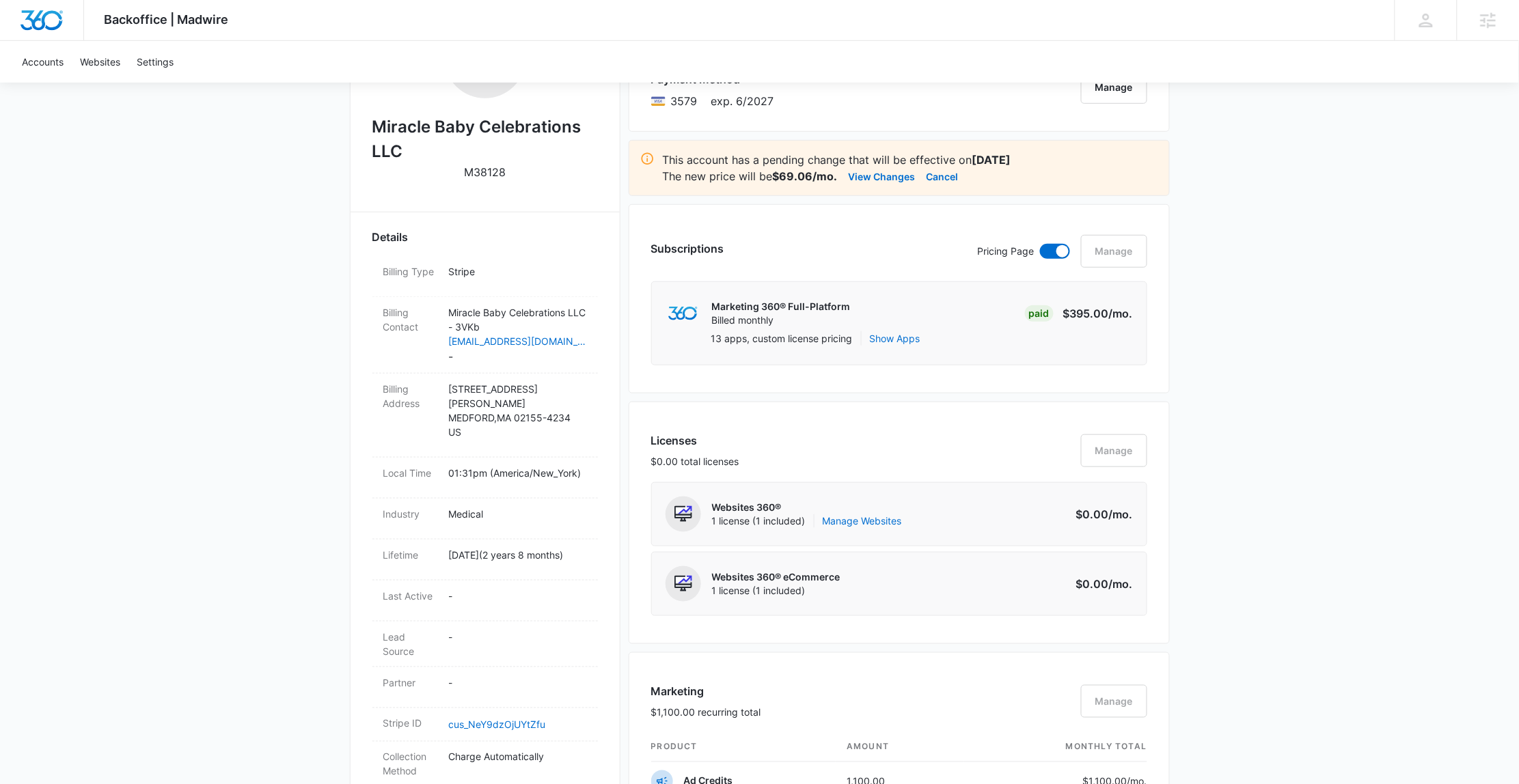
scroll to position [215, 0]
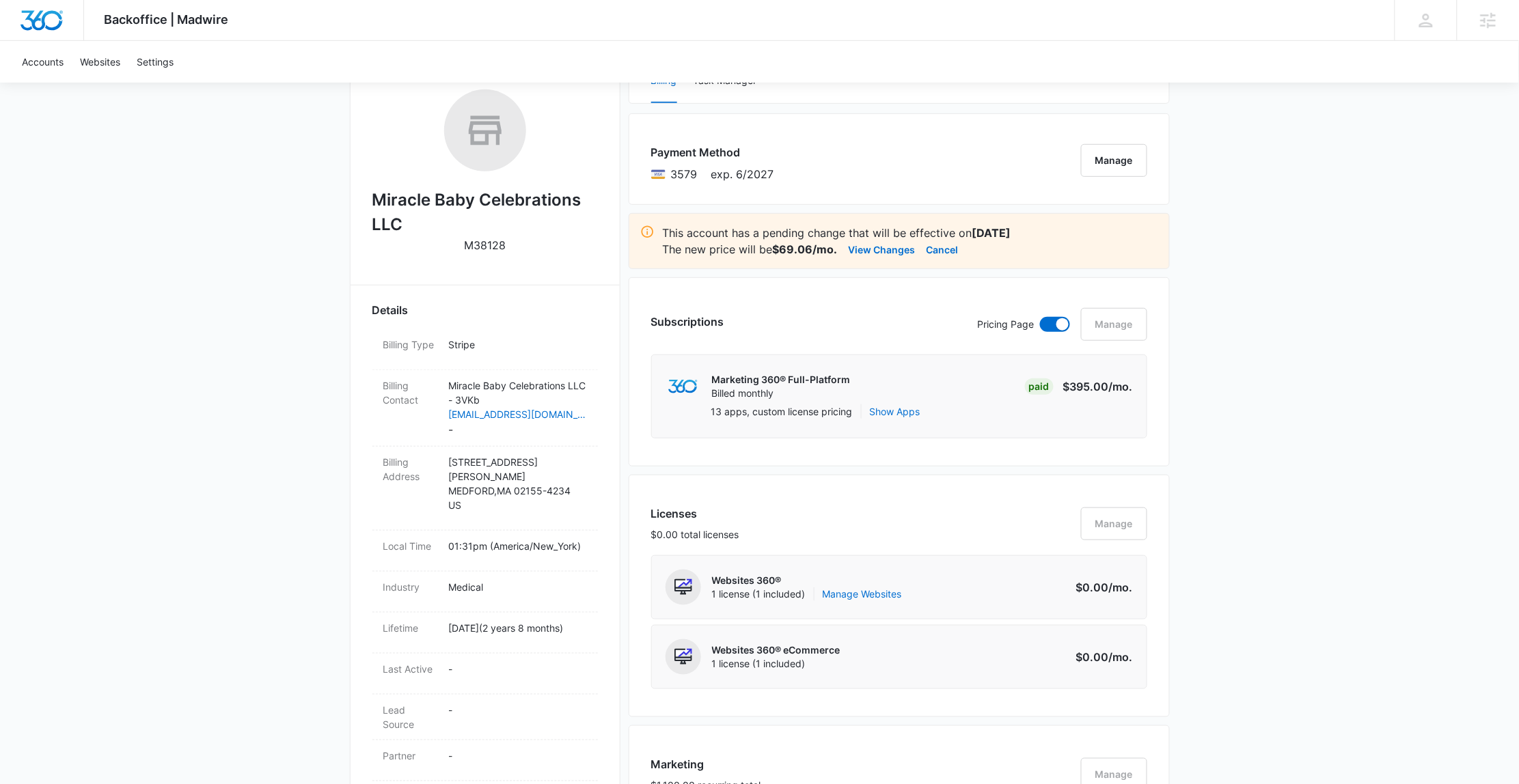
drag, startPoint x: 512, startPoint y: 243, endPoint x: 364, endPoint y: 247, distance: 148.1
click at [364, 247] on div "Miracle Baby Celebrations LLC M38128 Details Billing Type Stripe Billing Contac…" at bounding box center [485, 703] width 271 height 1289
drag, startPoint x: 518, startPoint y: 247, endPoint x: 508, endPoint y: 247, distance: 10.0
click at [508, 247] on div "Miracle Baby Celebrations LLC M38128" at bounding box center [485, 176] width 226 height 173
copy div "M38128"
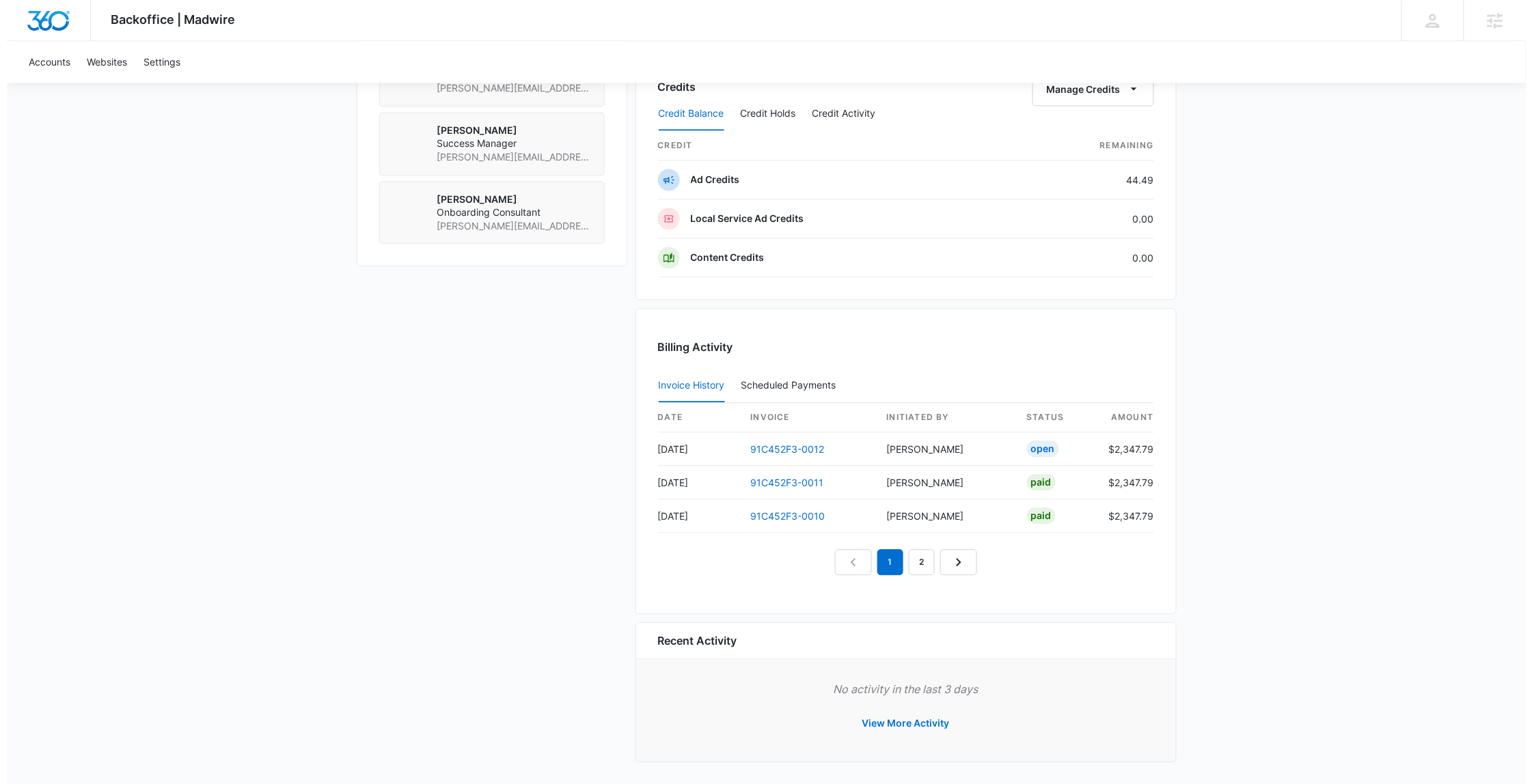
scroll to position [1075, 0]
